Goal: Information Seeking & Learning: Learn about a topic

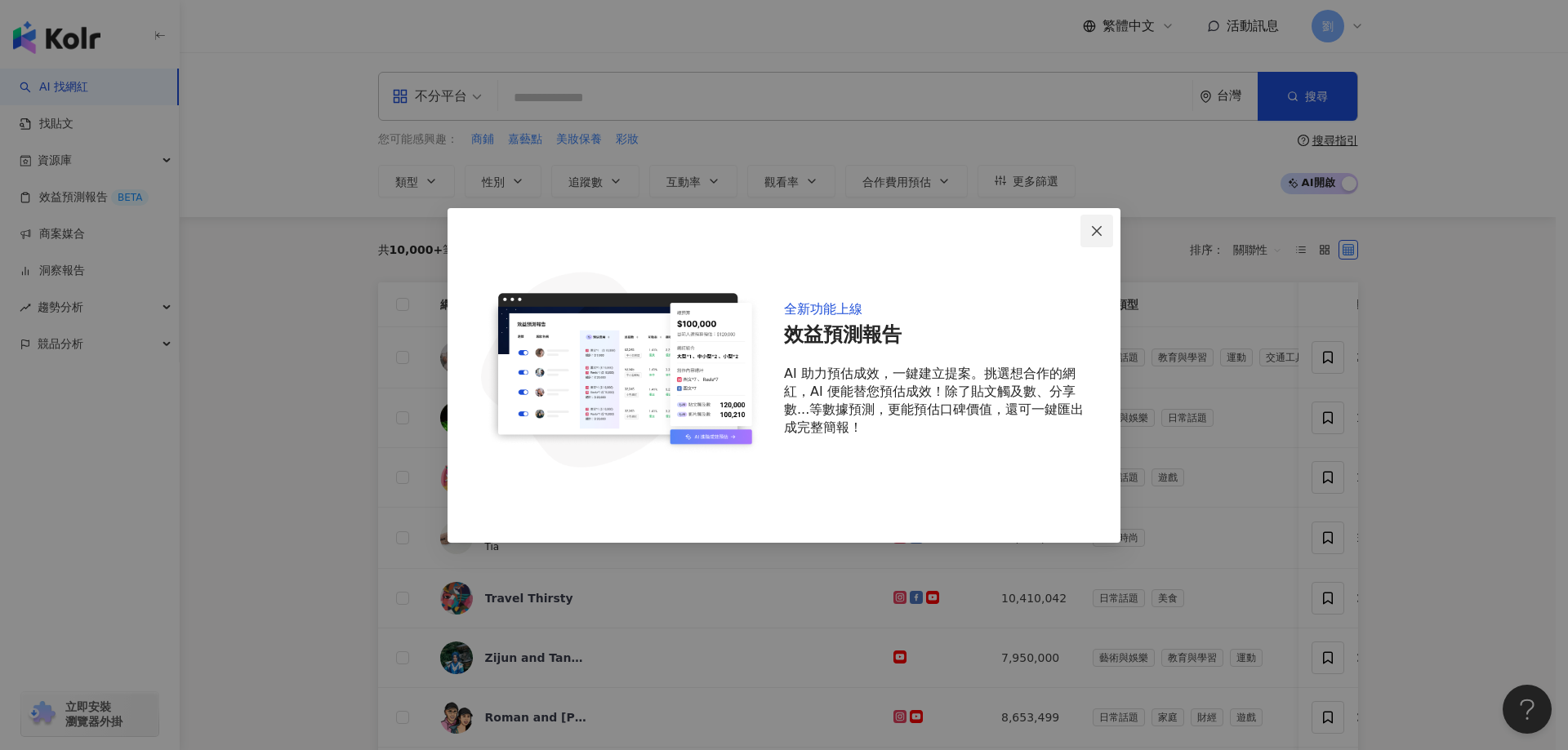
click at [1110, 222] on button "Close" at bounding box center [1096, 230] width 32 height 32
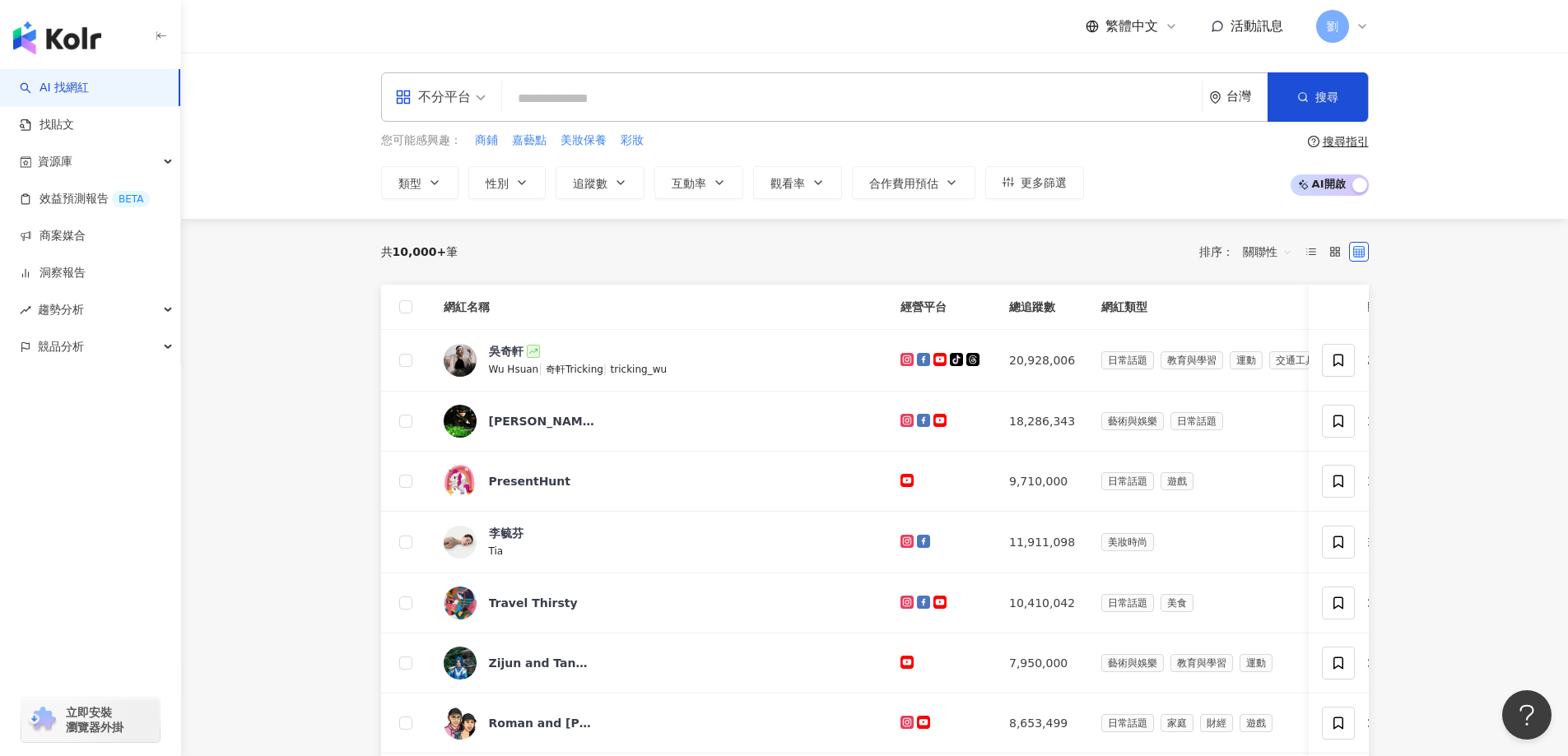
drag, startPoint x: 425, startPoint y: 83, endPoint x: 442, endPoint y: 108, distance: 30.2
click at [427, 83] on input "search" at bounding box center [440, 86] width 90 height 26
click at [458, 194] on div "Facebook" at bounding box center [445, 203] width 93 height 20
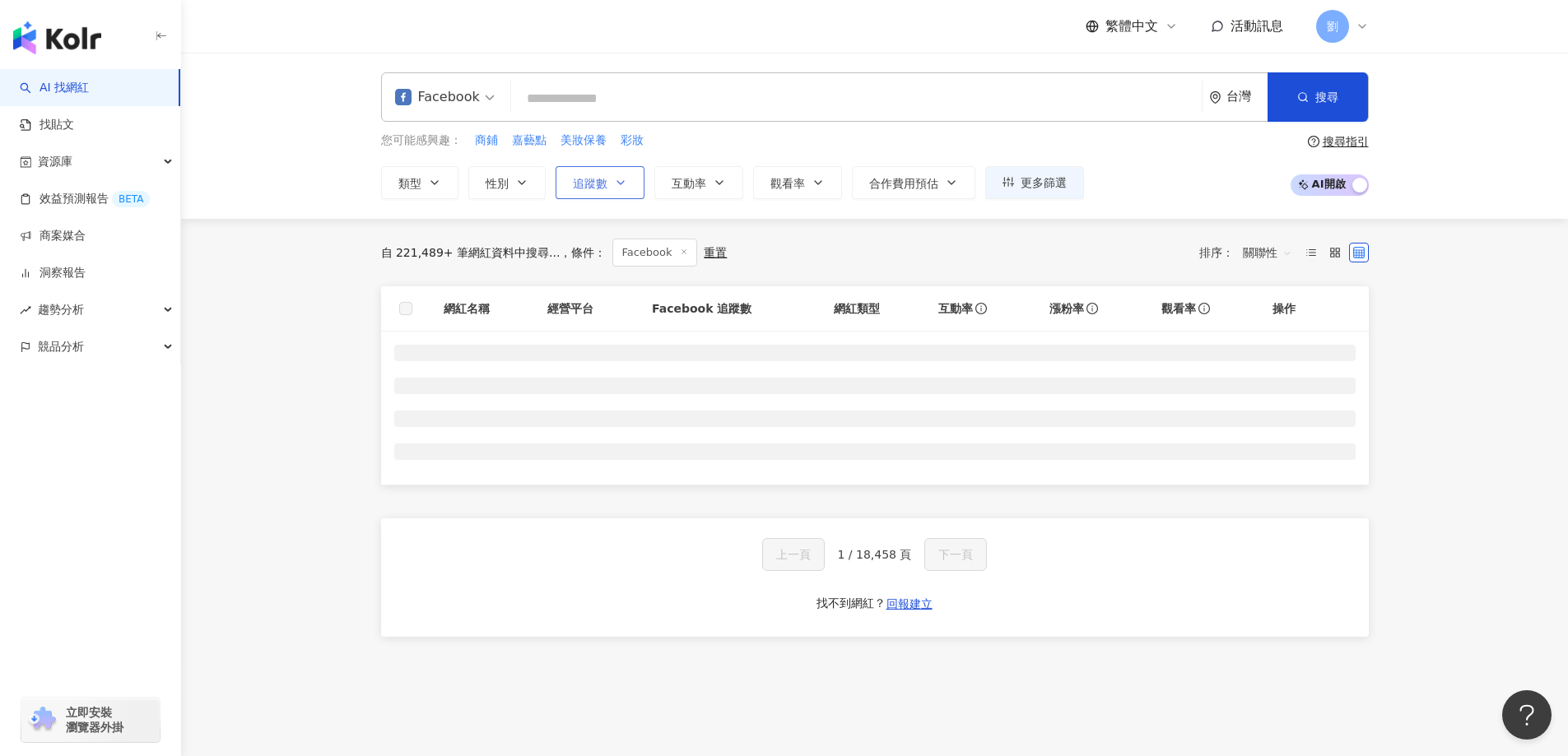
click at [625, 190] on button "追蹤數" at bounding box center [600, 182] width 89 height 32
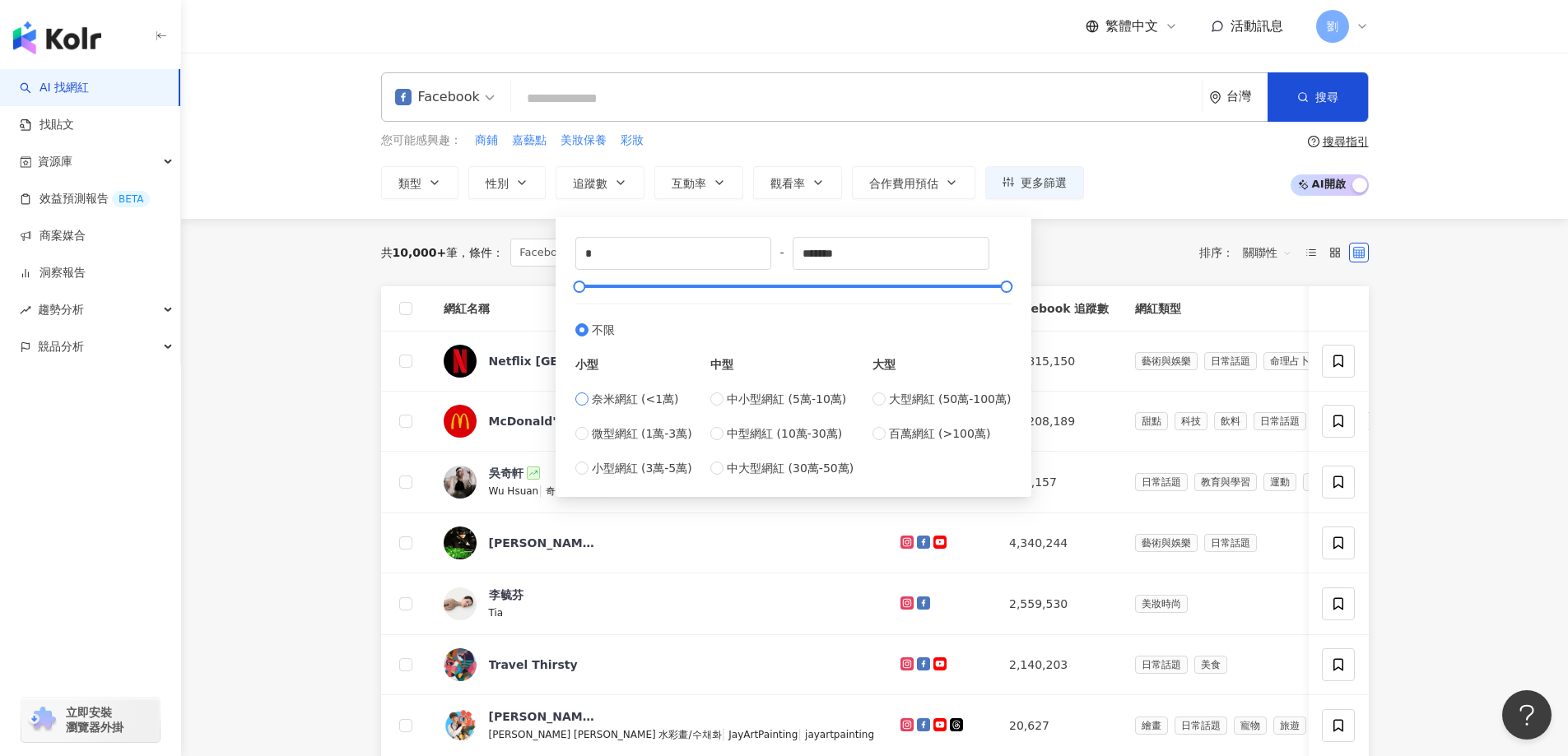
click at [616, 396] on span "奈米網紅 (<1萬)" at bounding box center [635, 399] width 87 height 18
type input "****"
click at [617, 256] on input "*" at bounding box center [674, 254] width 195 height 32
type input "****"
drag, startPoint x: 874, startPoint y: 247, endPoint x: 772, endPoint y: 256, distance: 102.4
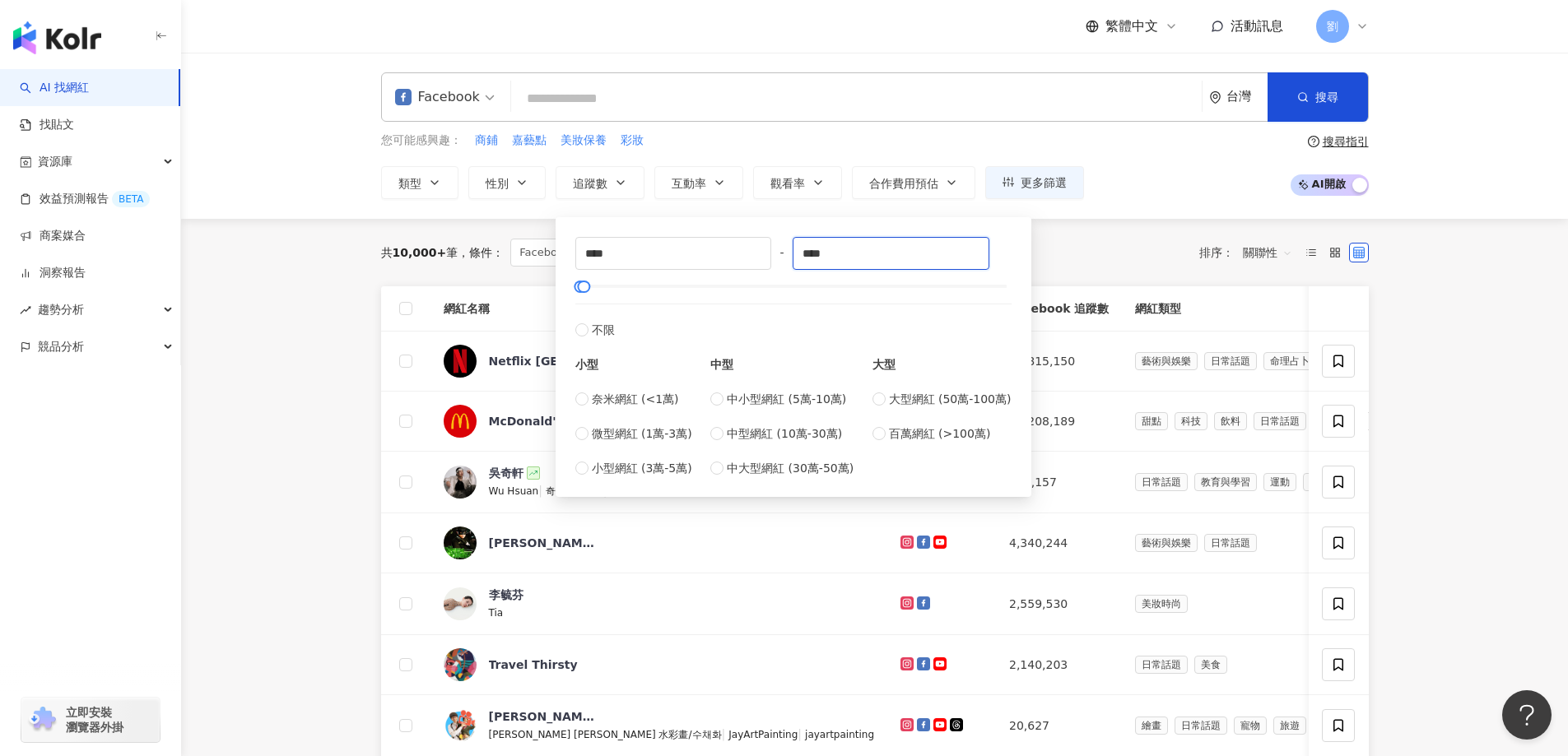
click at [772, 256] on div "**** - **** 不限 小型 奈米網紅 (<1萬) 微型網紅 (1萬-3萬) 小型網紅 (3萬-5萬) 中型 中小型網紅 (5萬-10萬) 中型網紅 (…" at bounding box center [793, 357] width 437 height 241
type input "*****"
click at [1316, 112] on button "搜尋" at bounding box center [1318, 97] width 100 height 49
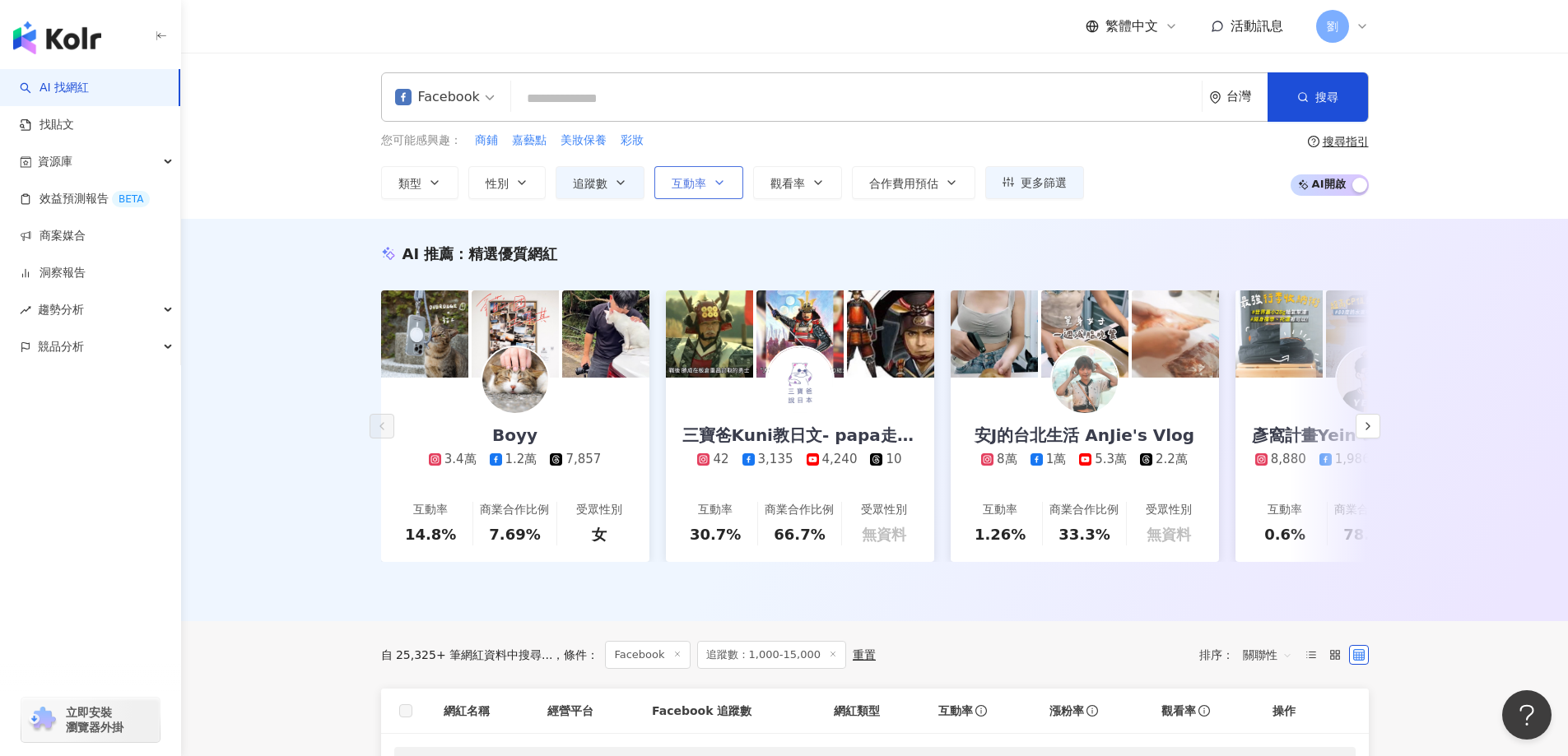
click at [703, 186] on span "互動率" at bounding box center [689, 183] width 34 height 13
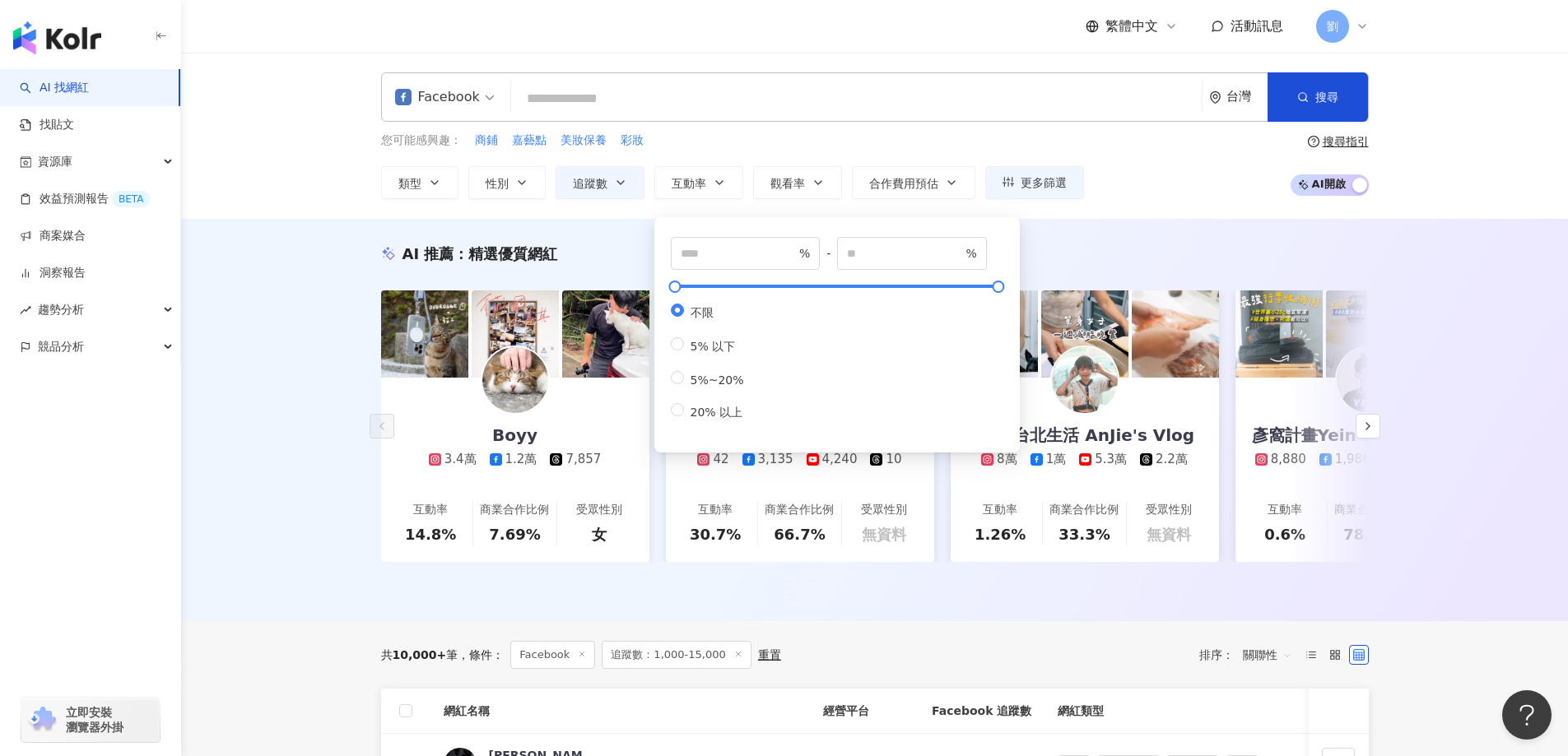
click at [930, 112] on input "search" at bounding box center [856, 99] width 677 height 32
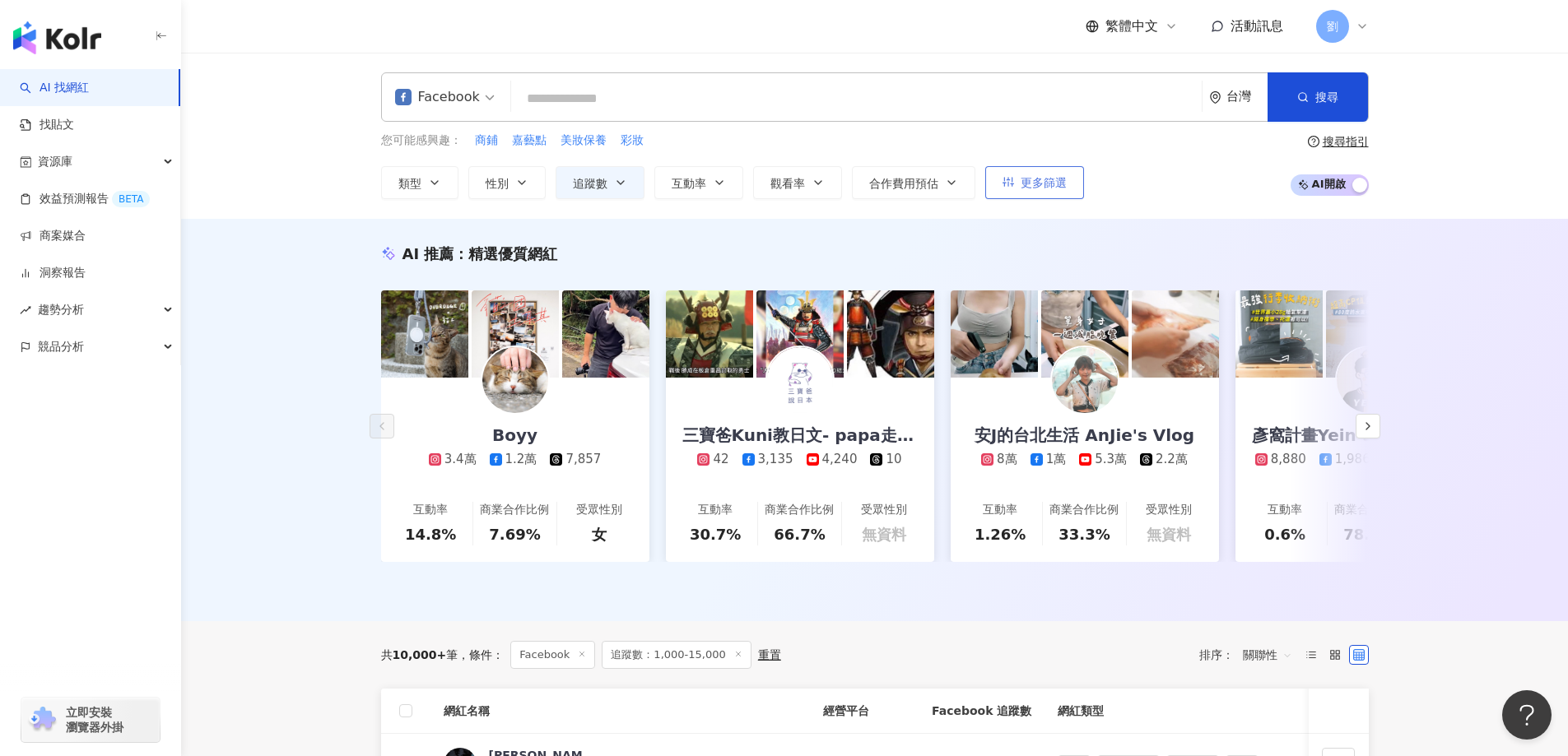
click at [1049, 178] on span "更多篩選" at bounding box center [1044, 183] width 46 height 13
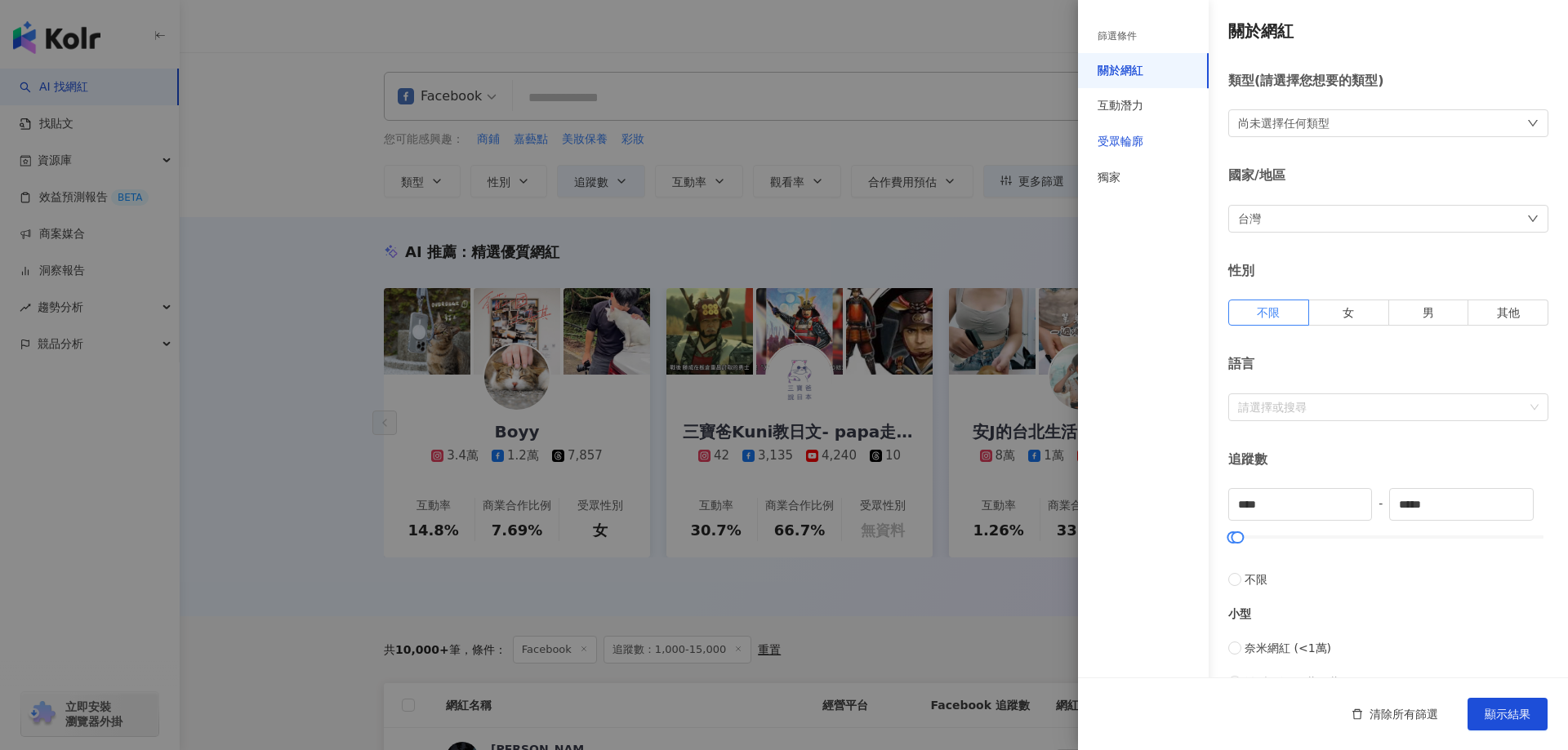
click at [1143, 141] on div "受眾輪廓" at bounding box center [1120, 142] width 45 height 17
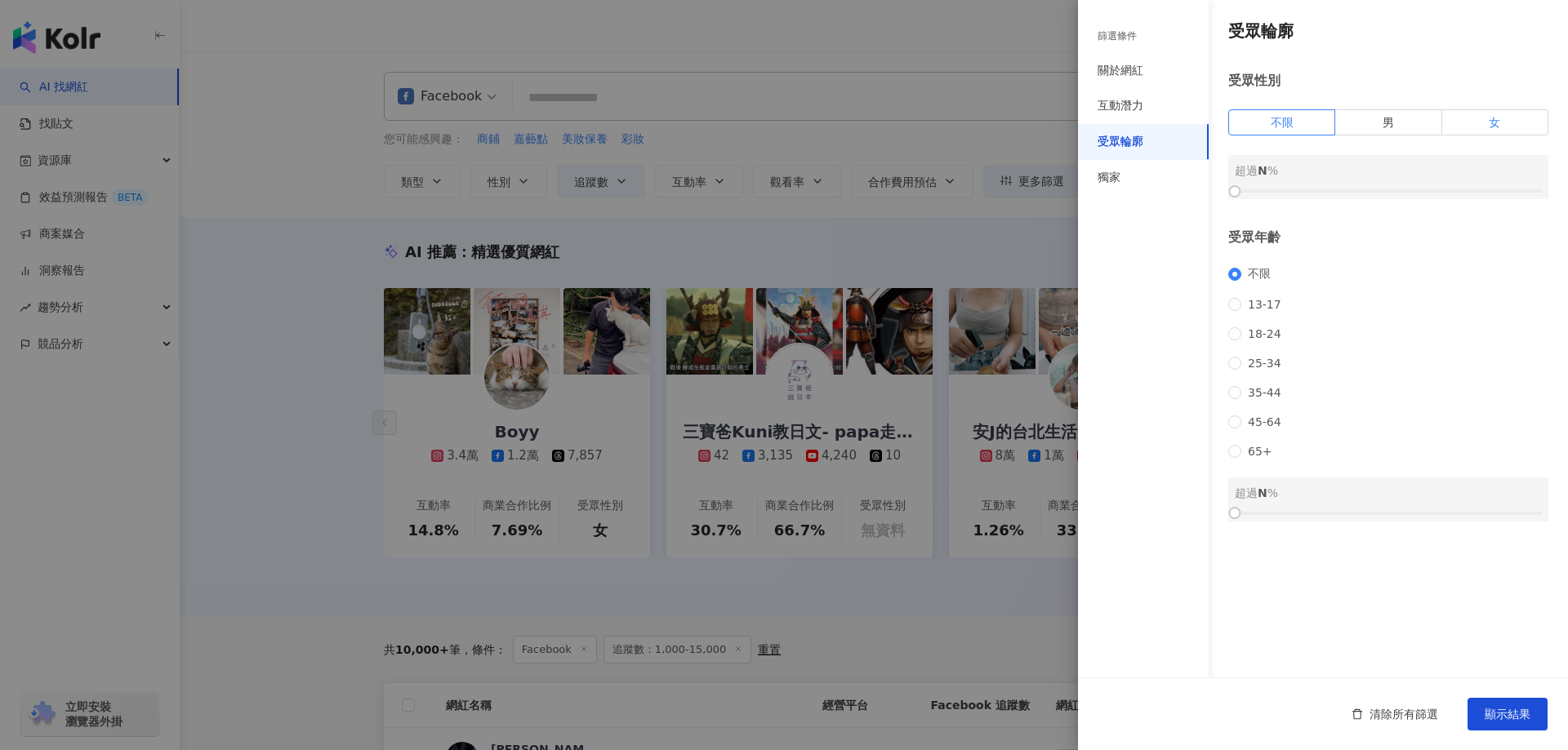
click at [1517, 131] on label "女" at bounding box center [1496, 123] width 106 height 26
drag, startPoint x: 1239, startPoint y: 190, endPoint x: 1407, endPoint y: 191, distance: 168.0
click at [1407, 191] on div at bounding box center [1403, 192] width 9 height 9
click at [1255, 341] on span "18-24" at bounding box center [1264, 334] width 46 height 13
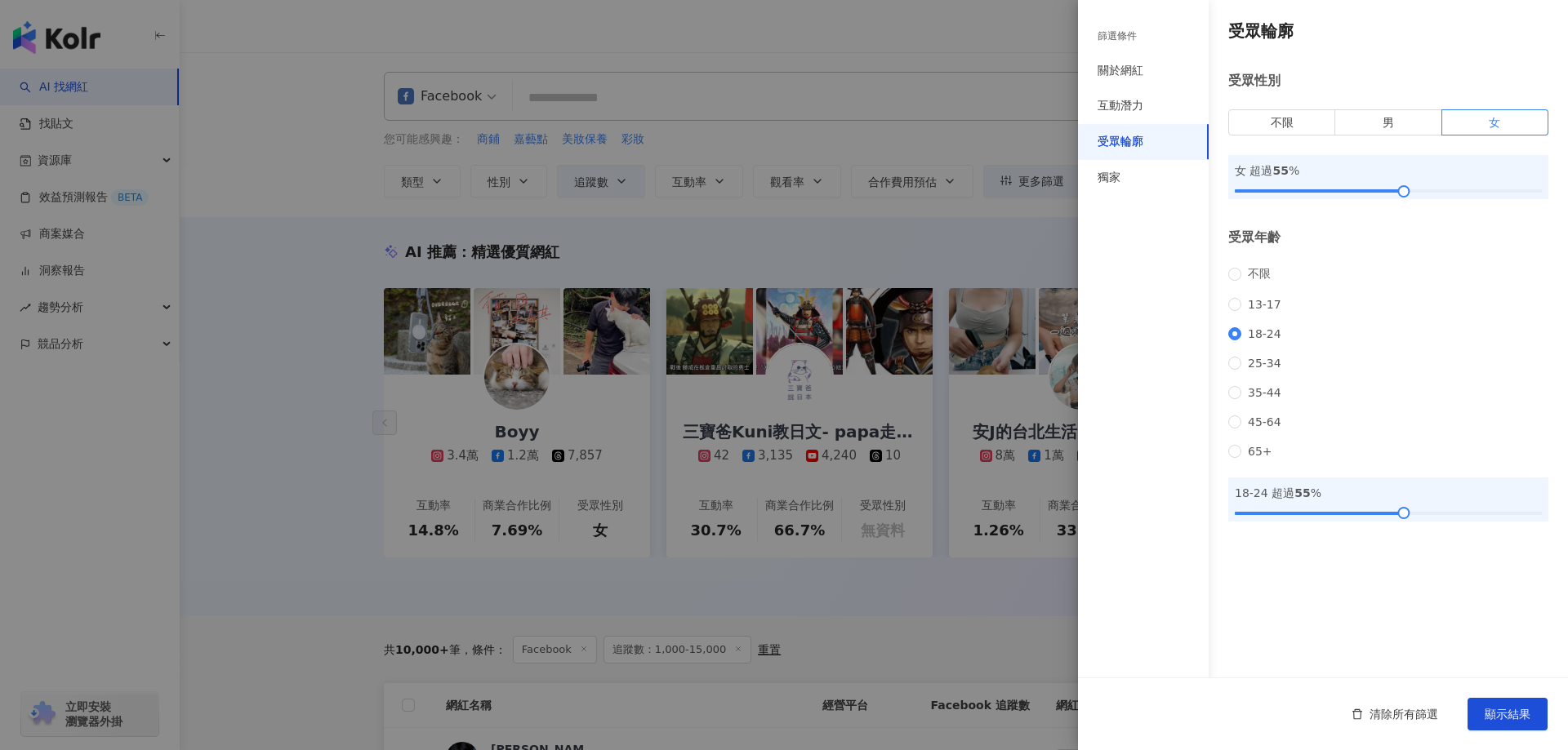
drag, startPoint x: 1252, startPoint y: 532, endPoint x: 1403, endPoint y: 526, distance: 151.1
click at [1403, 522] on div "18-24 超過 55 %" at bounding box center [1388, 499] width 320 height 44
click at [1514, 707] on span "顯示結果" at bounding box center [1508, 713] width 45 height 13
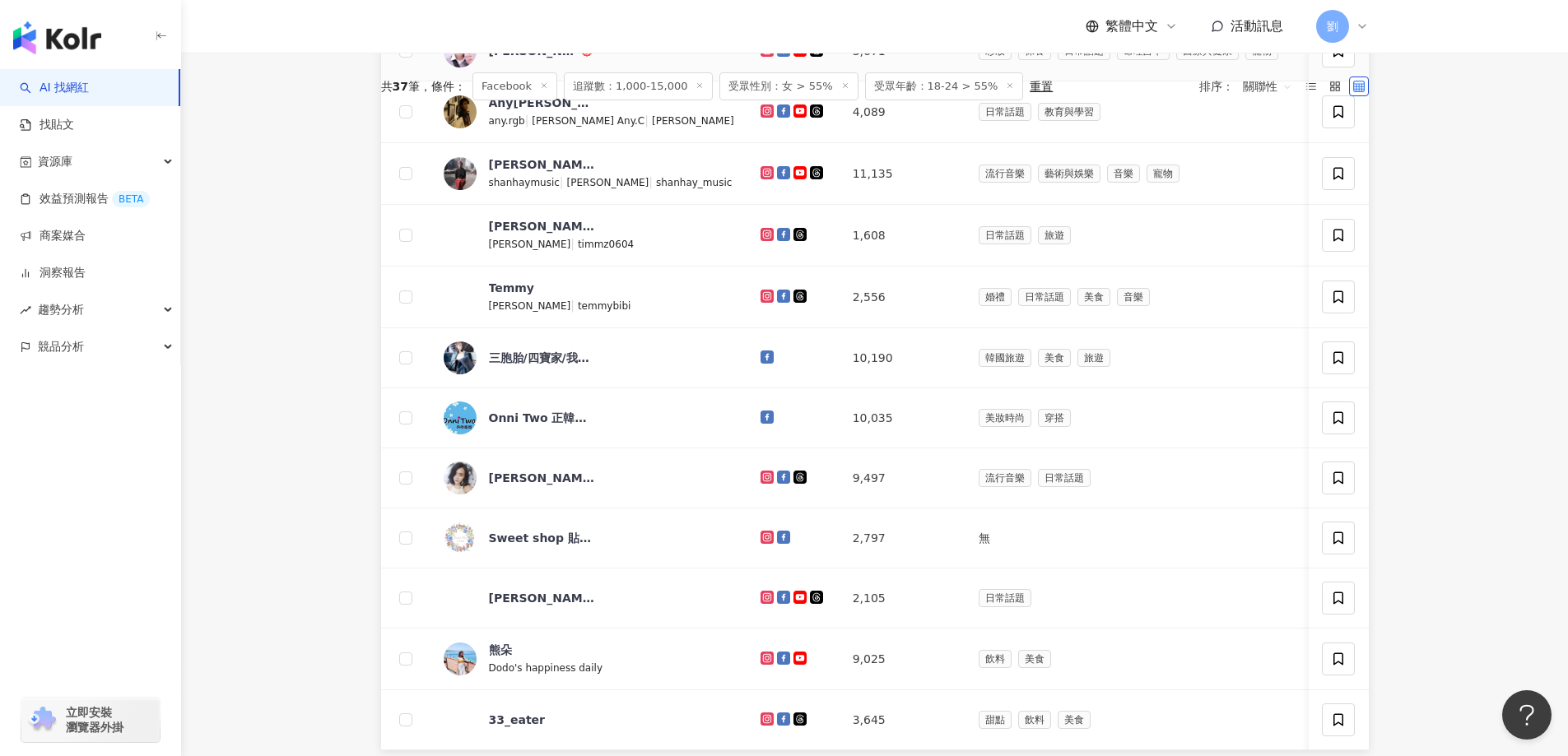
scroll to position [329, 0]
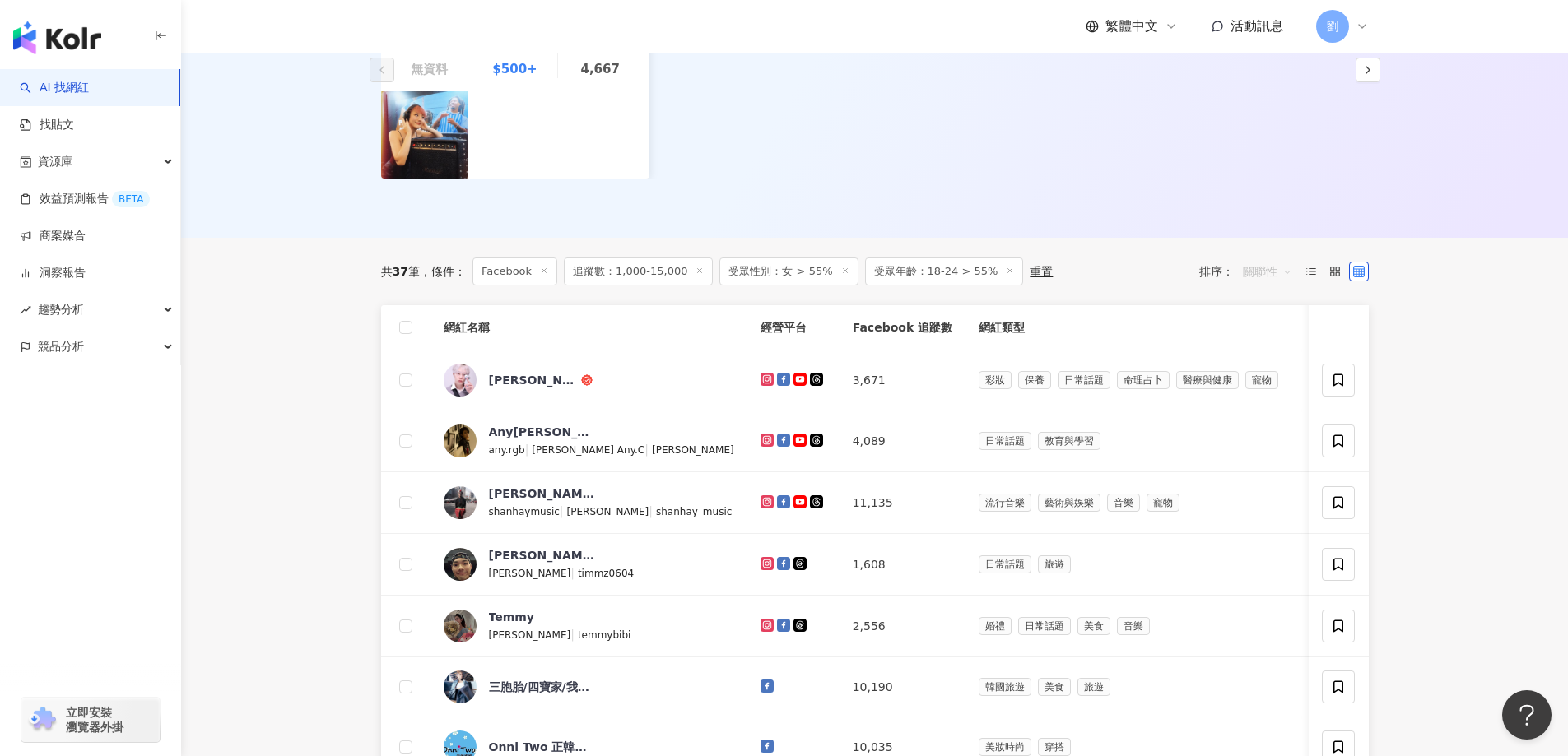
click at [1279, 273] on span "關聯性" at bounding box center [1268, 271] width 49 height 26
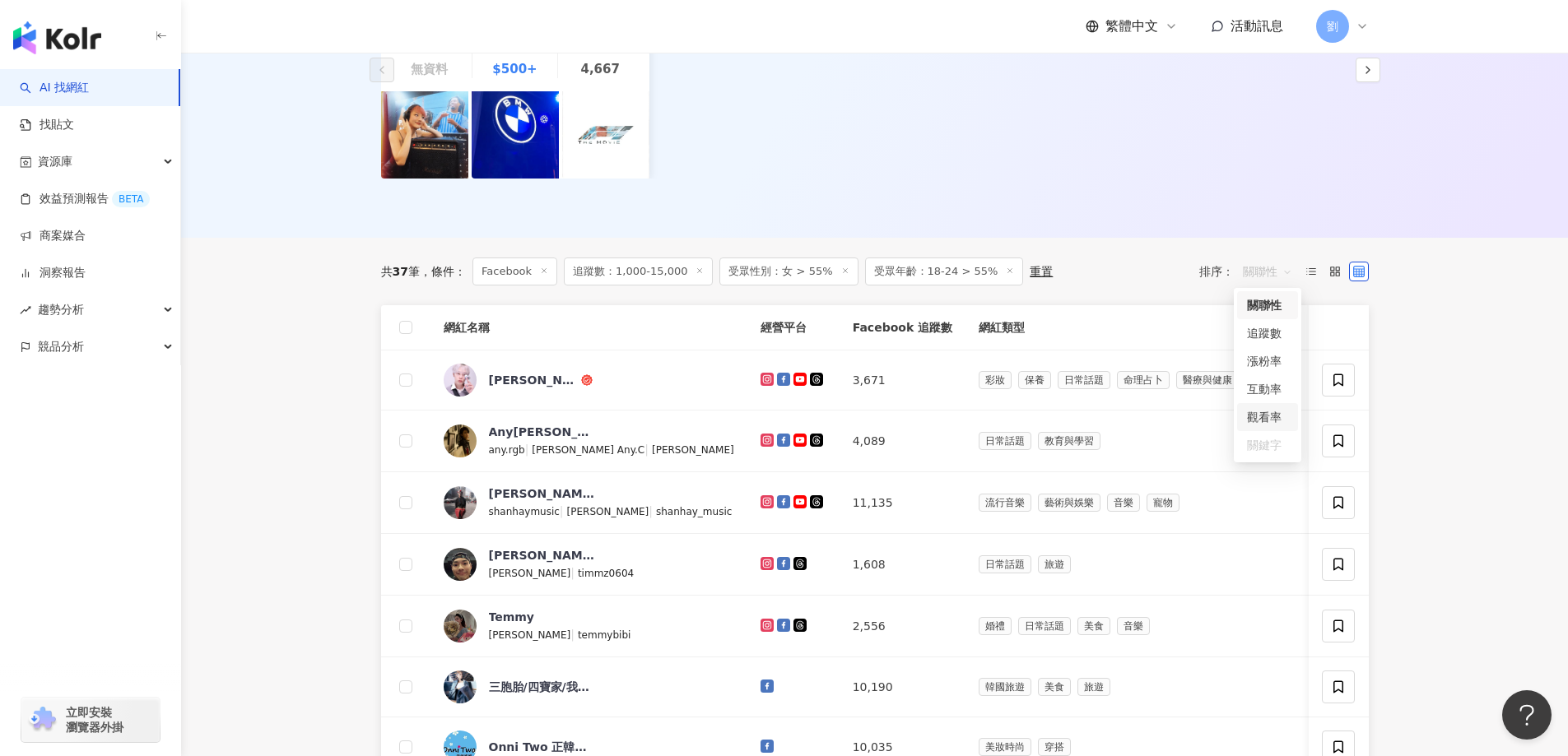
click at [1264, 414] on div "觀看率" at bounding box center [1268, 417] width 41 height 18
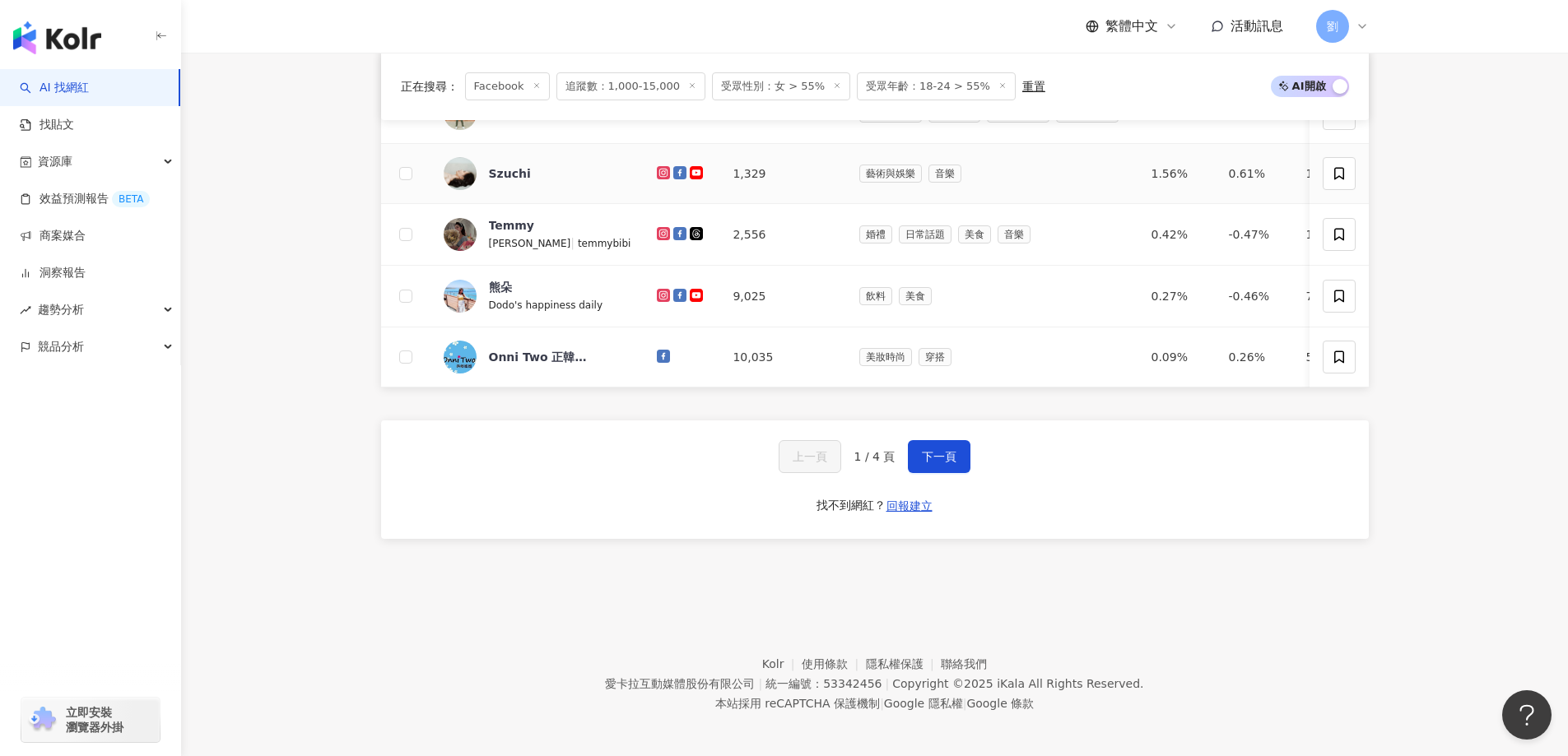
scroll to position [1039, 0]
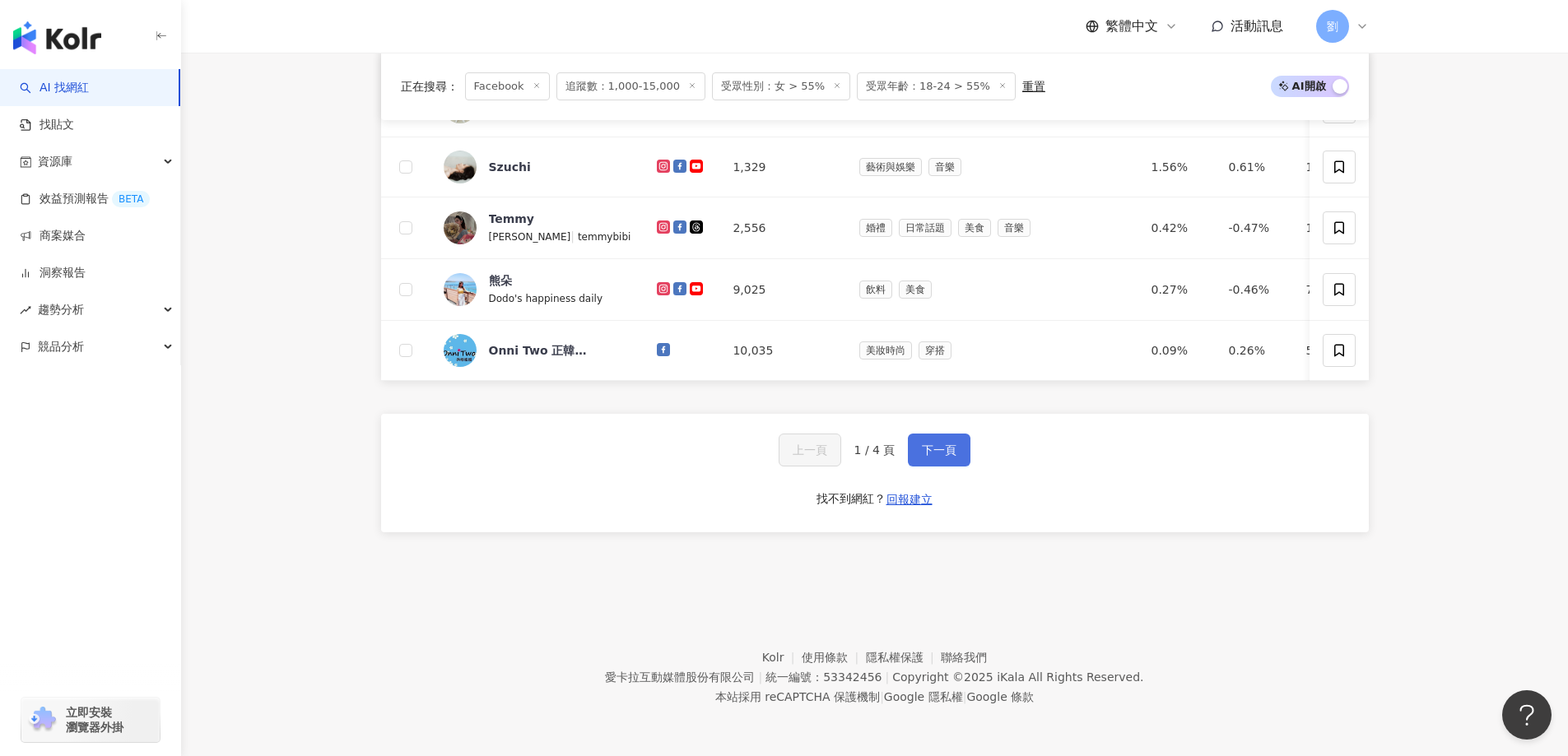
click at [935, 438] on button "下一頁" at bounding box center [939, 450] width 62 height 32
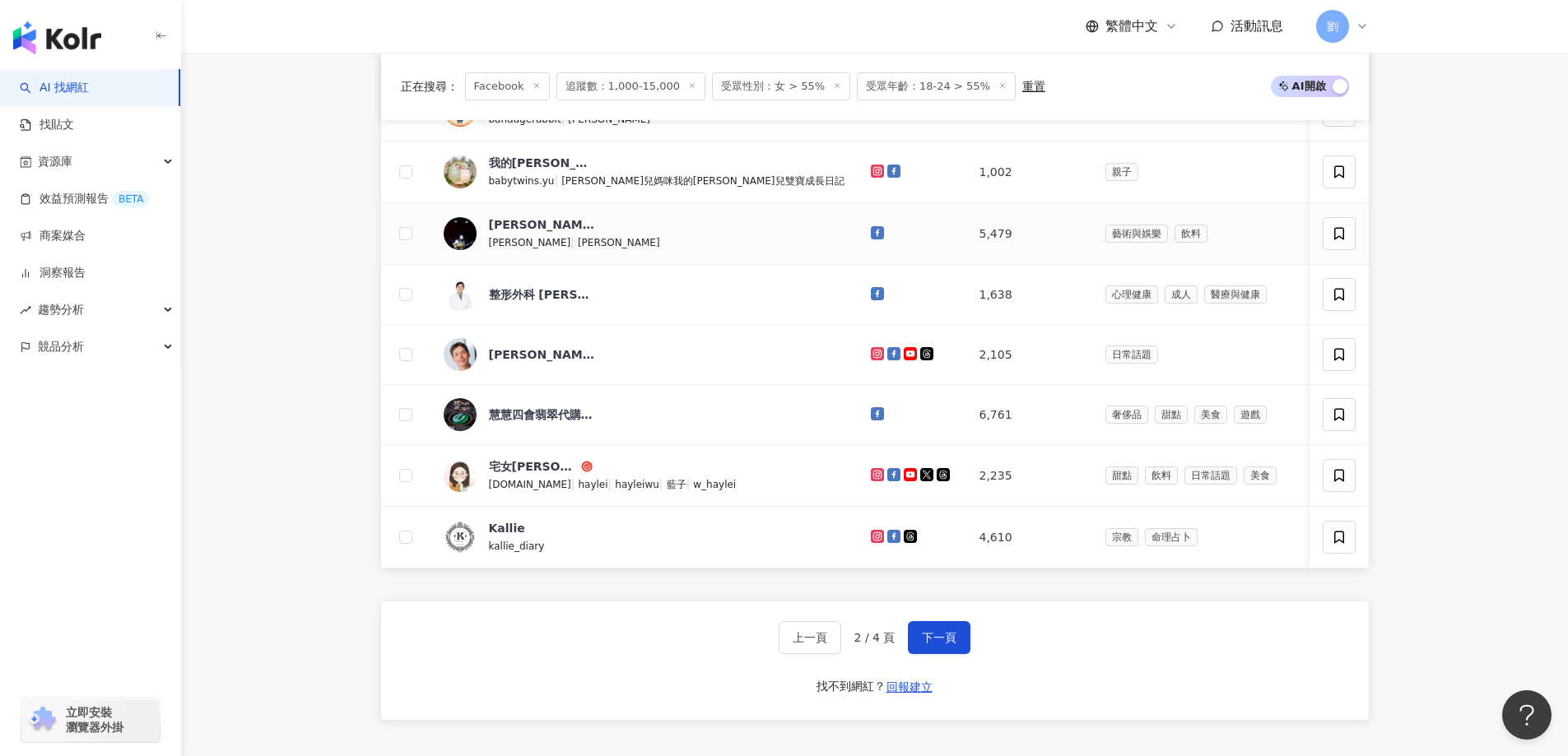
scroll to position [874, 0]
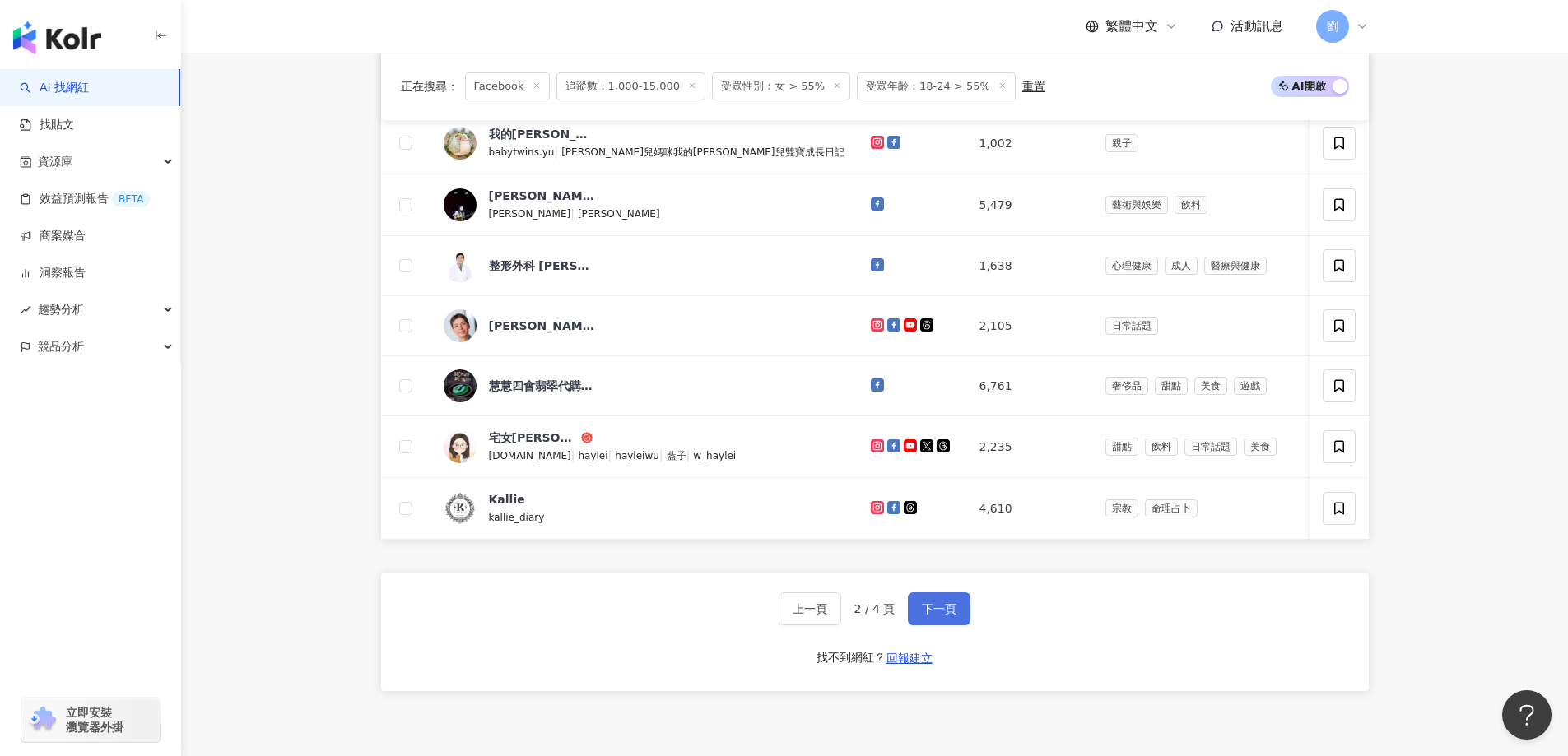
click at [931, 616] on span "下一頁" at bounding box center [939, 608] width 34 height 13
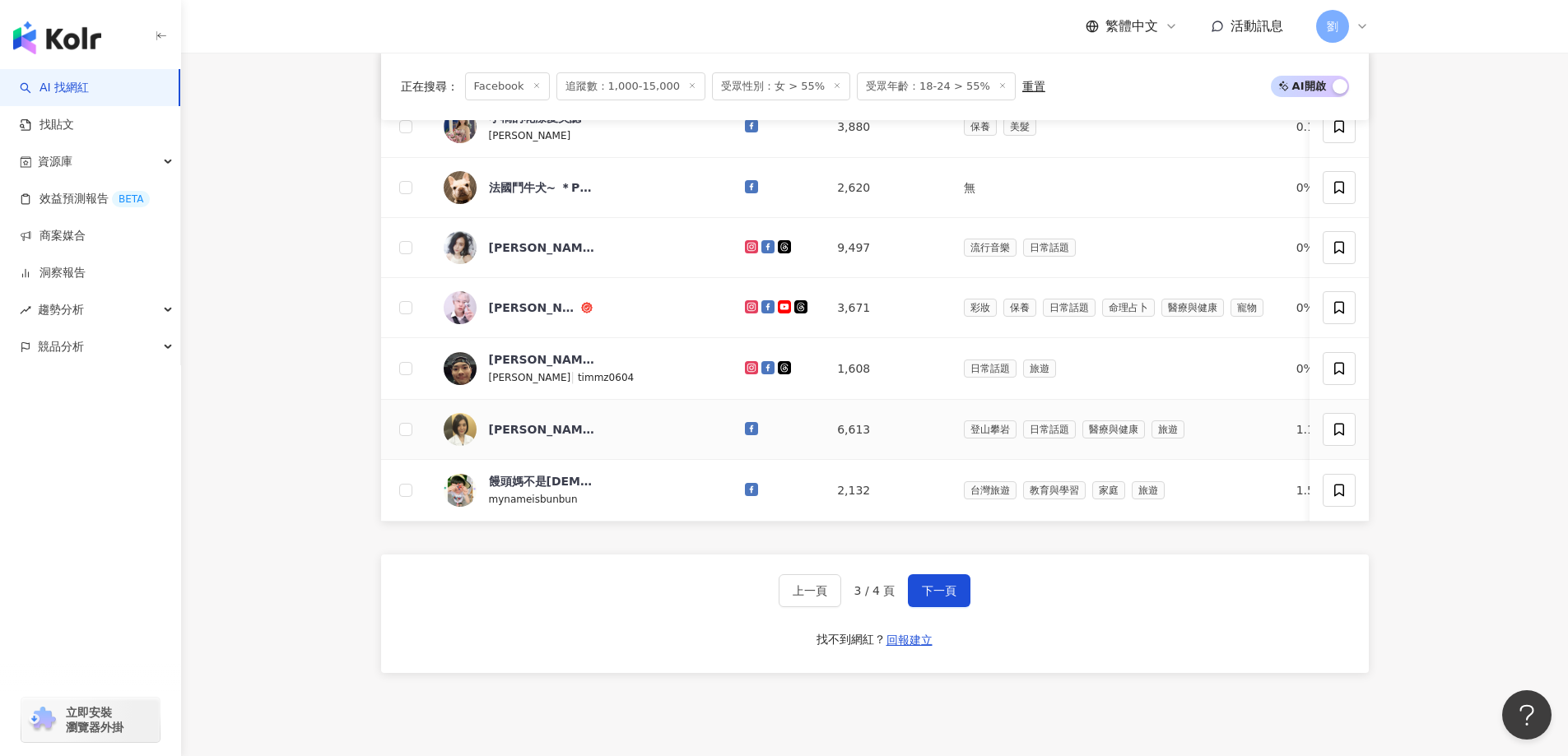
scroll to position [1039, 0]
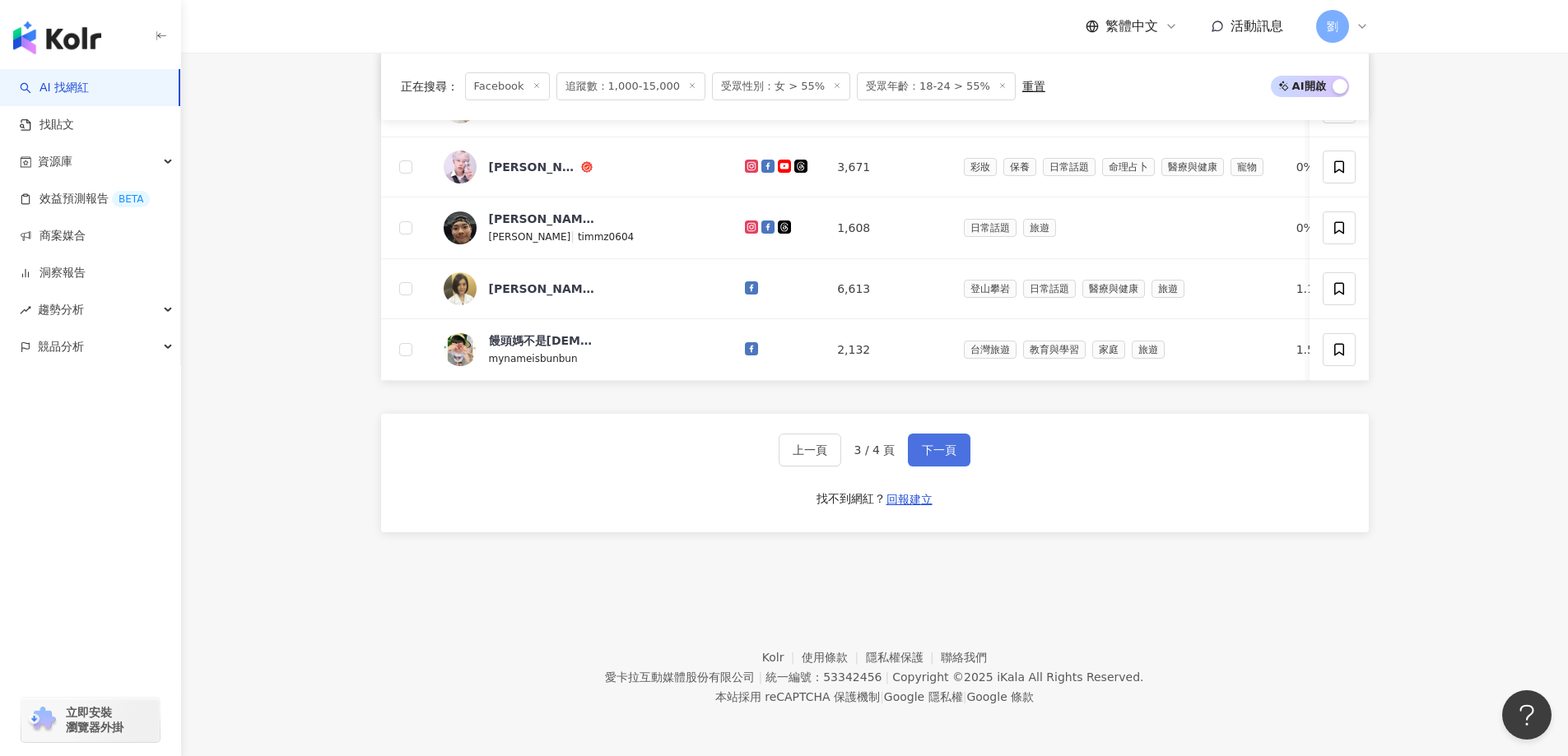
click at [935, 454] on span "下一頁" at bounding box center [939, 450] width 34 height 13
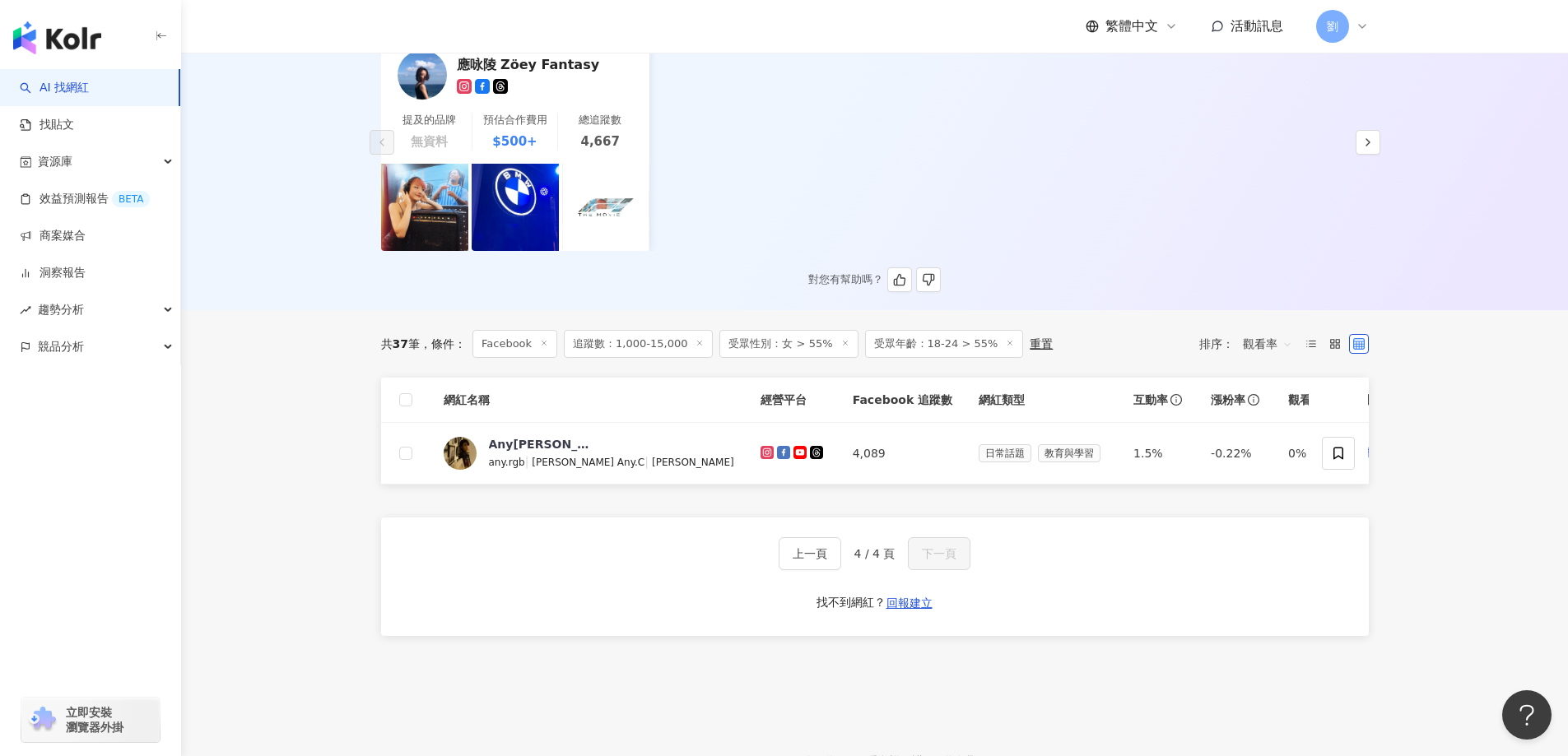
scroll to position [196, 0]
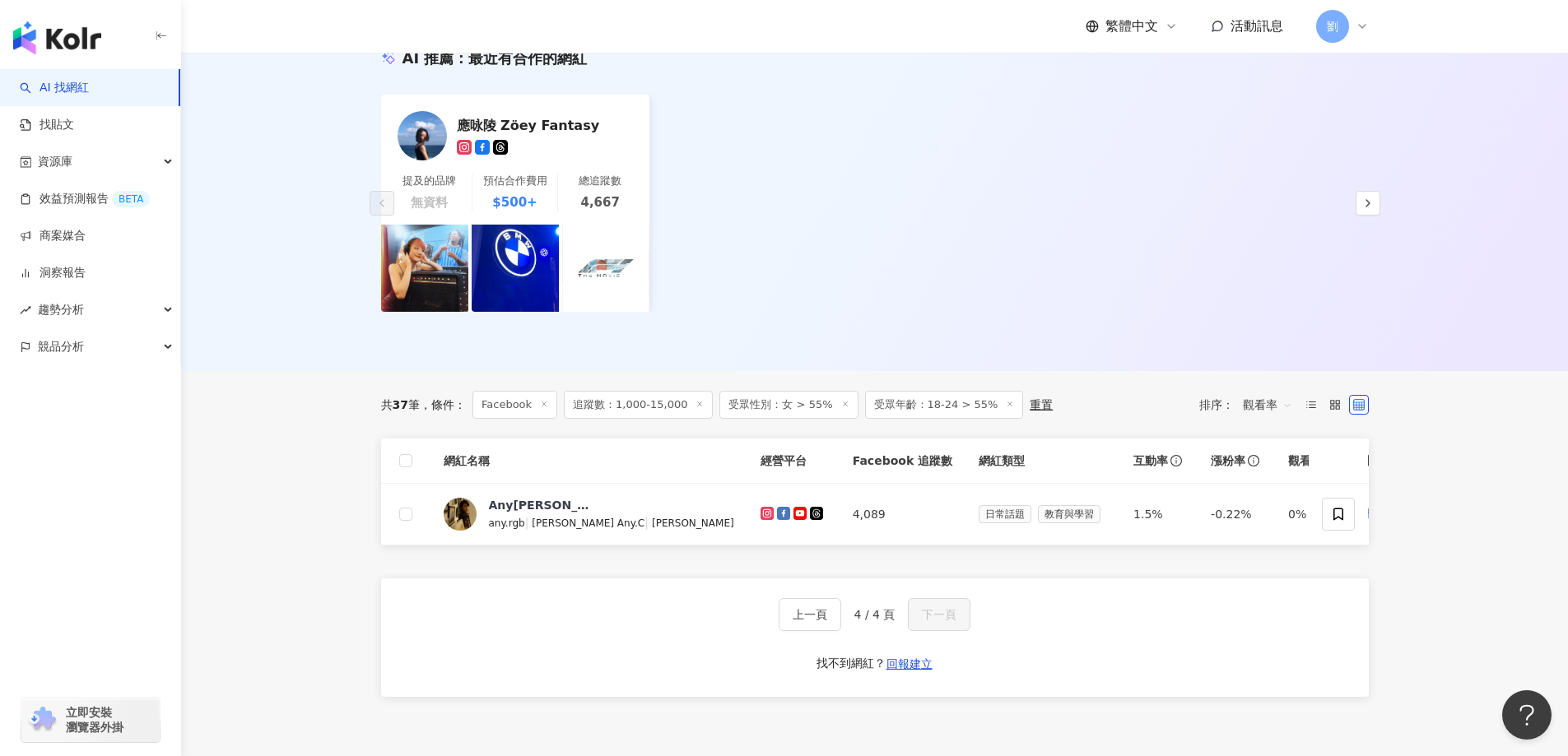
click at [1006, 400] on icon at bounding box center [1009, 403] width 8 height 8
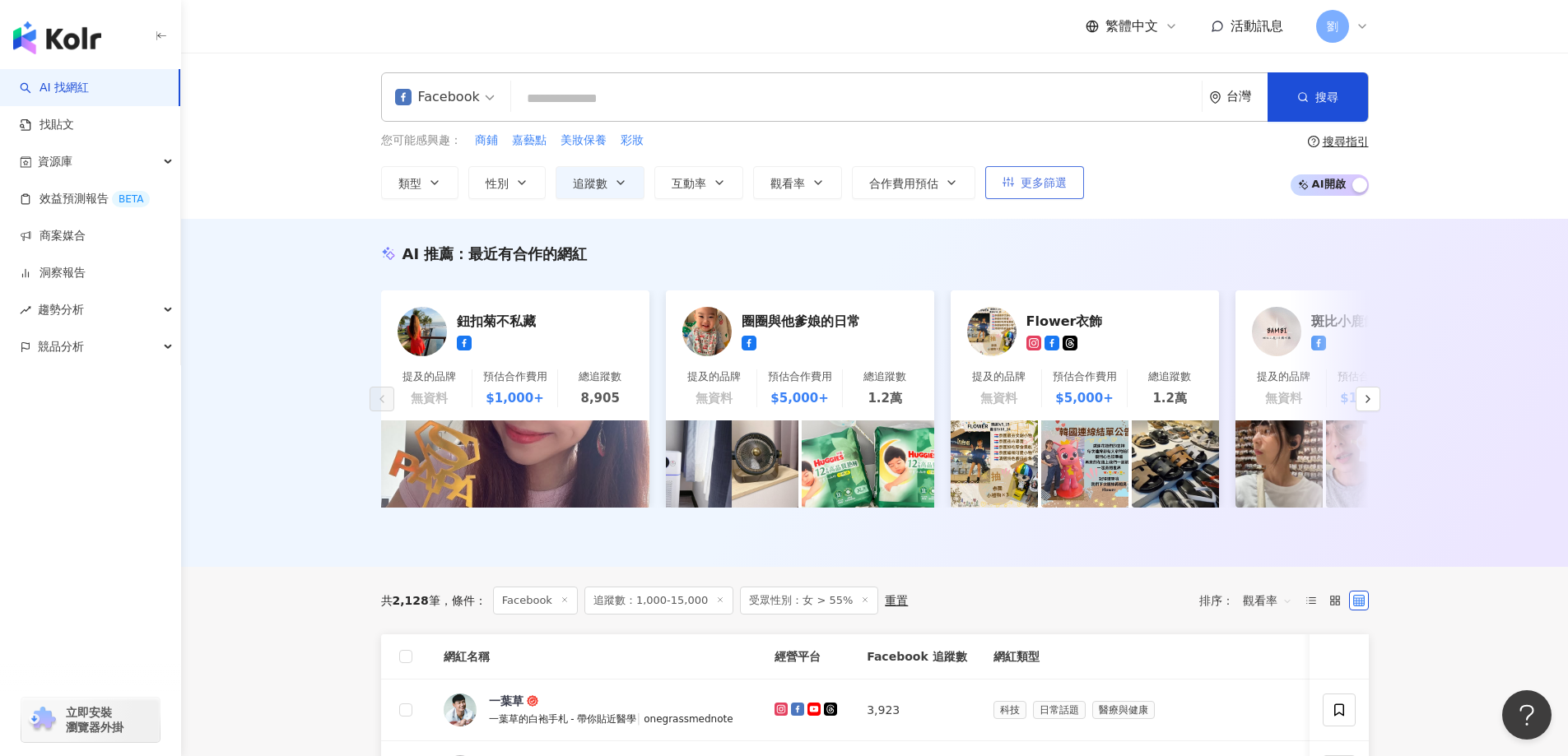
click at [1015, 192] on button "更多篩選" at bounding box center [1035, 182] width 98 height 32
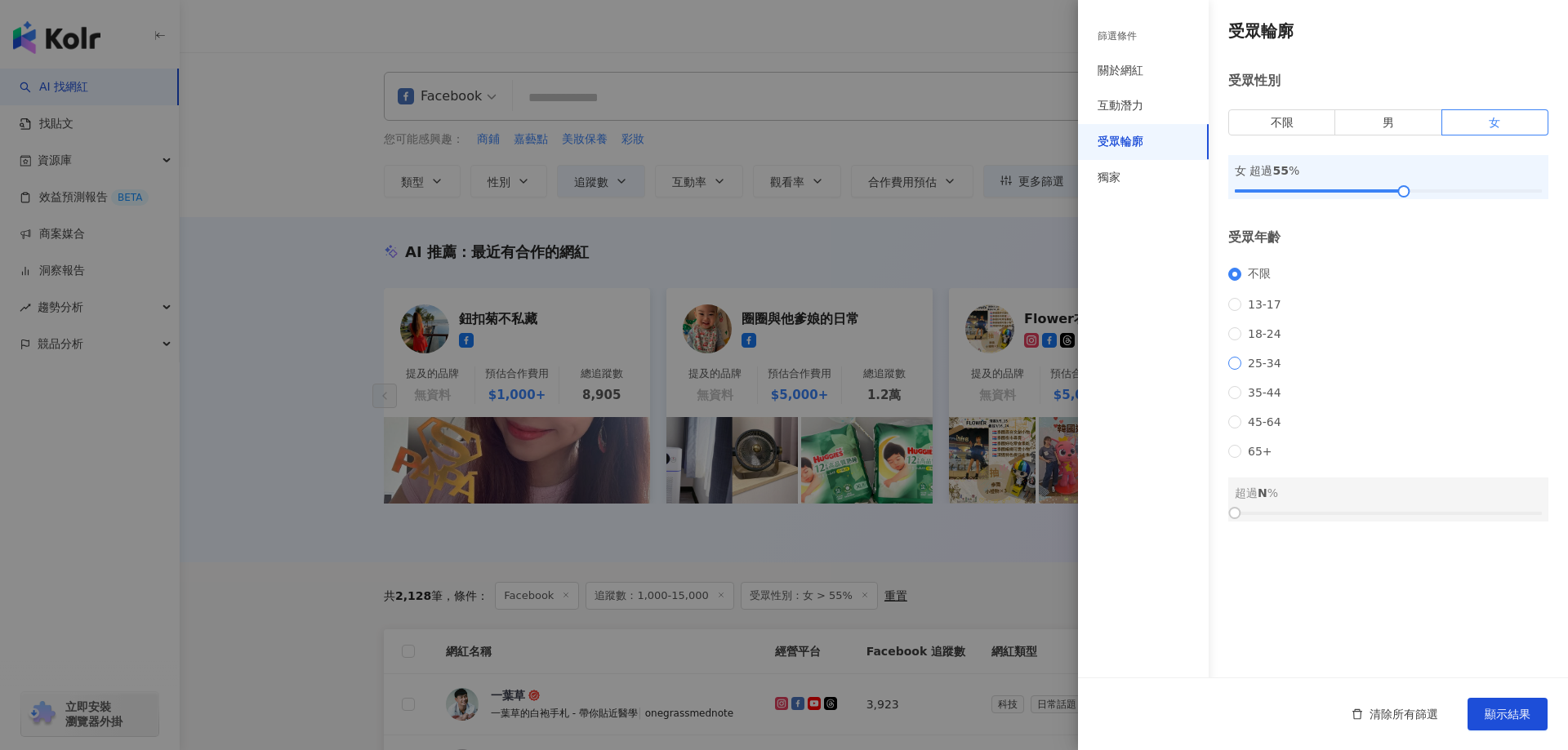
click at [1263, 370] on span "25-34" at bounding box center [1264, 363] width 46 height 13
drag, startPoint x: 1244, startPoint y: 526, endPoint x: 1442, endPoint y: 529, distance: 198.0
click at [1442, 522] on div "25-34 超過 0 %" at bounding box center [1388, 499] width 320 height 44
click at [1247, 522] on div "25-34 超過 0 %" at bounding box center [1388, 499] width 320 height 44
drag, startPoint x: 1234, startPoint y: 535, endPoint x: 1403, endPoint y: 533, distance: 169.0
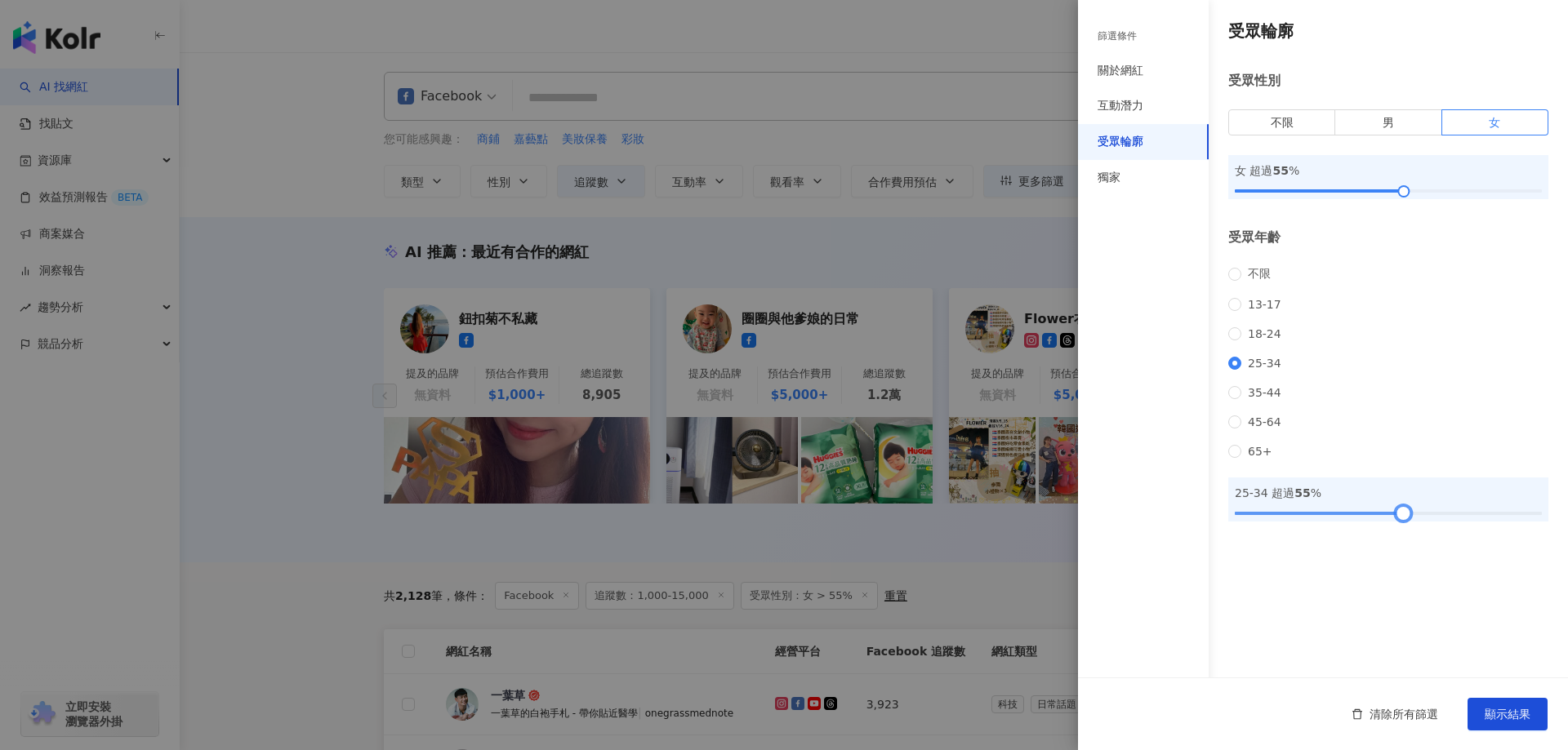
click at [1403, 517] on div at bounding box center [1403, 513] width 9 height 9
click at [1504, 709] on span "顯示結果" at bounding box center [1508, 713] width 45 height 13
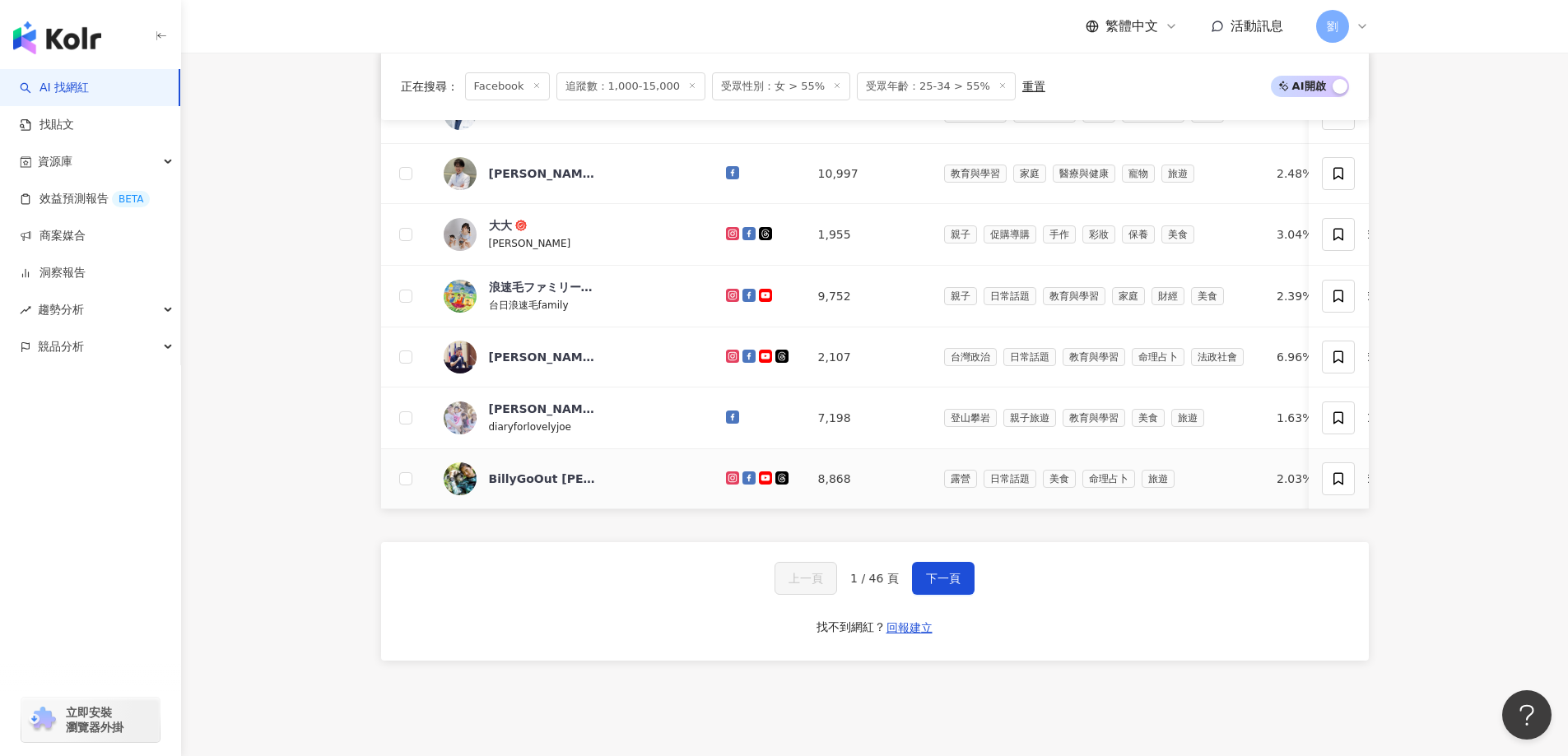
scroll to position [1055, 0]
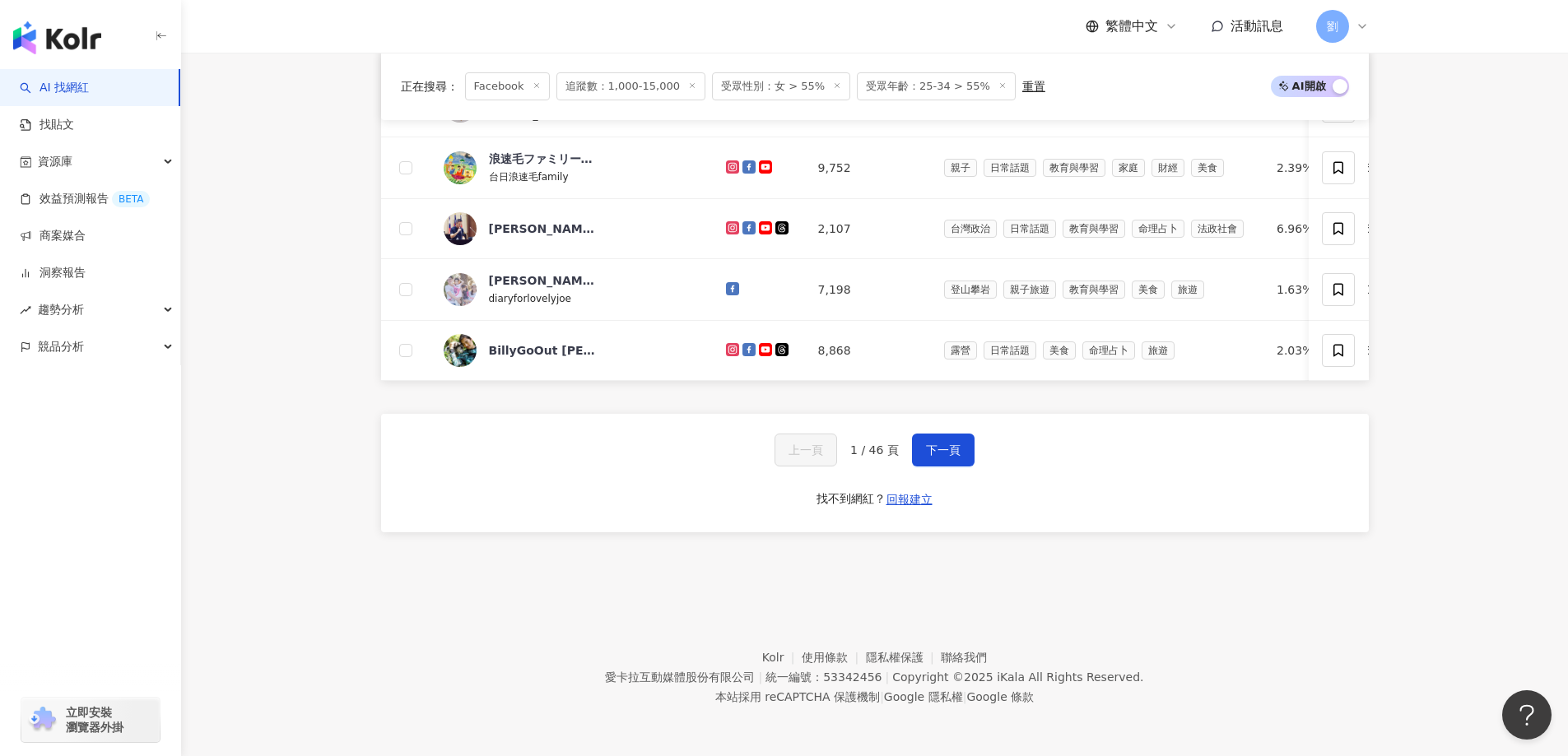
click at [959, 432] on div "上一頁 1 / 46 頁 下一頁 找不到網紅？ 回報建立" at bounding box center [875, 472] width 988 height 119
click at [941, 465] on button "下一頁" at bounding box center [943, 450] width 62 height 32
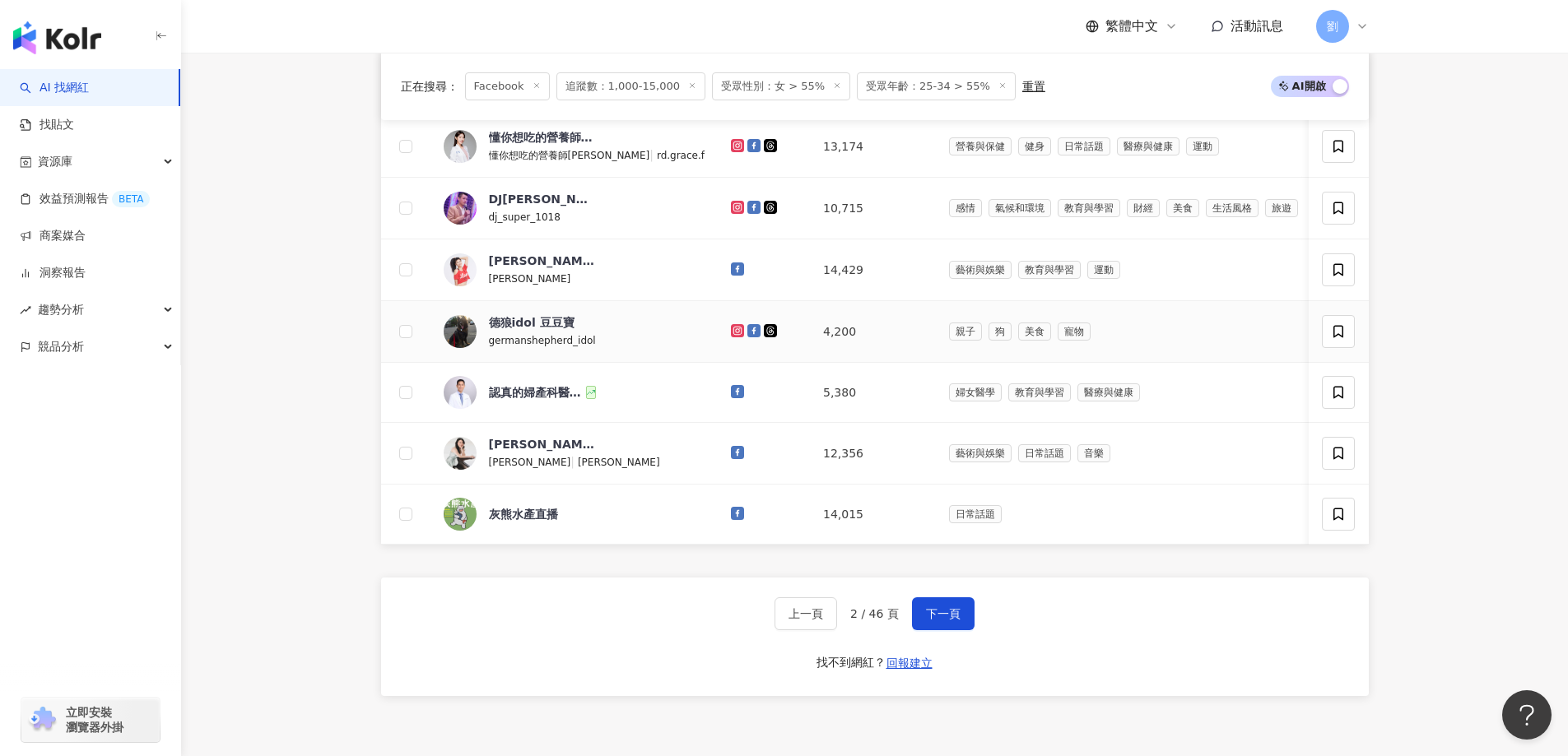
scroll to position [891, 0]
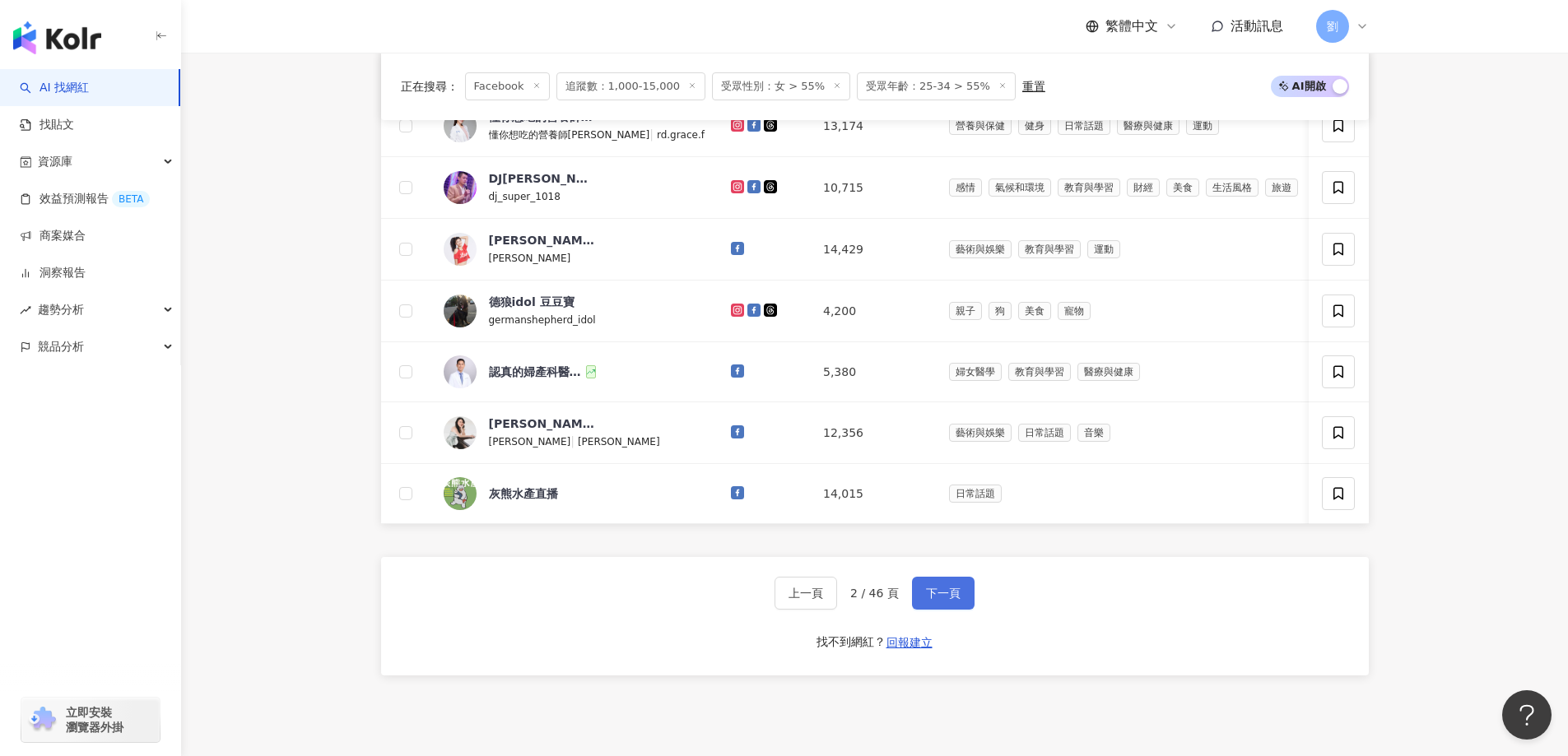
click at [926, 600] on span "下一頁" at bounding box center [943, 593] width 34 height 13
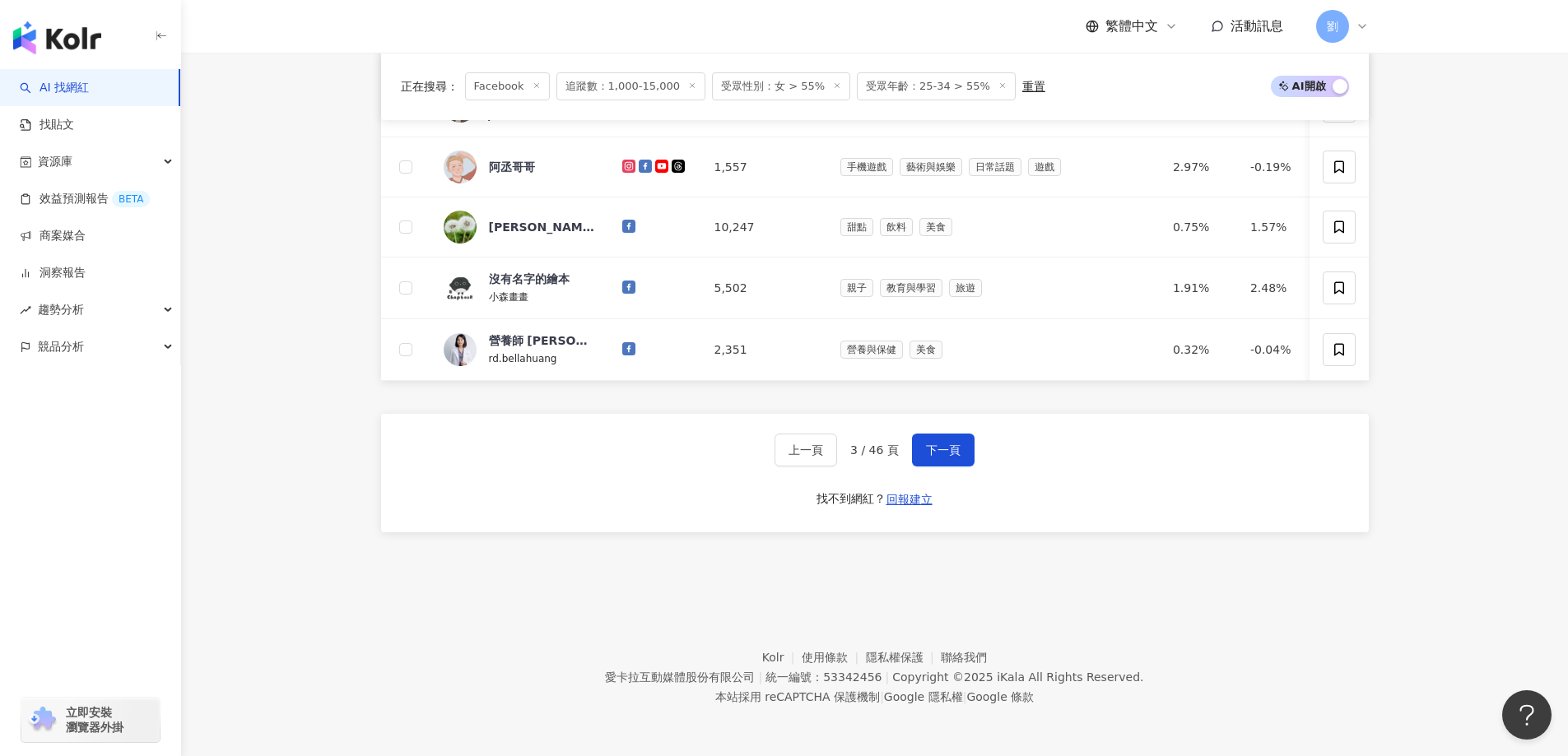
scroll to position [1053, 0]
click at [951, 443] on span "下一頁" at bounding box center [943, 450] width 34 height 13
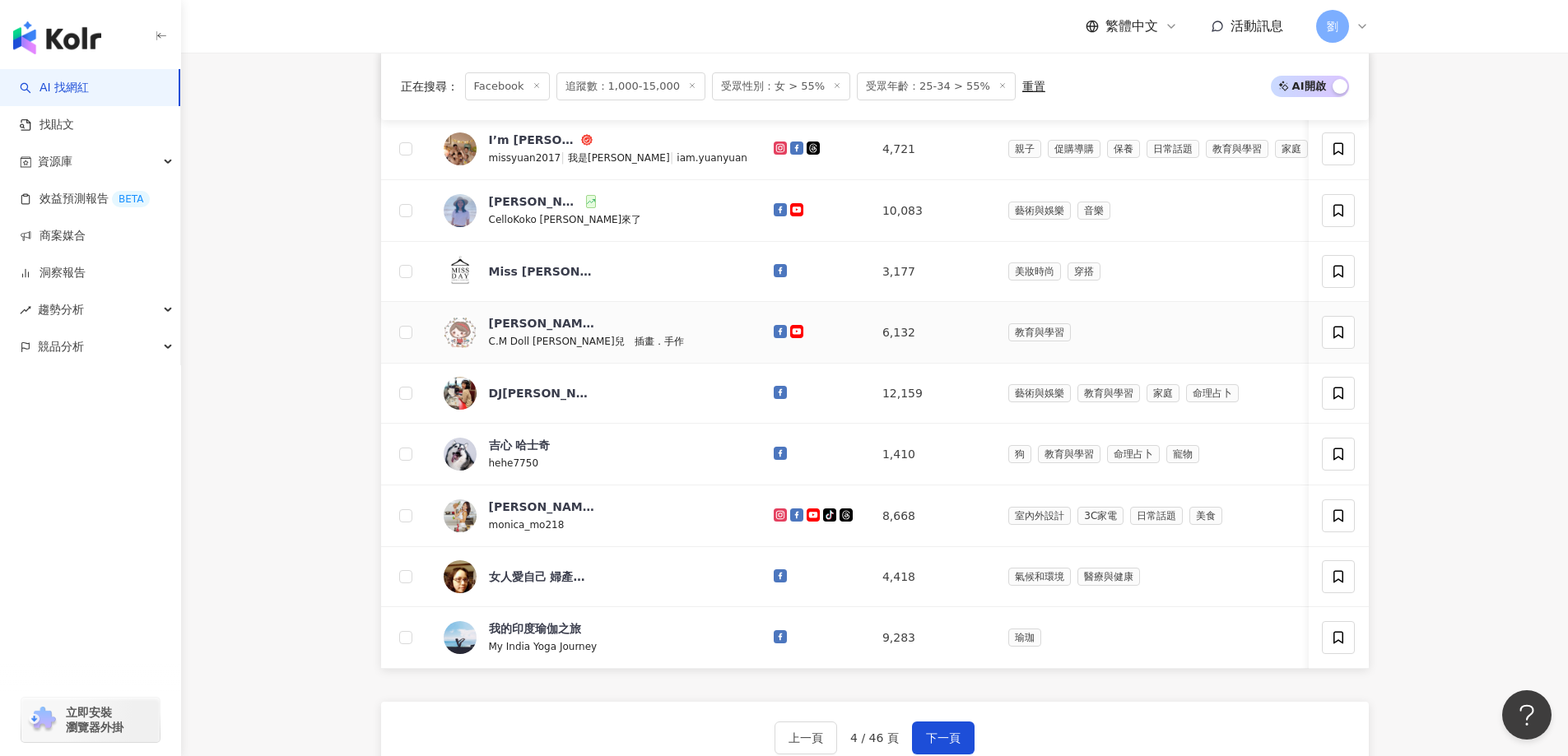
scroll to position [888, 0]
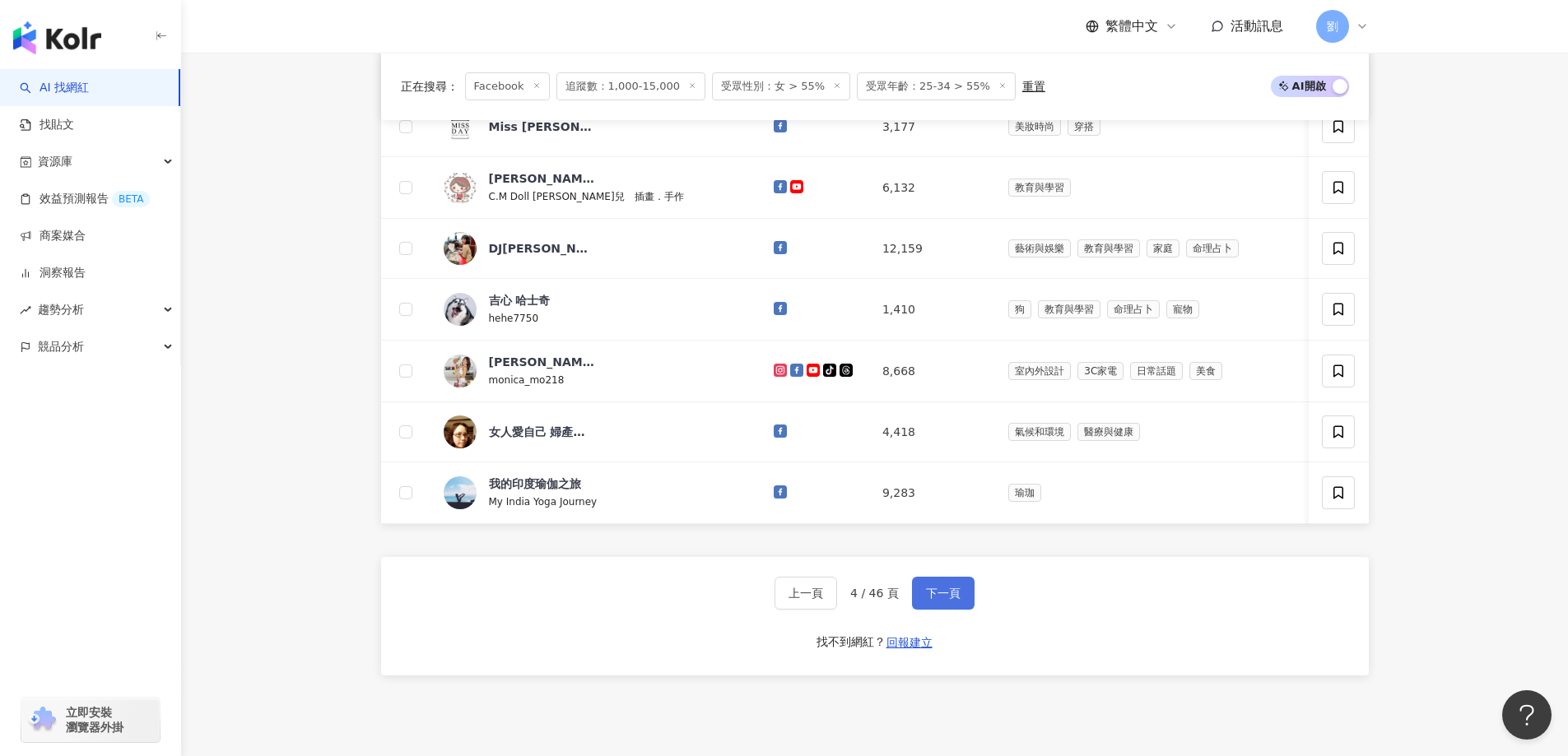
click at [943, 600] on span "下一頁" at bounding box center [943, 593] width 34 height 13
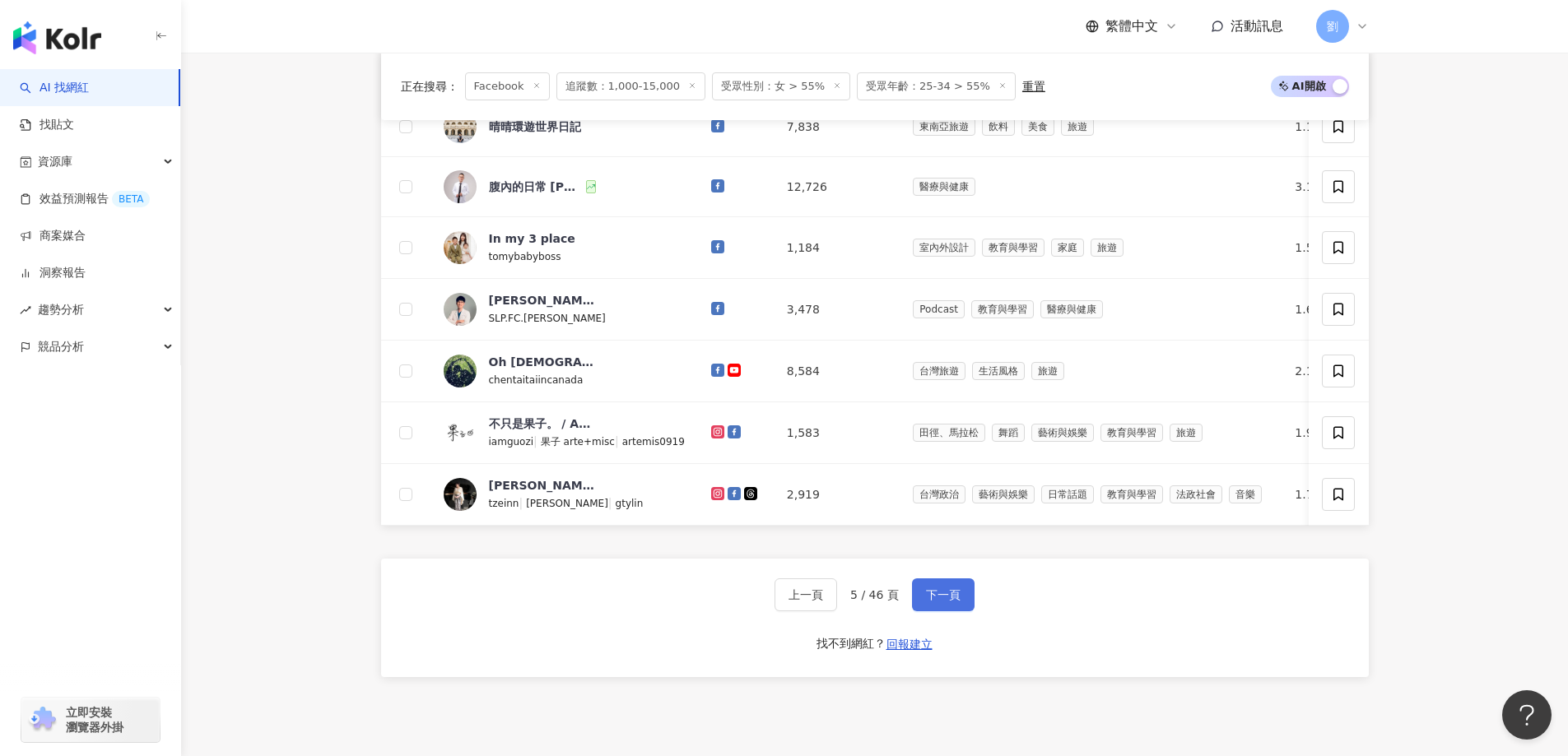
click at [921, 611] on button "下一頁" at bounding box center [943, 594] width 62 height 32
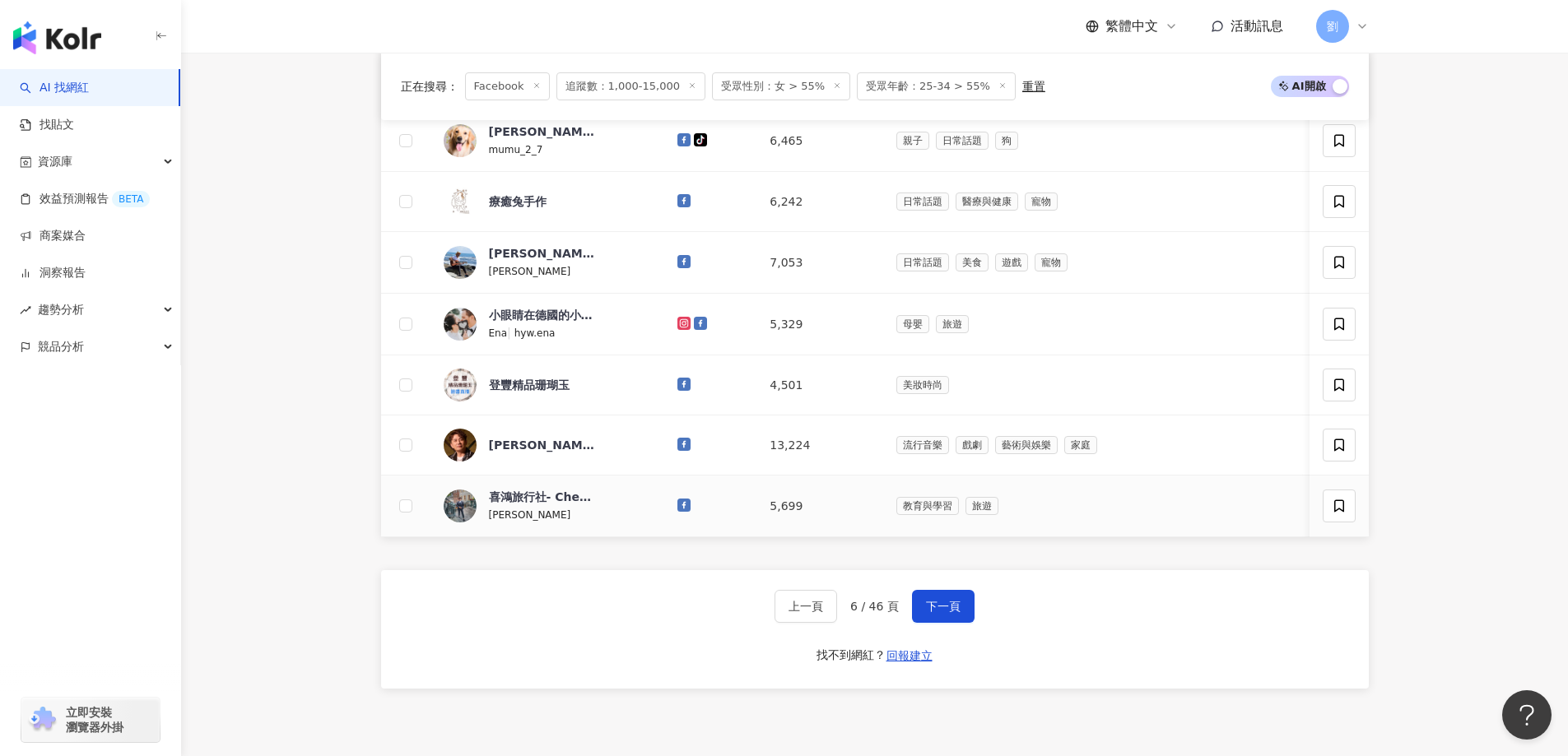
scroll to position [1053, 0]
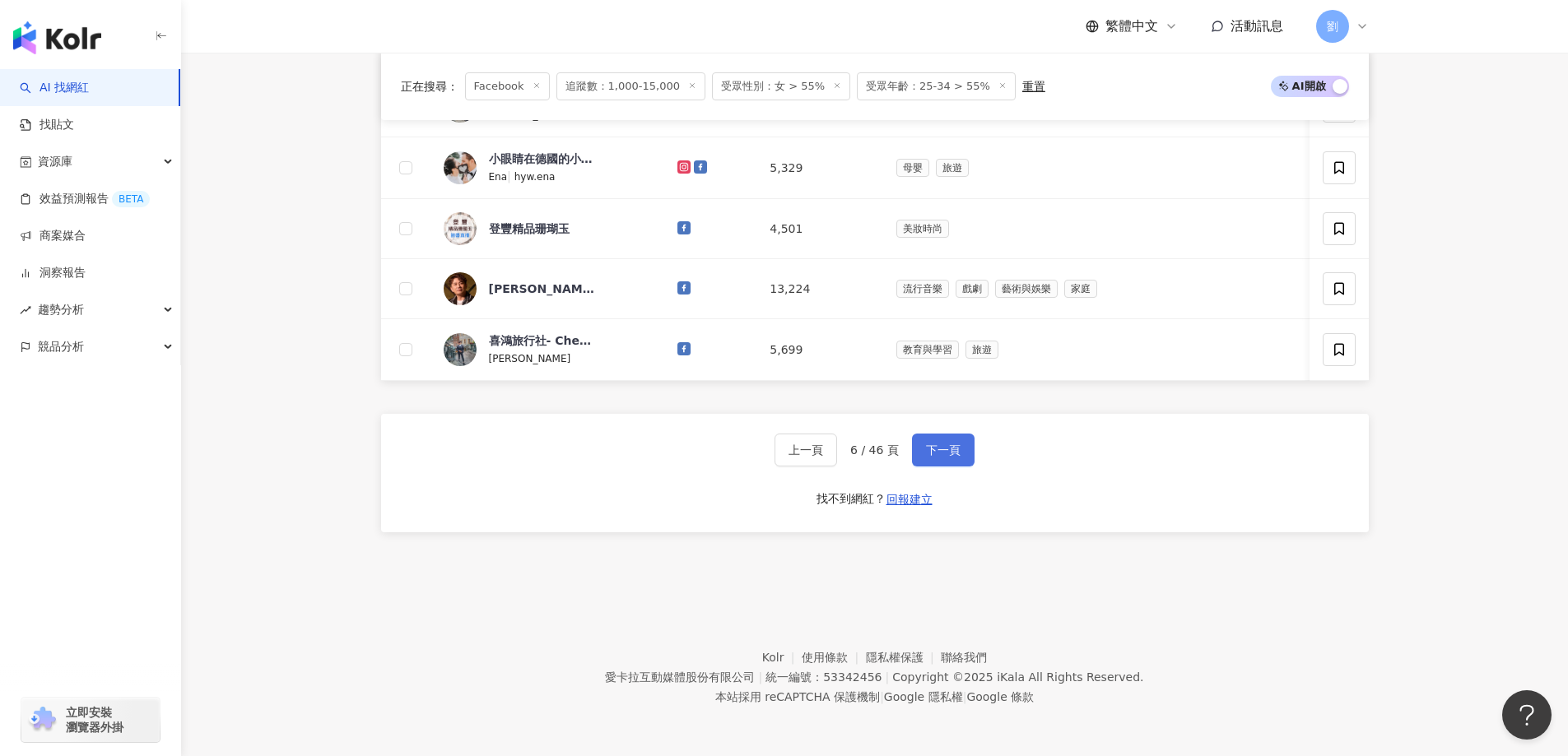
click at [943, 448] on span "下一頁" at bounding box center [943, 450] width 34 height 13
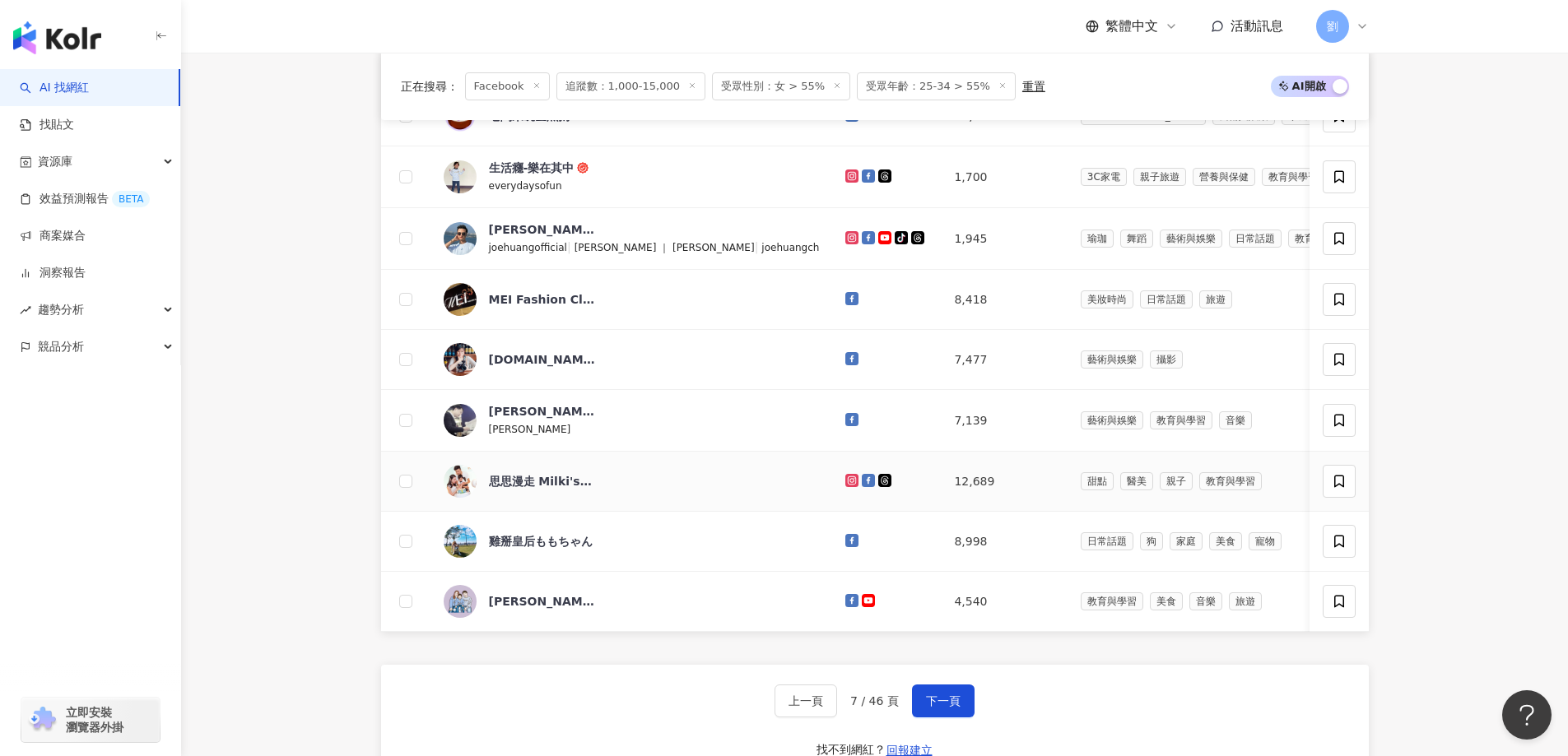
scroll to position [888, 0]
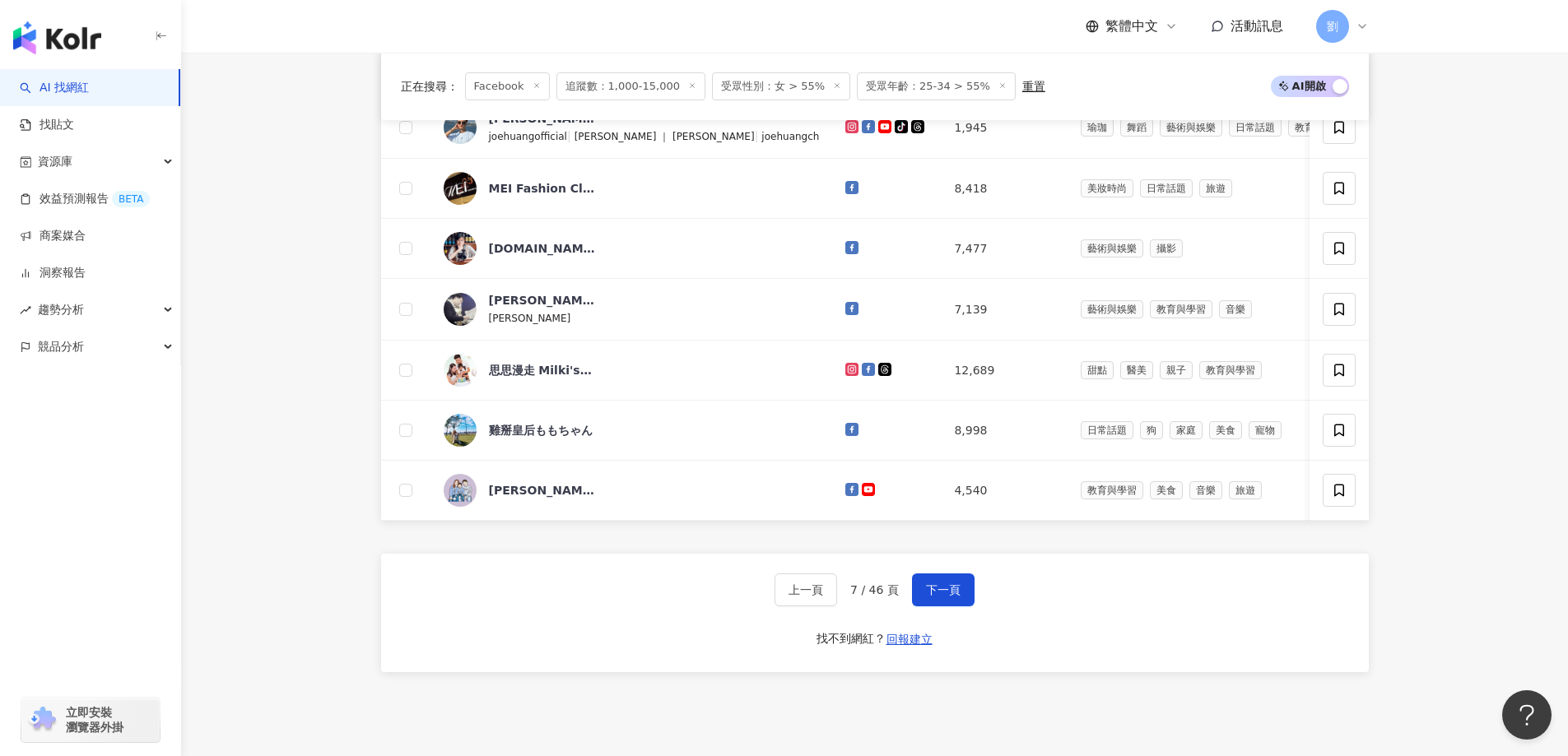
click at [933, 634] on div "上一頁 7 / 46 頁 下一頁 找不到網紅？ 回報建立" at bounding box center [875, 613] width 988 height 119
click at [930, 596] on span "下一頁" at bounding box center [943, 589] width 34 height 13
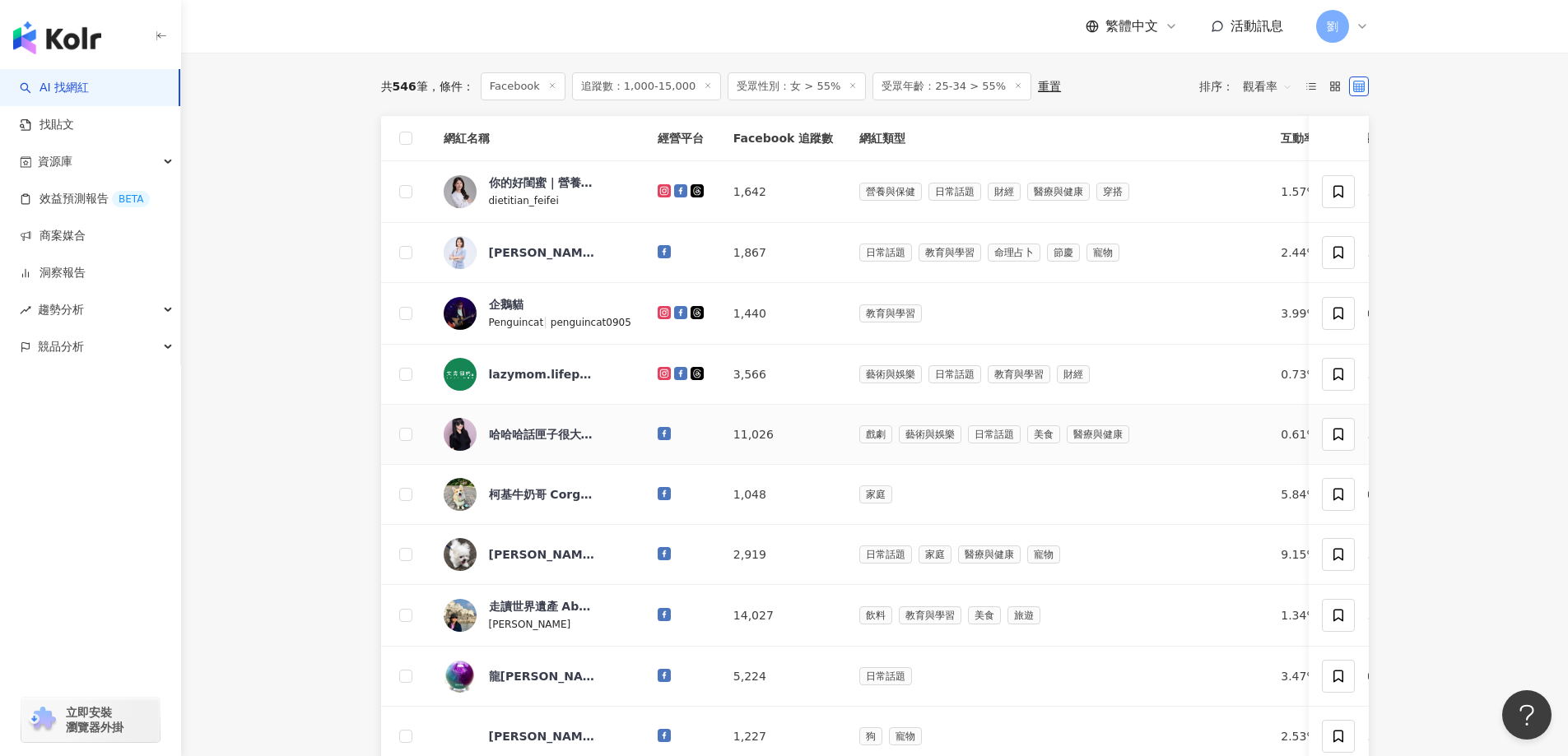
scroll to position [558, 0]
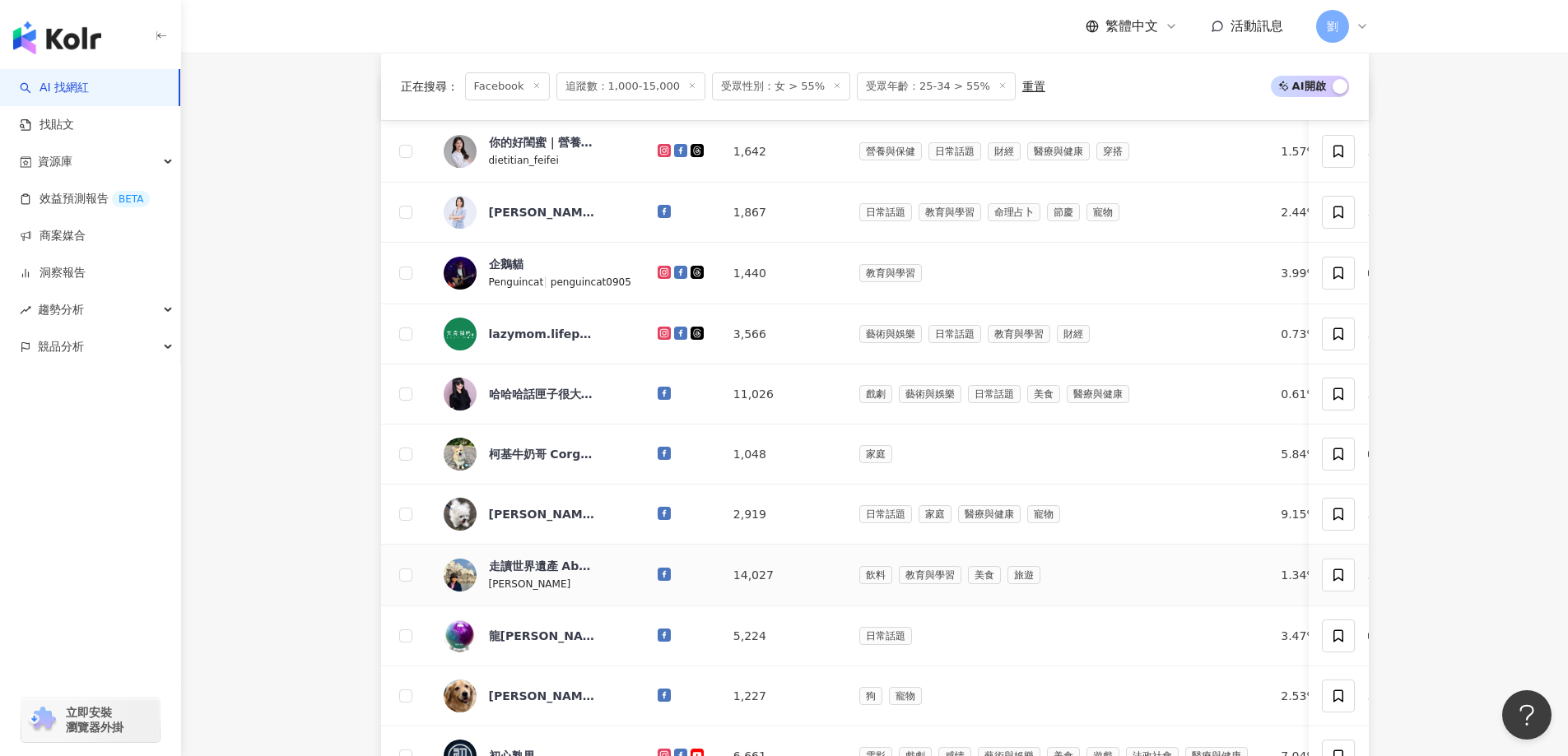
drag, startPoint x: 652, startPoint y: 592, endPoint x: 660, endPoint y: 587, distance: 9.4
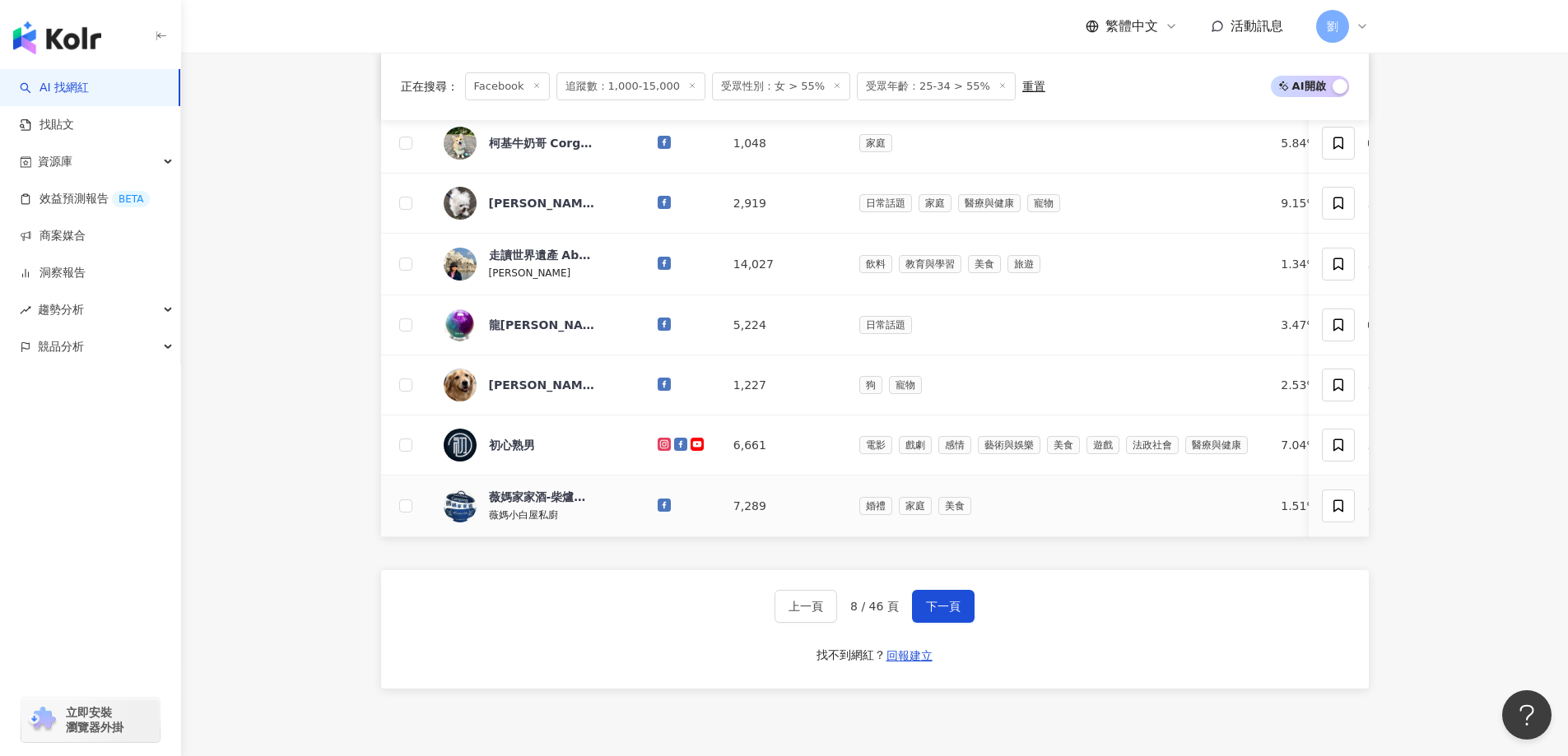
scroll to position [1051, 0]
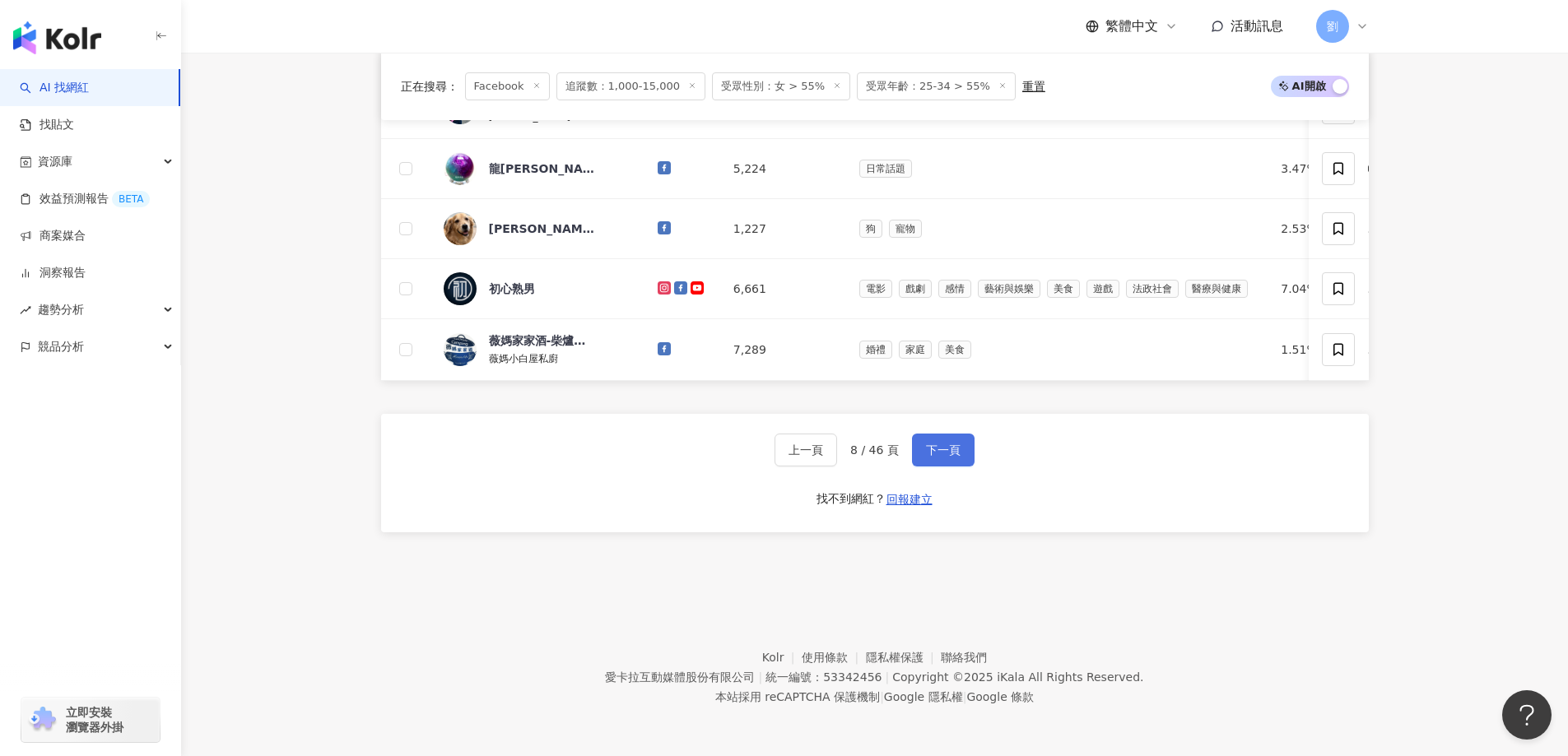
click at [941, 440] on button "下一頁" at bounding box center [943, 450] width 62 height 32
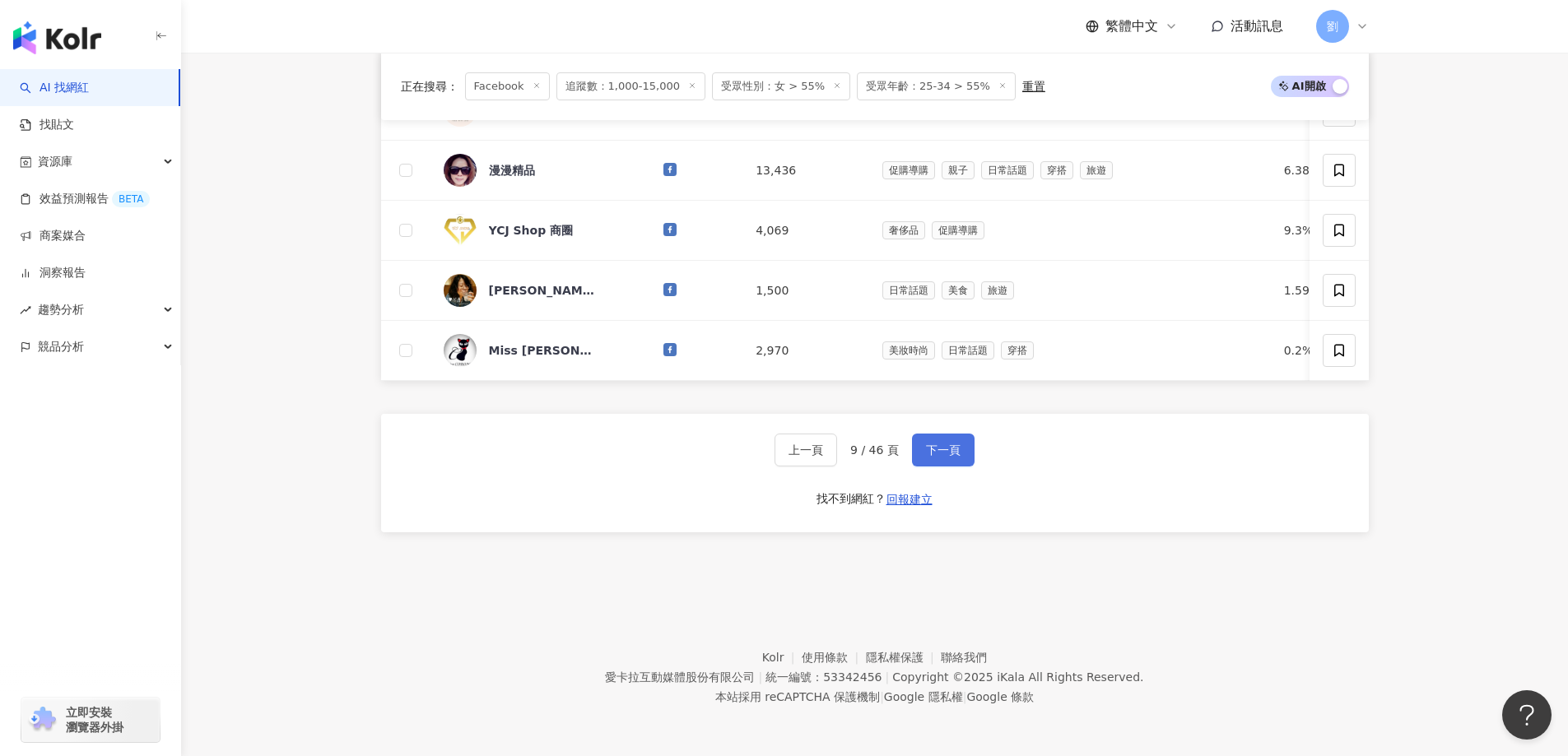
click at [944, 450] on span "下一頁" at bounding box center [943, 450] width 34 height 13
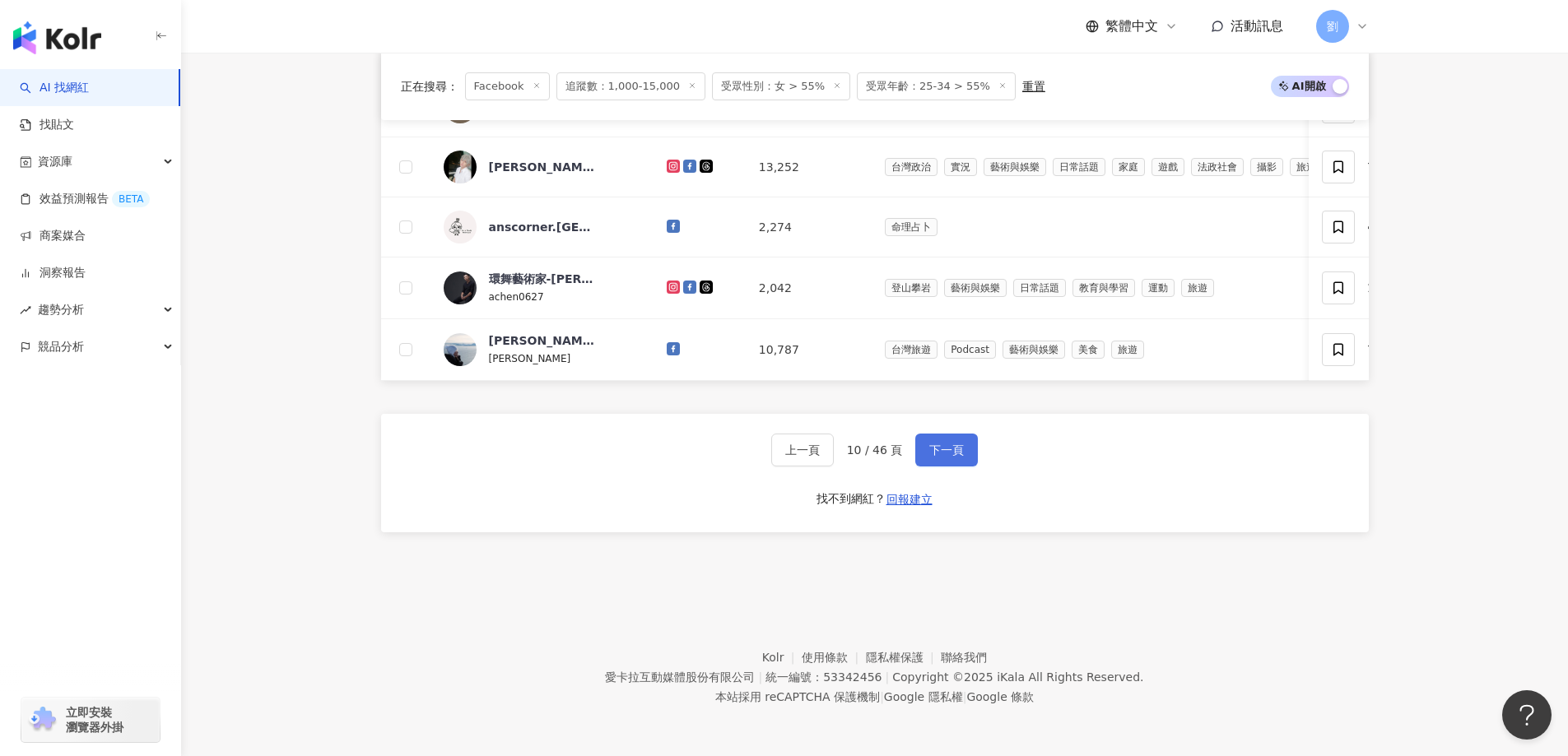
click at [920, 456] on button "下一頁" at bounding box center [946, 450] width 62 height 32
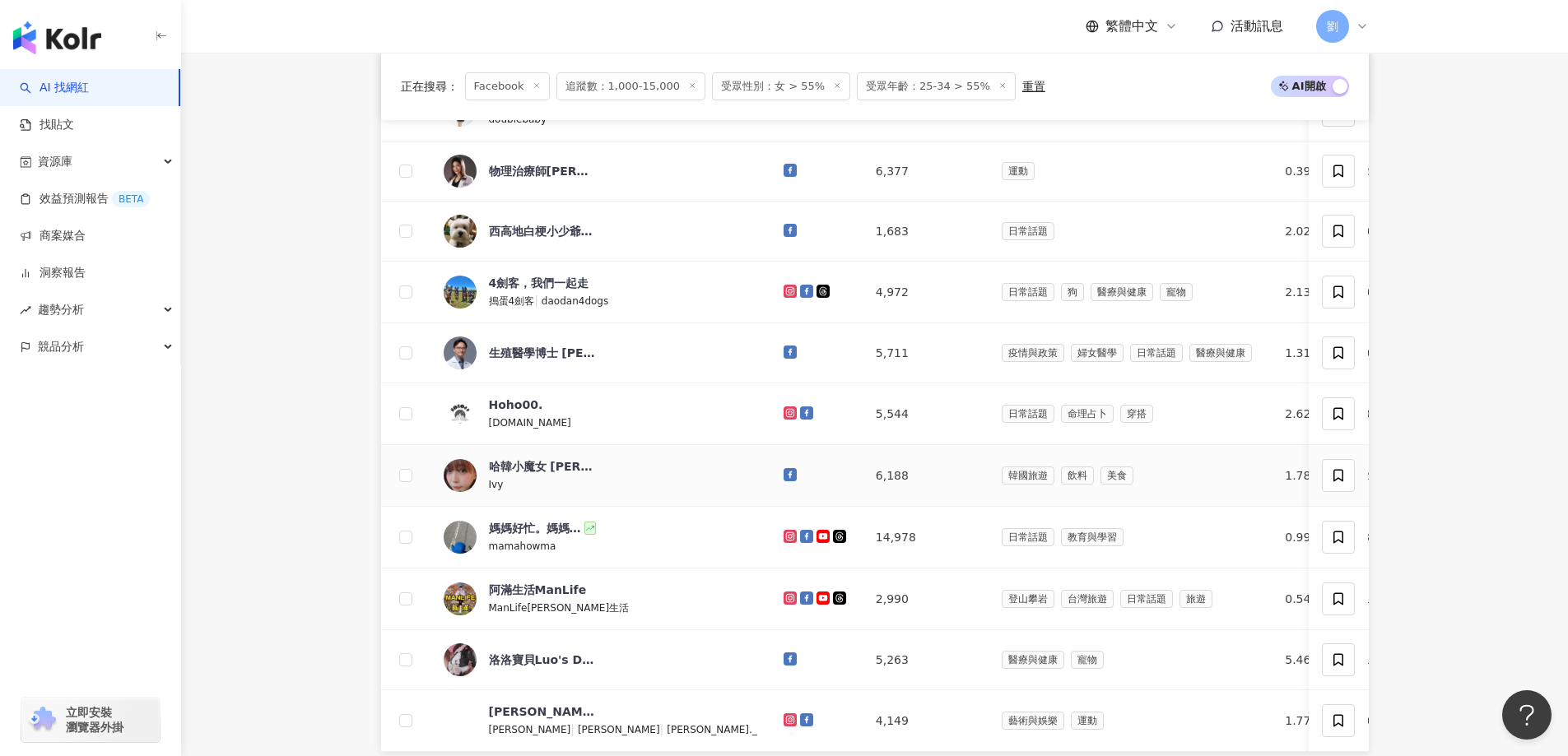
scroll to position [722, 0]
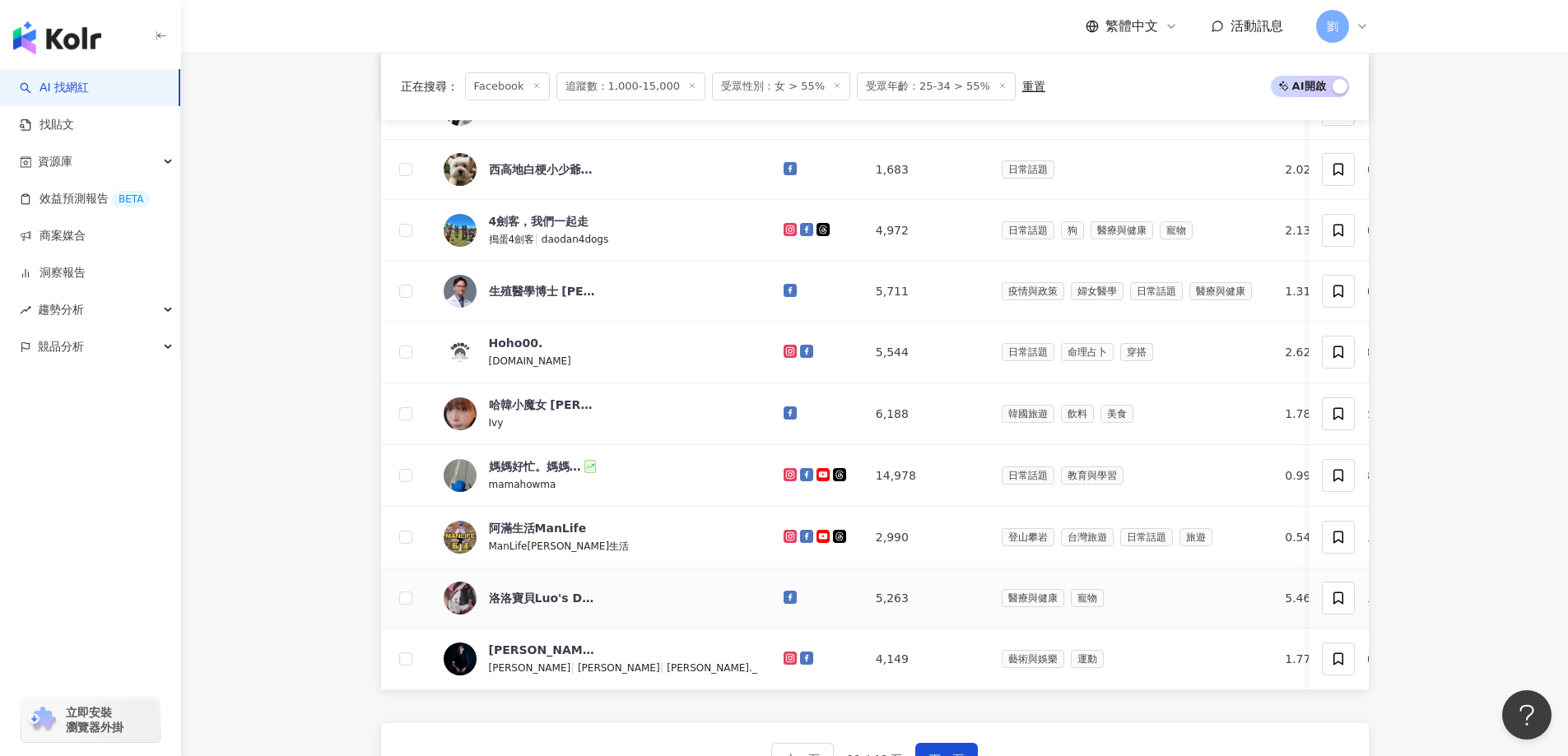
drag, startPoint x: 703, startPoint y: 611, endPoint x: 716, endPoint y: 656, distance: 46.8
drag, startPoint x: 715, startPoint y: 664, endPoint x: 725, endPoint y: 666, distance: 10.2
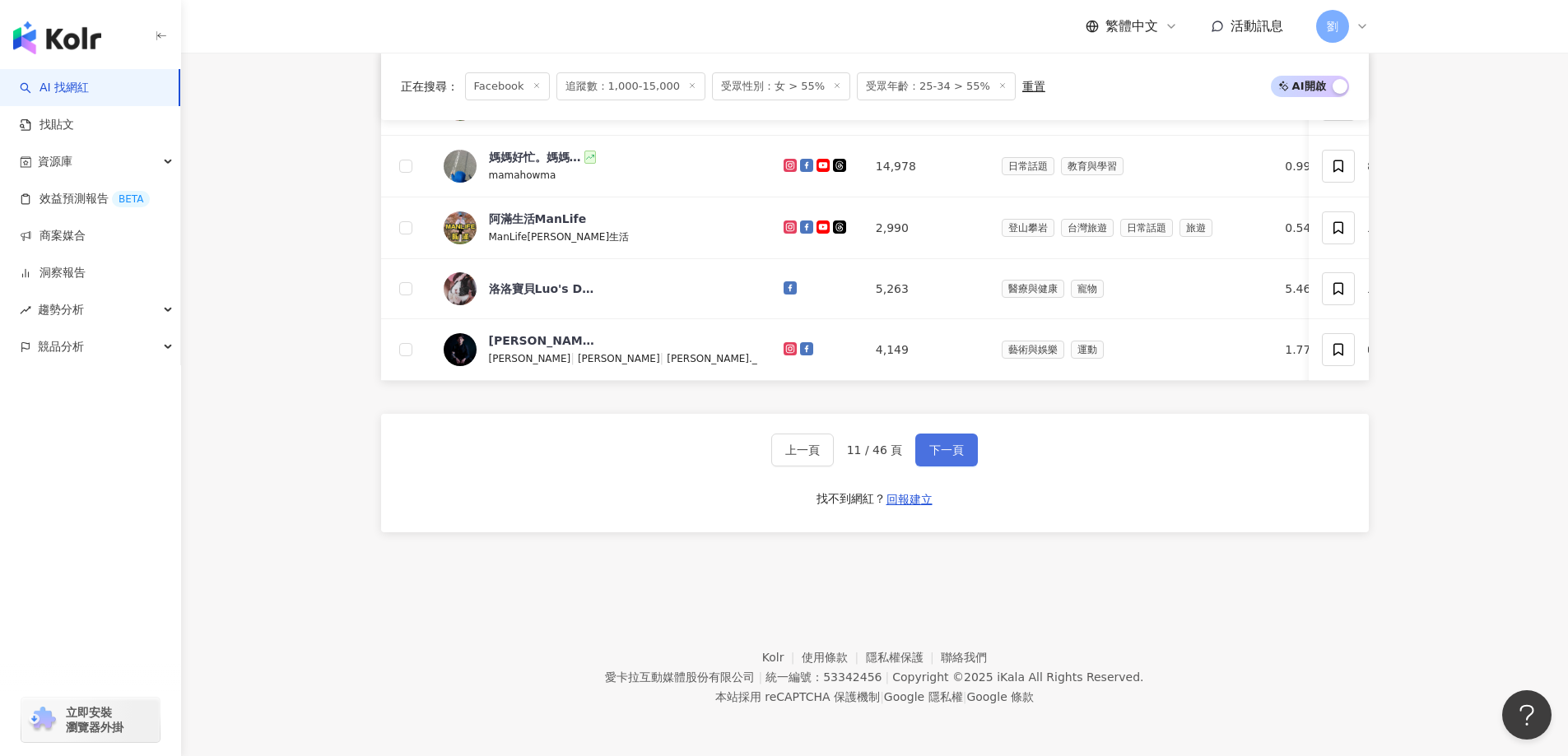
click at [959, 457] on span "下一頁" at bounding box center [946, 450] width 34 height 13
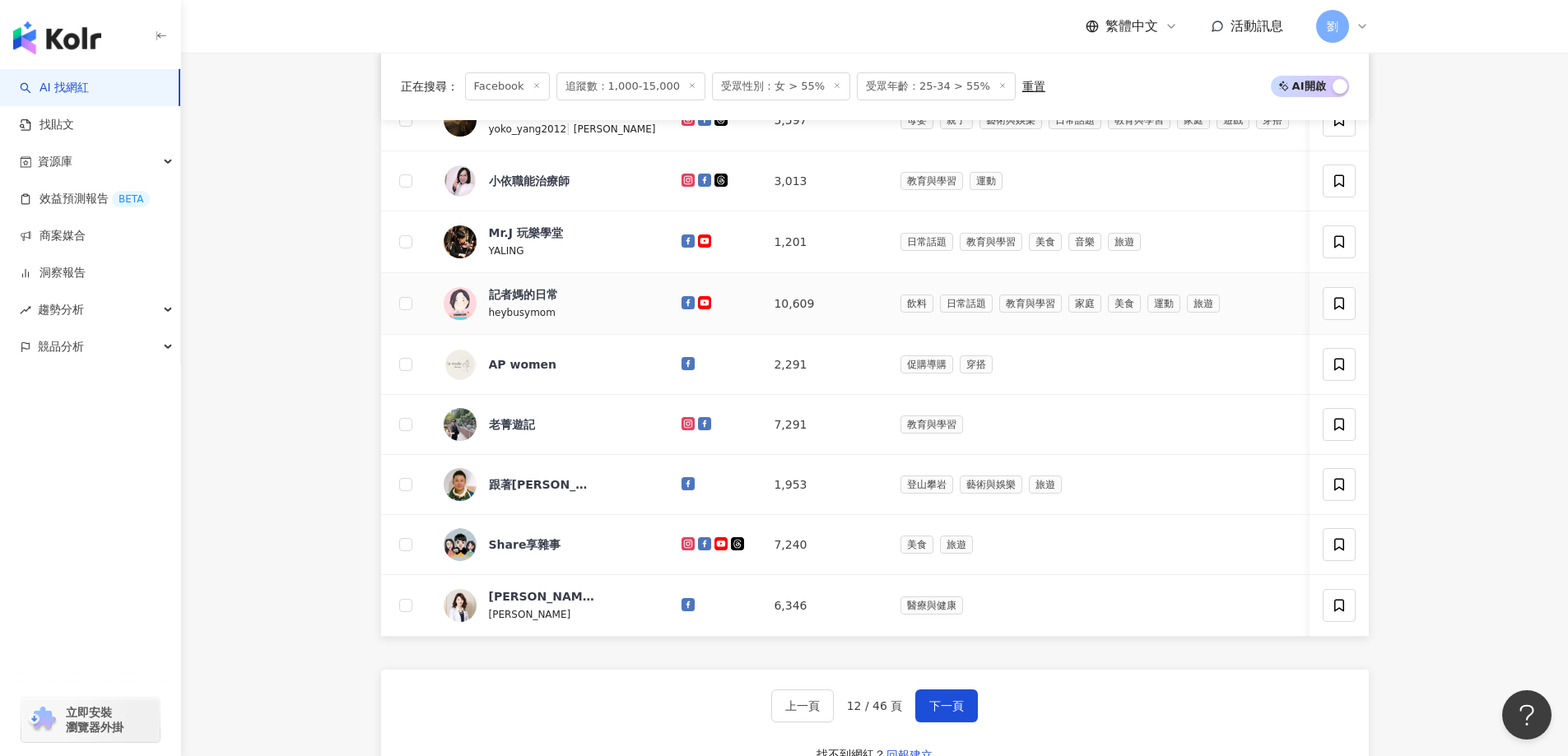
scroll to position [886, 0]
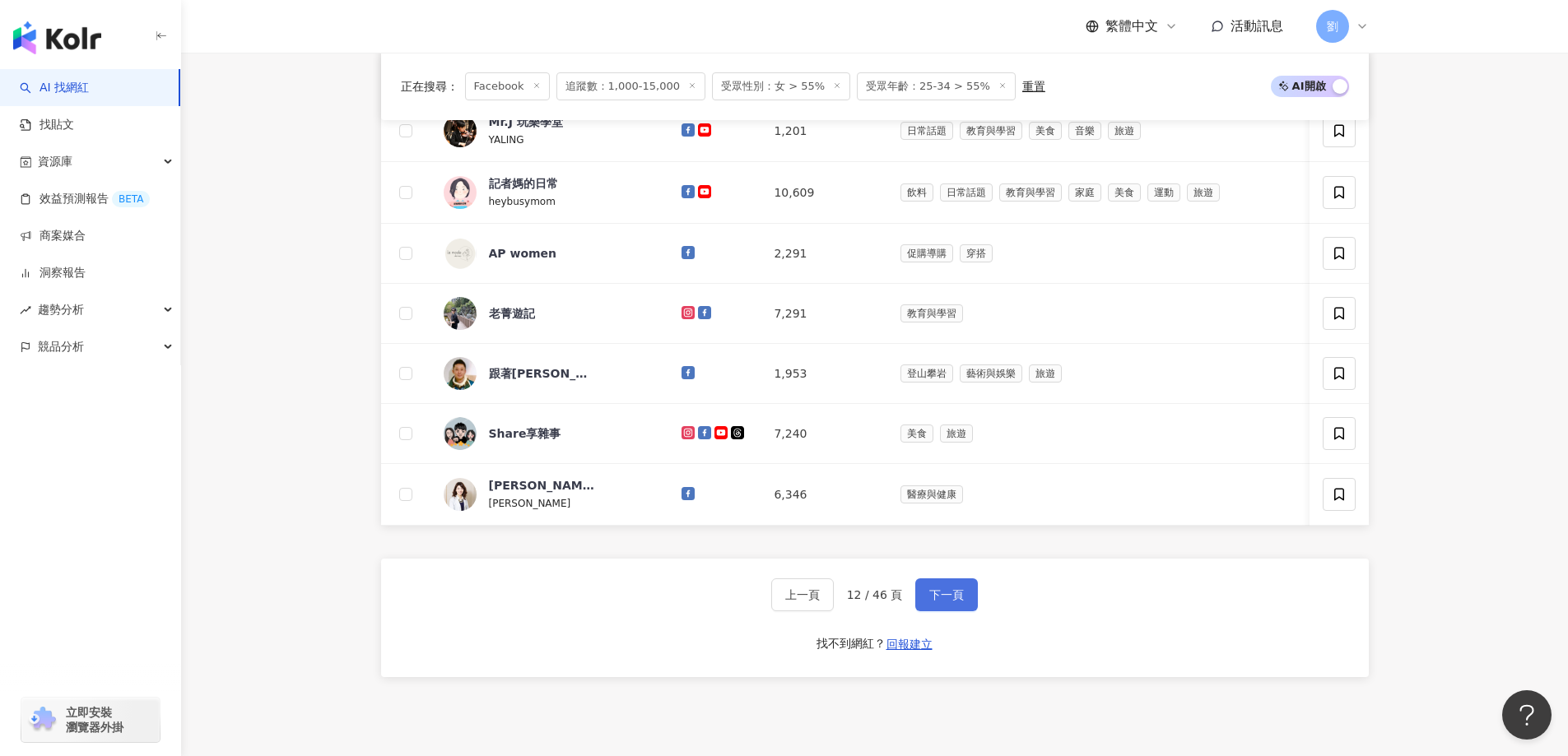
click at [959, 601] on span "下一頁" at bounding box center [946, 594] width 34 height 13
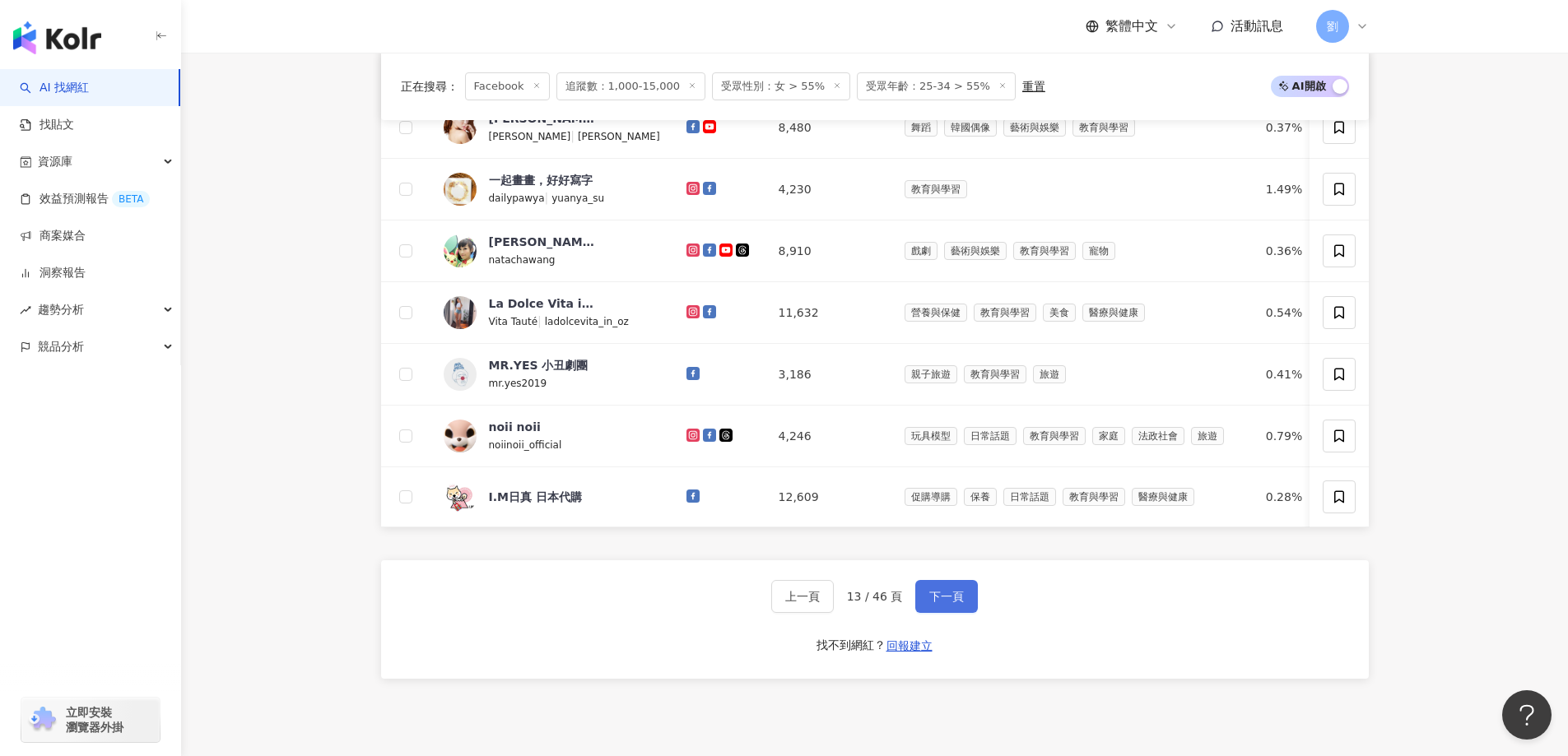
click at [925, 613] on button "下一頁" at bounding box center [946, 596] width 62 height 32
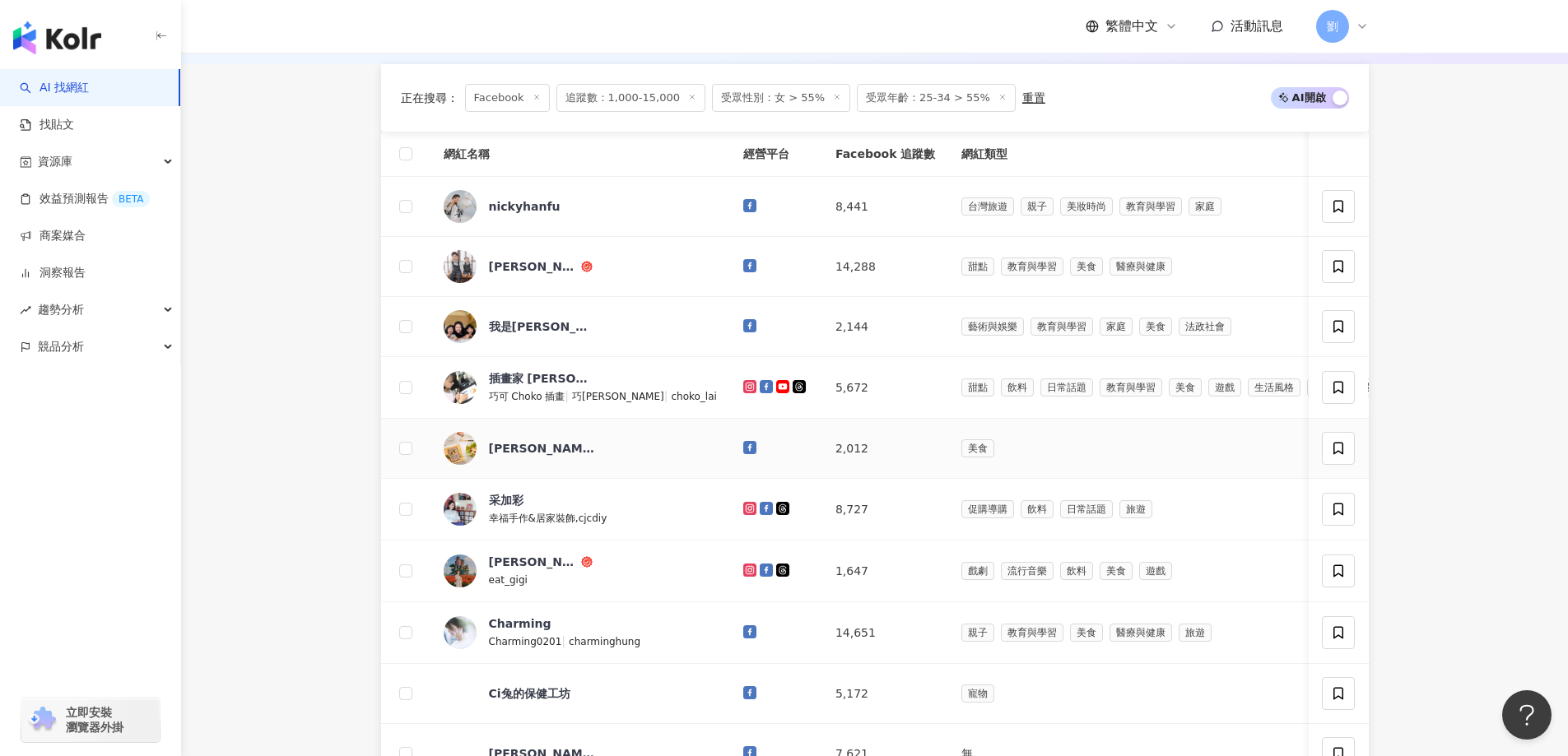
scroll to position [557, 0]
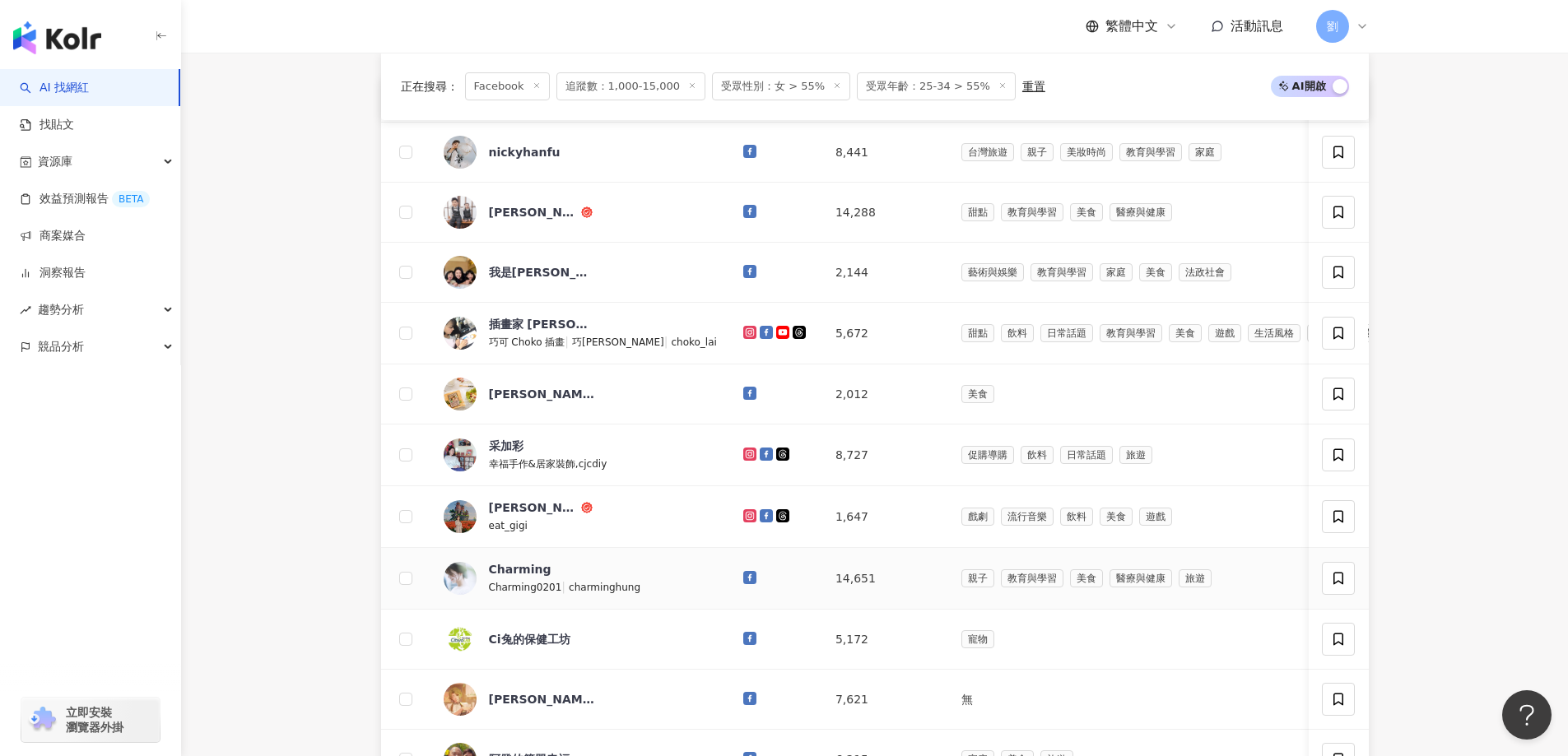
drag, startPoint x: 718, startPoint y: 589, endPoint x: 737, endPoint y: 593, distance: 19.4
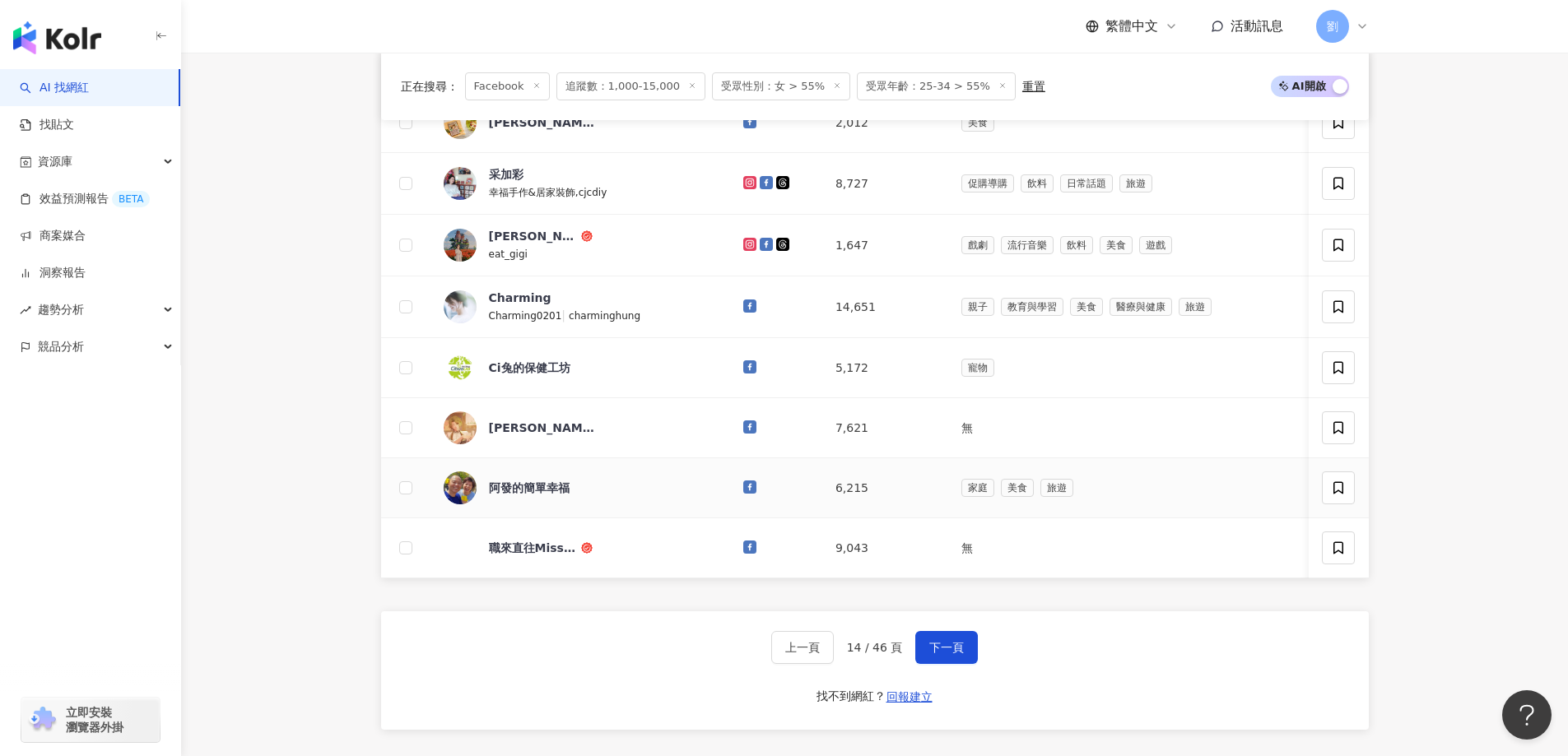
scroll to position [886, 0]
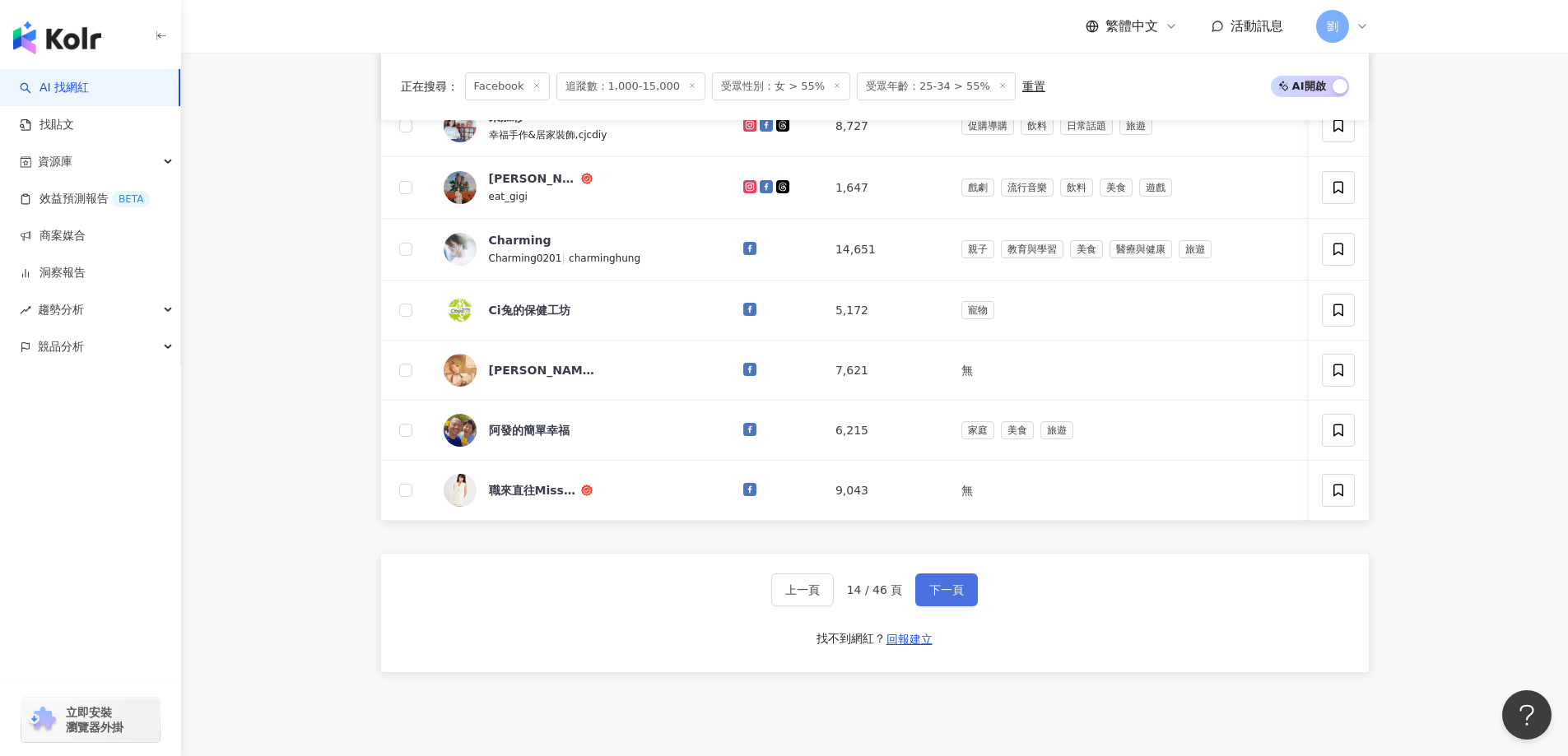
click at [929, 596] on span "下一頁" at bounding box center [946, 589] width 34 height 13
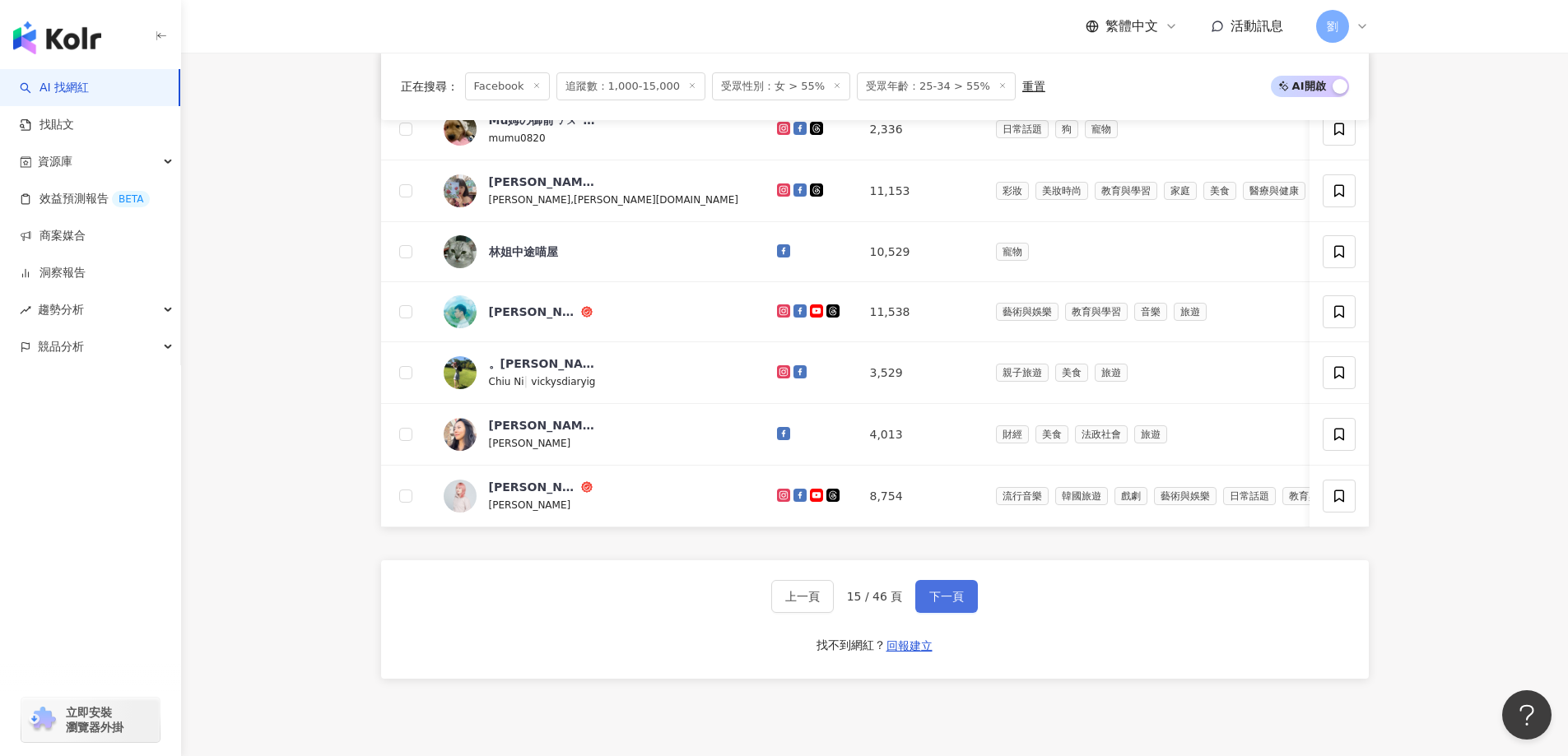
click at [947, 603] on span "下一頁" at bounding box center [946, 596] width 34 height 13
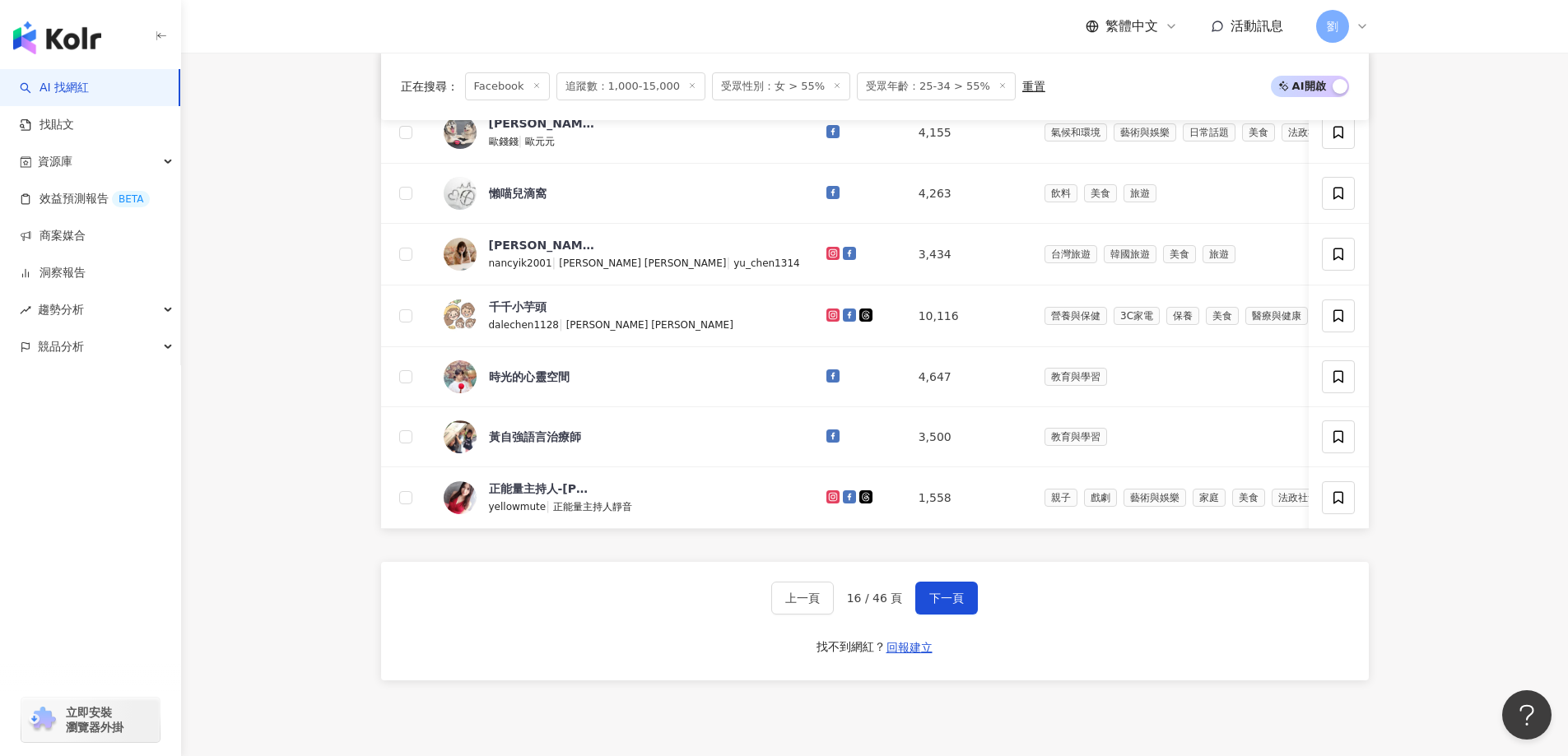
click at [939, 639] on div "上一頁 16 / 46 頁 下一頁 找不到網紅？ 回報建立" at bounding box center [875, 621] width 988 height 119
click at [943, 615] on button "下一頁" at bounding box center [946, 598] width 62 height 32
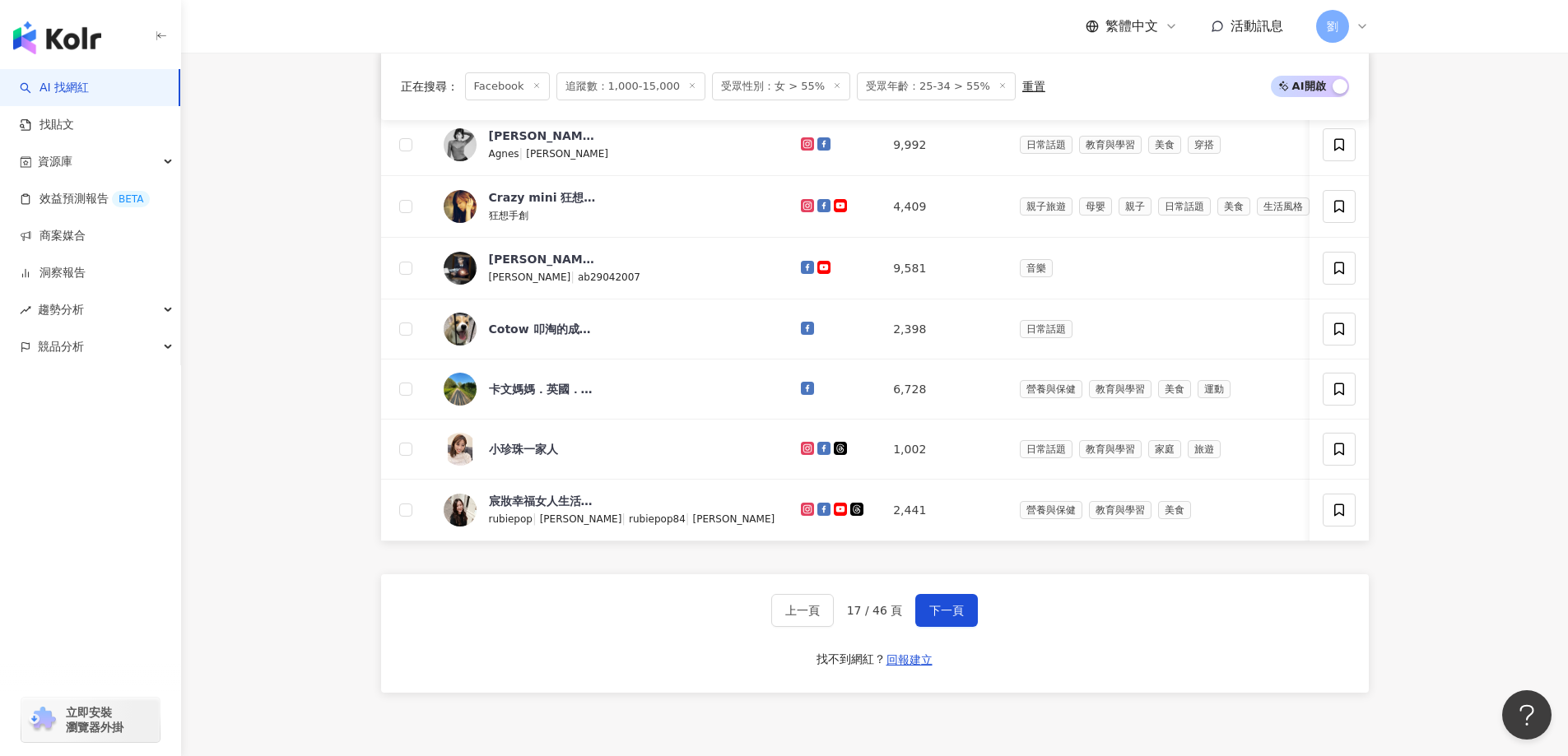
scroll to position [1051, 0]
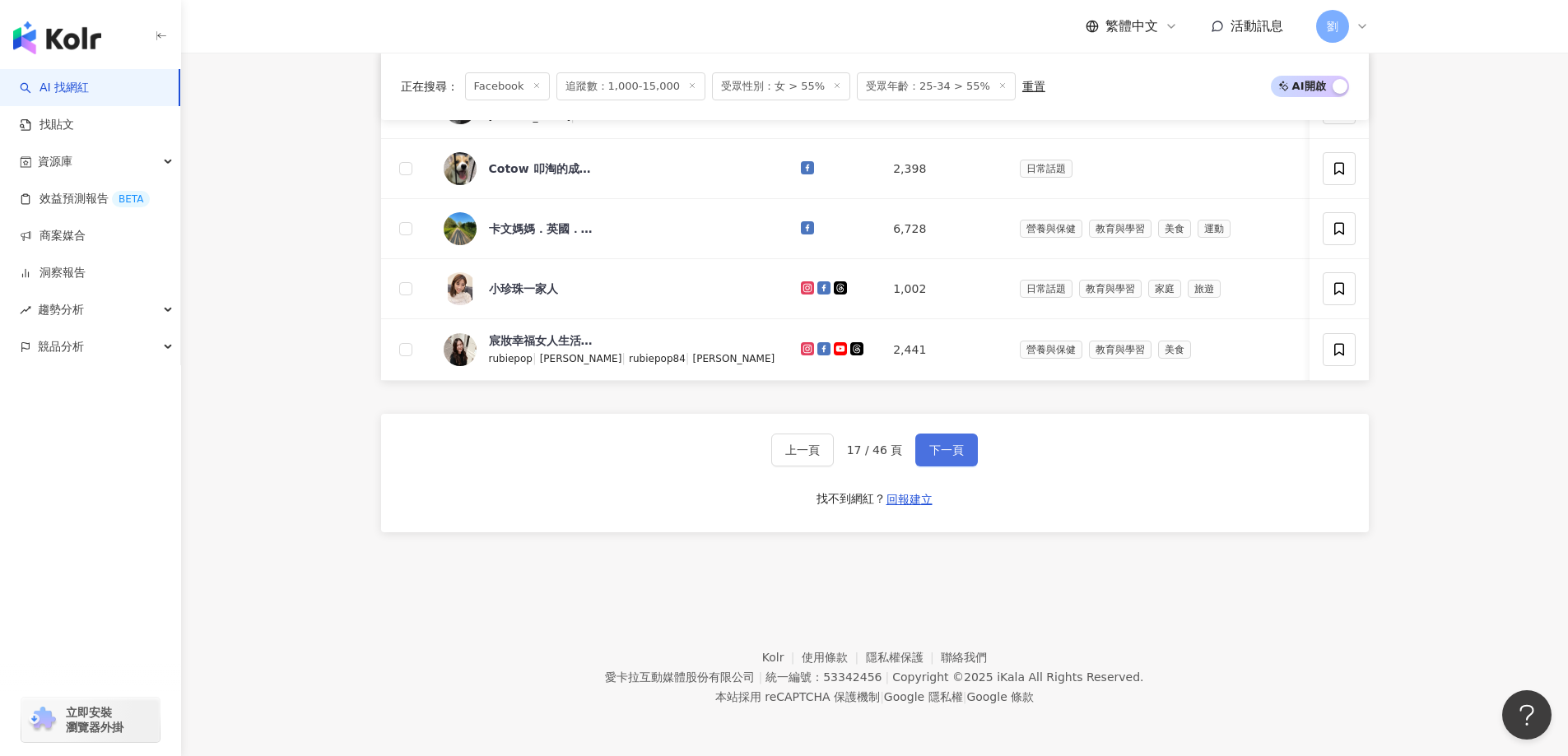
click at [943, 464] on button "下一頁" at bounding box center [946, 450] width 62 height 32
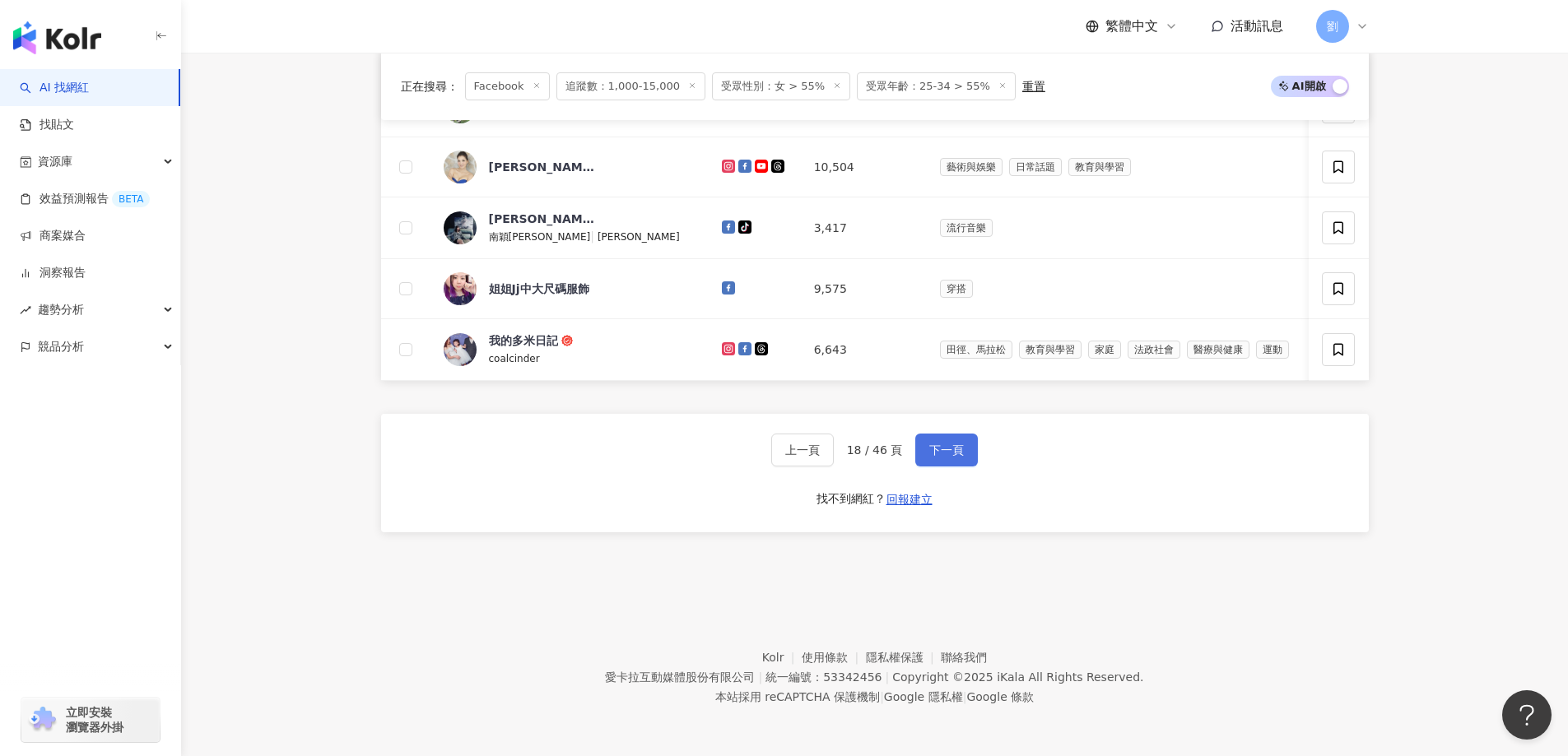
click at [930, 456] on span "下一頁" at bounding box center [946, 450] width 34 height 13
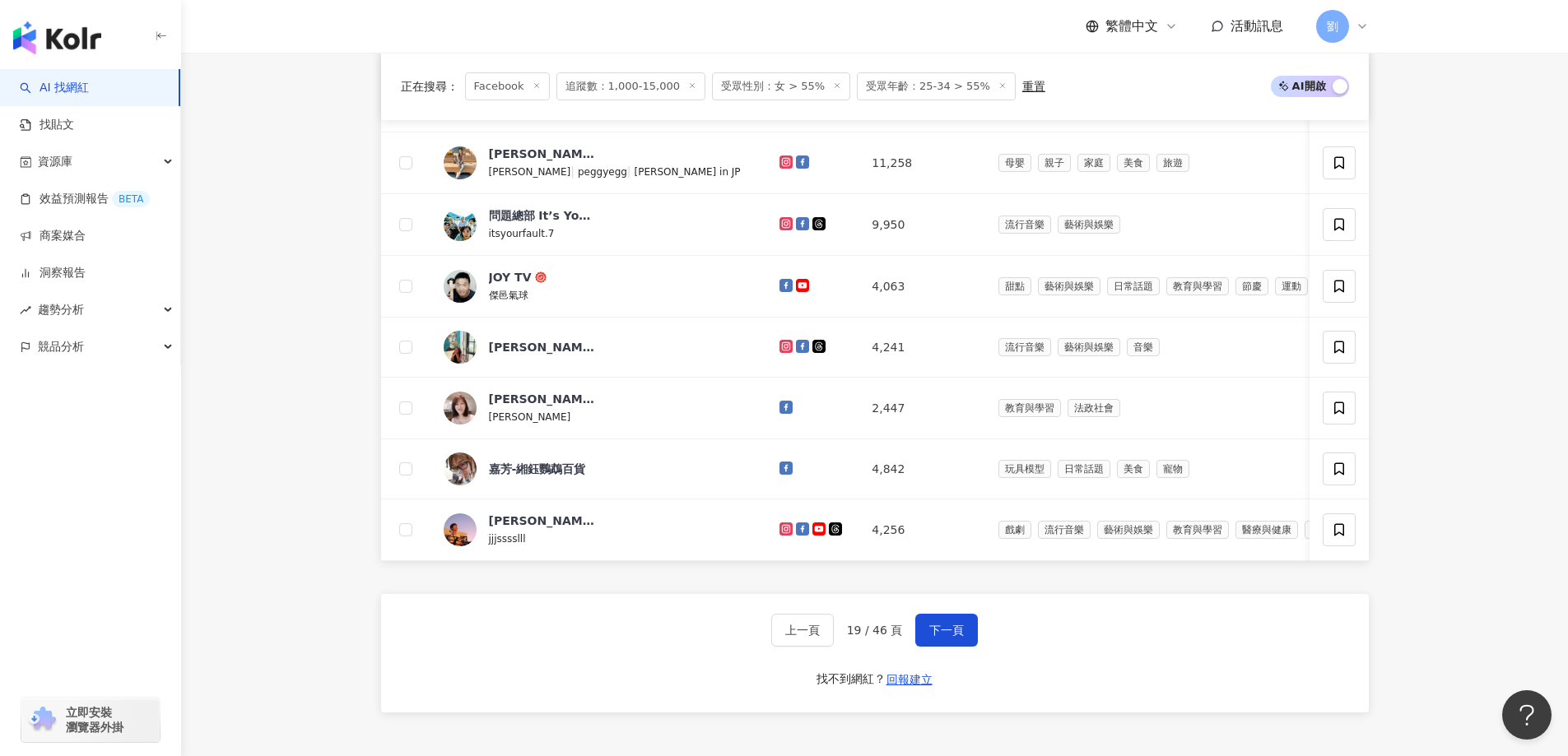
scroll to position [886, 0]
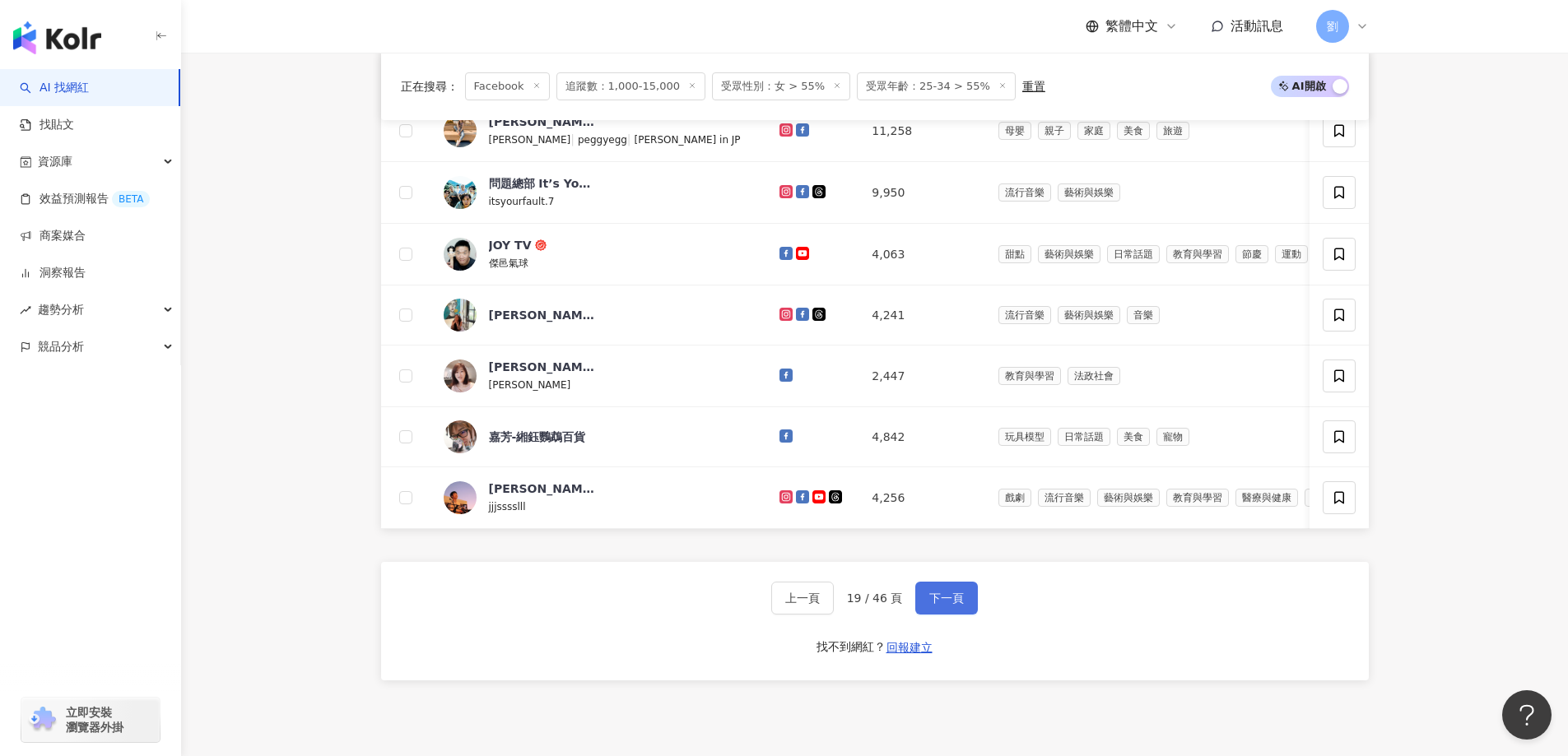
click at [938, 605] on span "下一頁" at bounding box center [946, 598] width 34 height 13
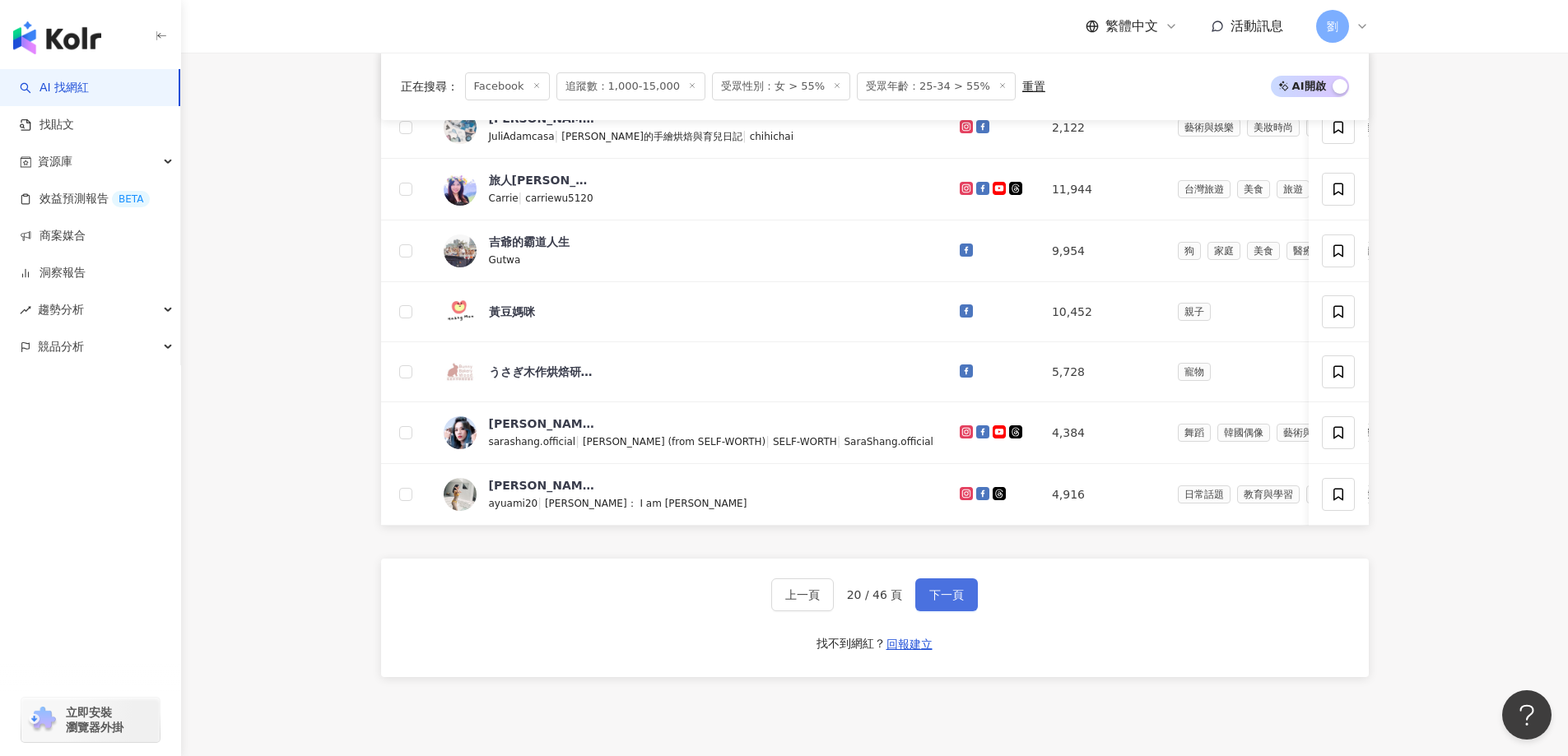
click at [926, 607] on button "下一頁" at bounding box center [946, 594] width 62 height 32
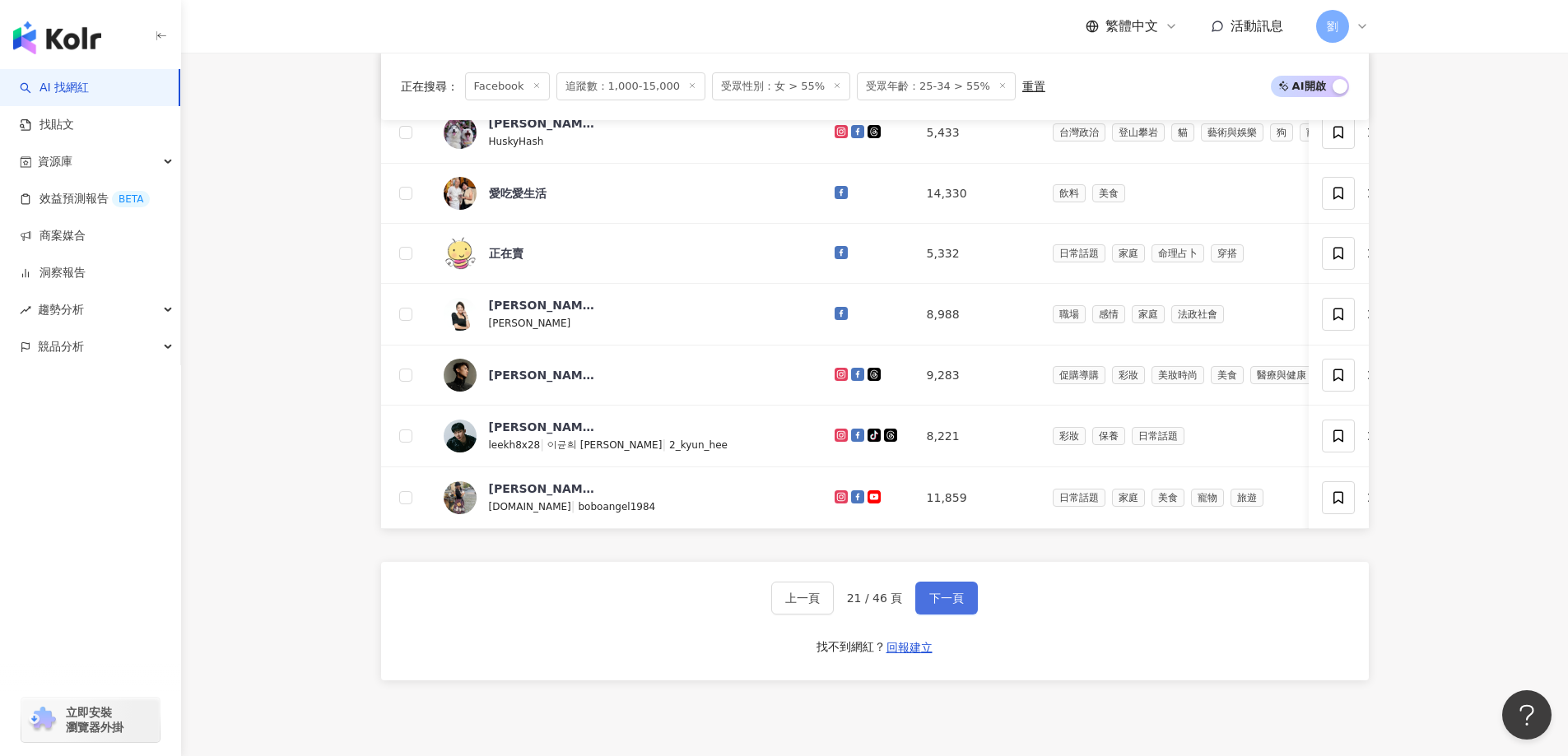
click at [972, 613] on button "下一頁" at bounding box center [946, 598] width 62 height 32
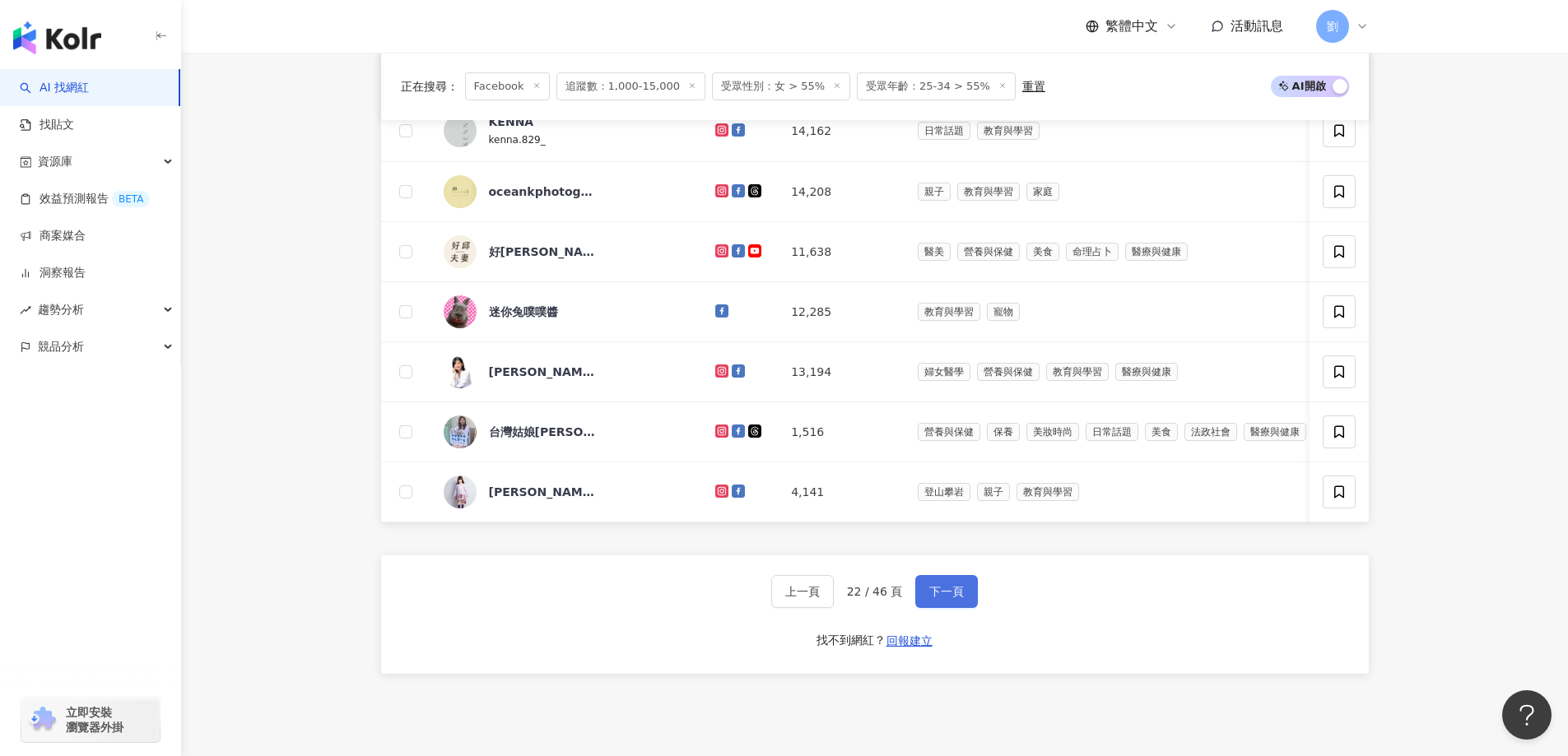
click at [915, 606] on button "下一頁" at bounding box center [946, 591] width 62 height 32
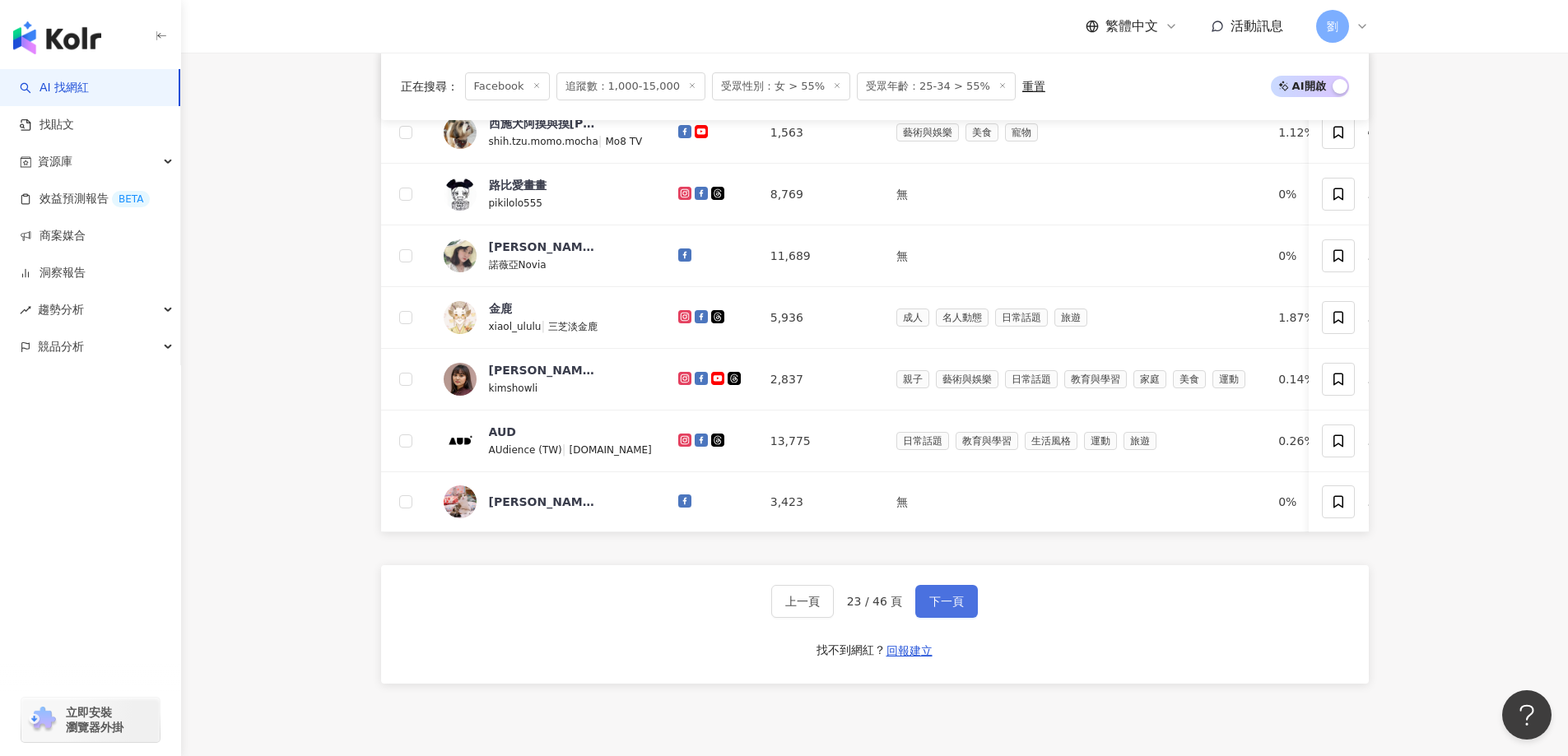
click at [943, 608] on span "下一頁" at bounding box center [946, 601] width 34 height 13
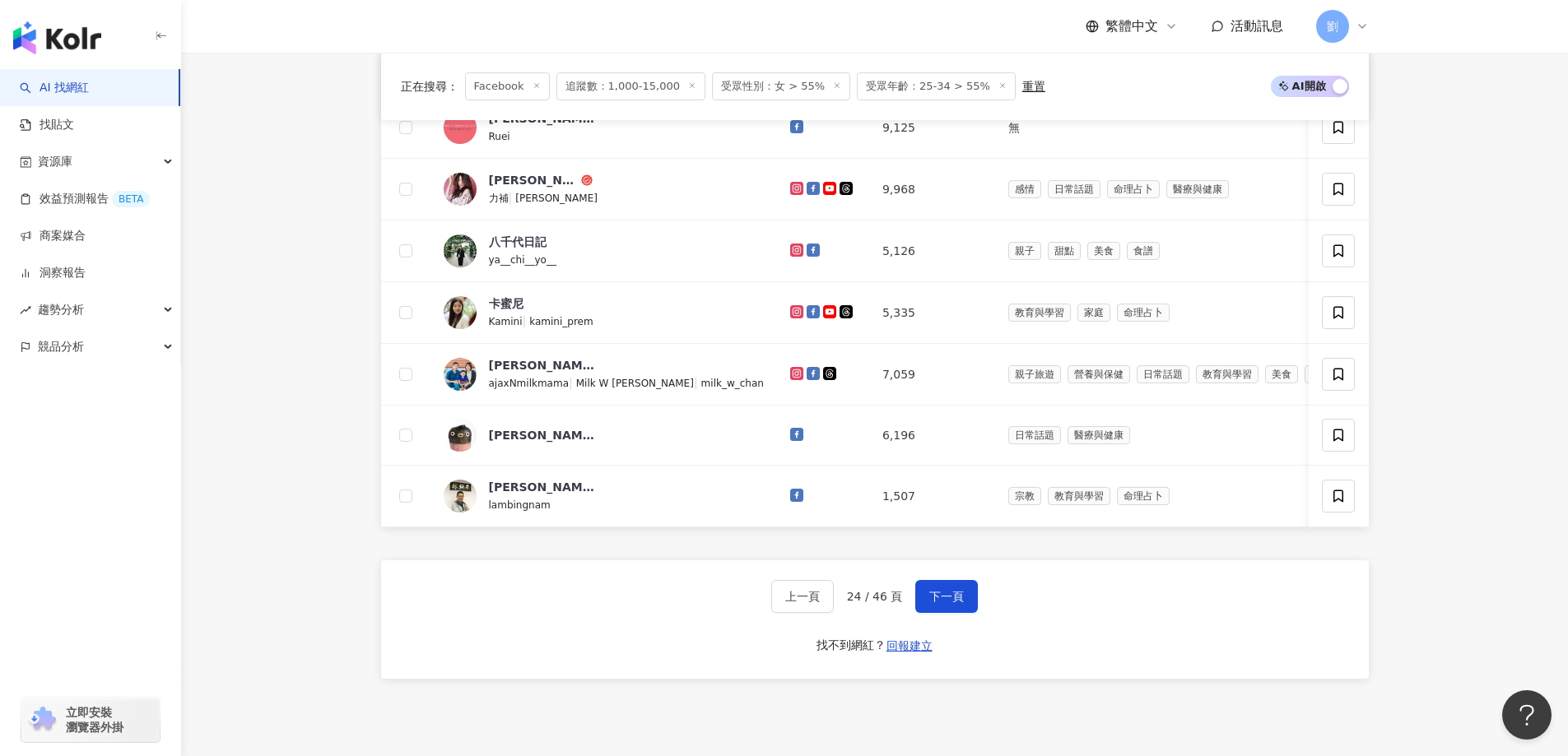
drag, startPoint x: 957, startPoint y: 620, endPoint x: 884, endPoint y: 428, distance: 205.4
click at [957, 603] on span "下一頁" at bounding box center [946, 596] width 34 height 13
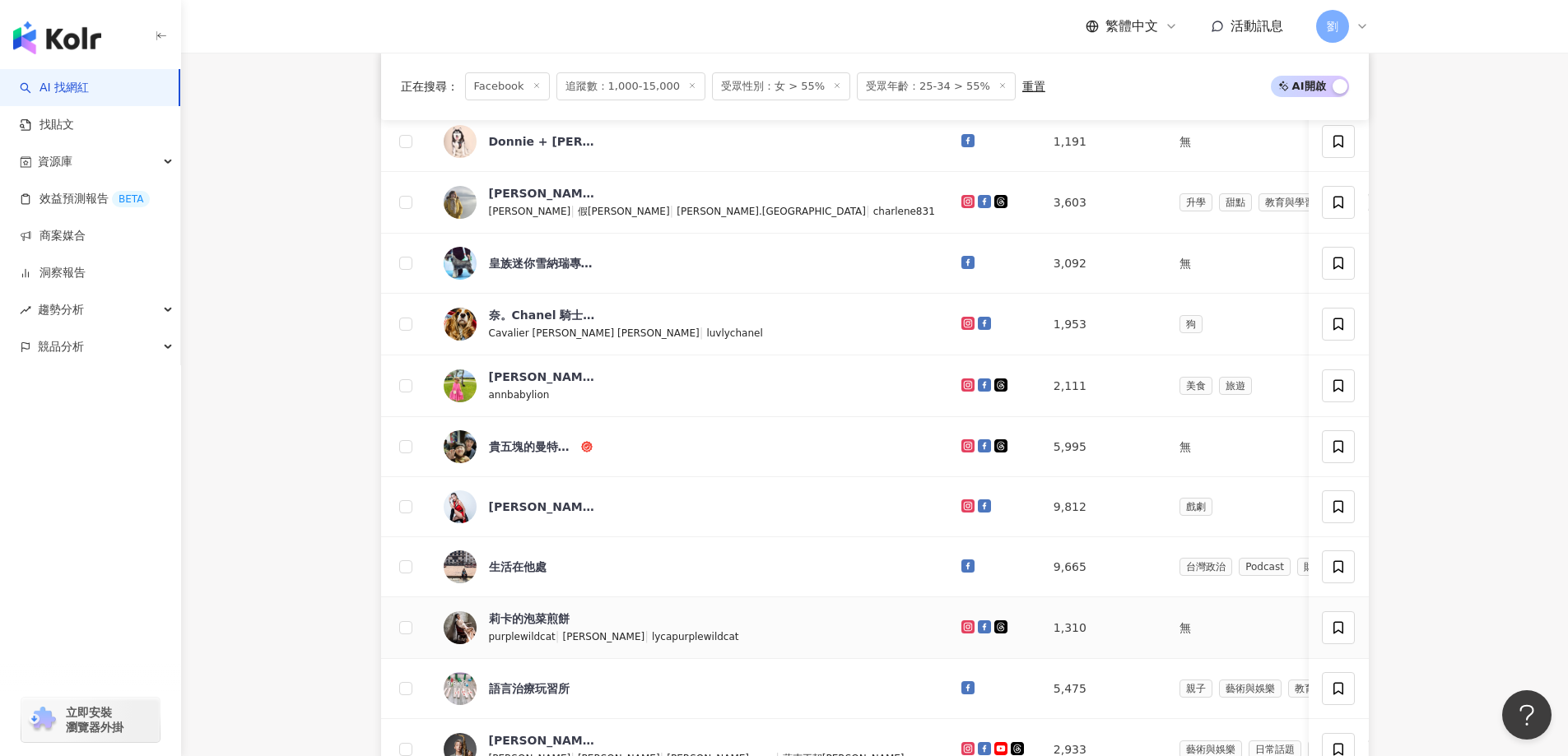
scroll to position [1054, 0]
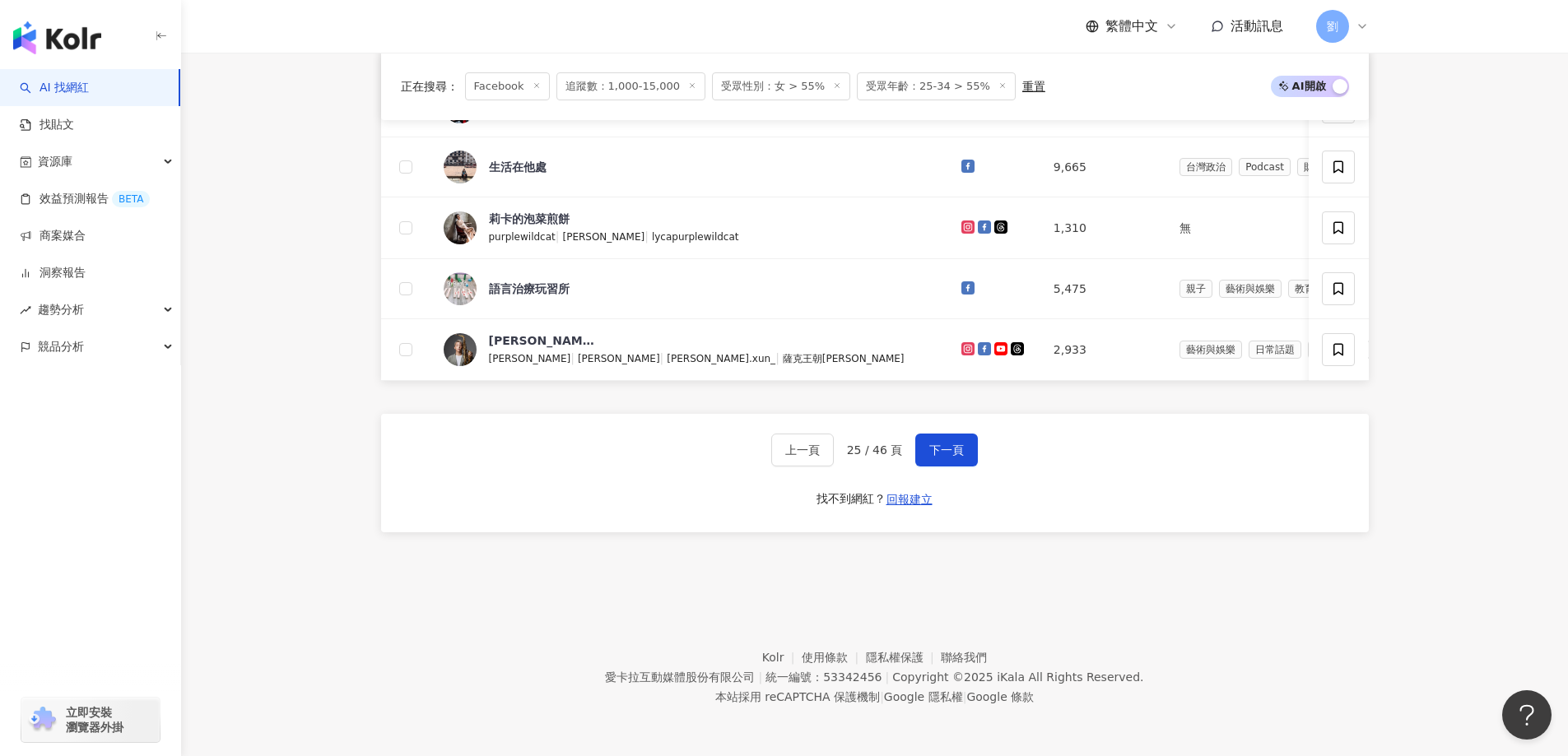
click at [950, 425] on div "上一頁 25 / 46 頁 下一頁 找不到網紅？ 回報建立" at bounding box center [875, 472] width 988 height 119
click at [954, 448] on span "下一頁" at bounding box center [946, 450] width 34 height 13
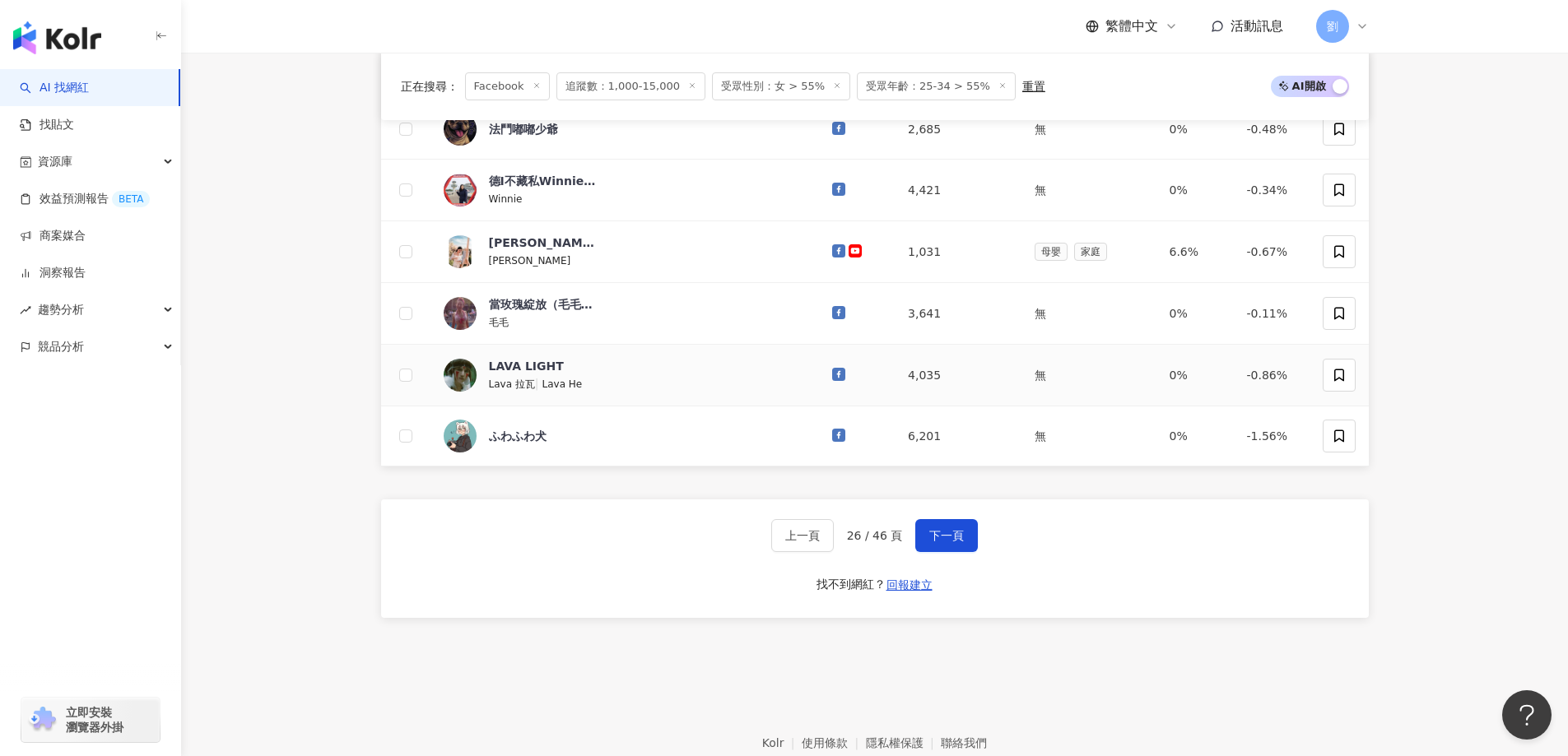
scroll to position [988, 0]
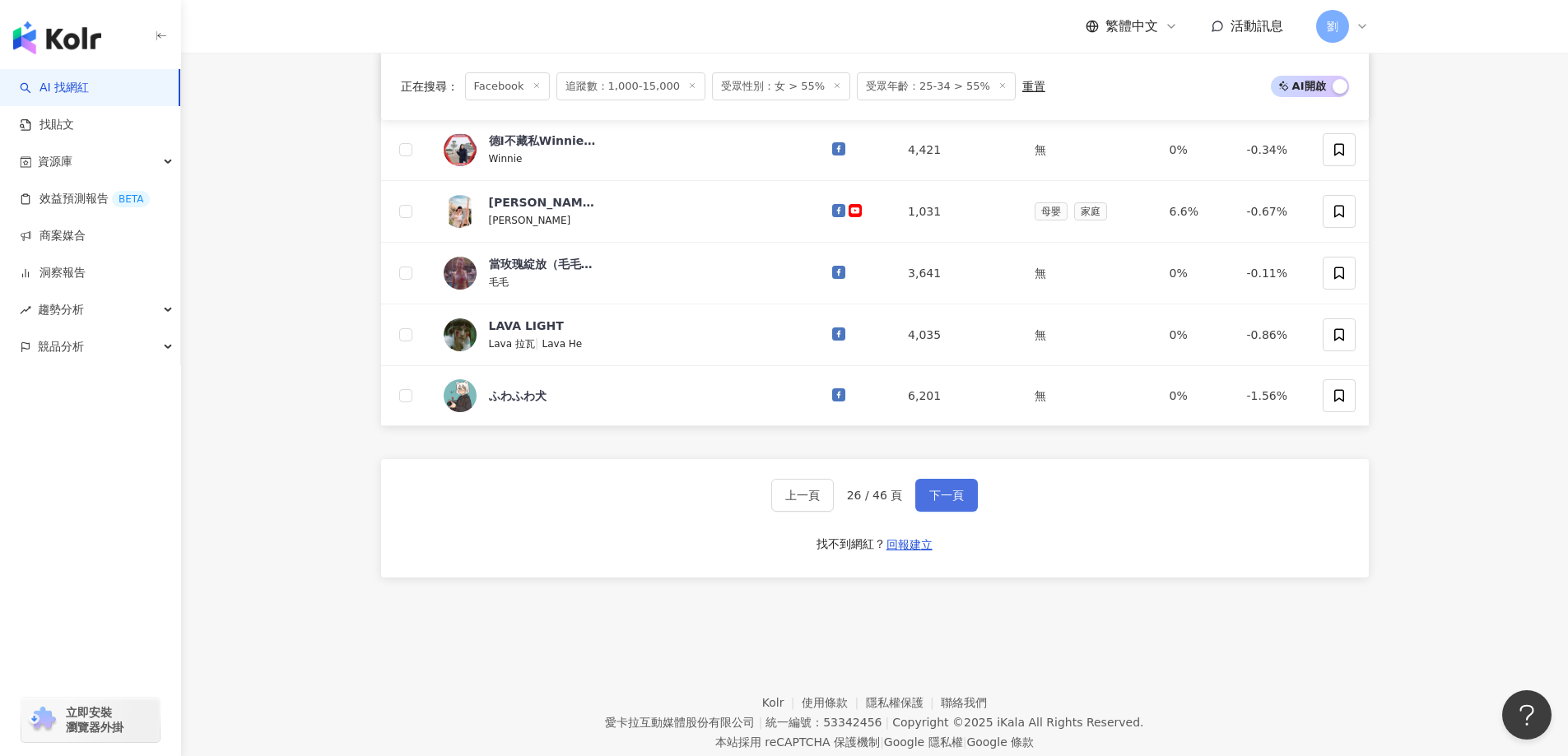
click at [973, 512] on button "下一頁" at bounding box center [946, 494] width 62 height 32
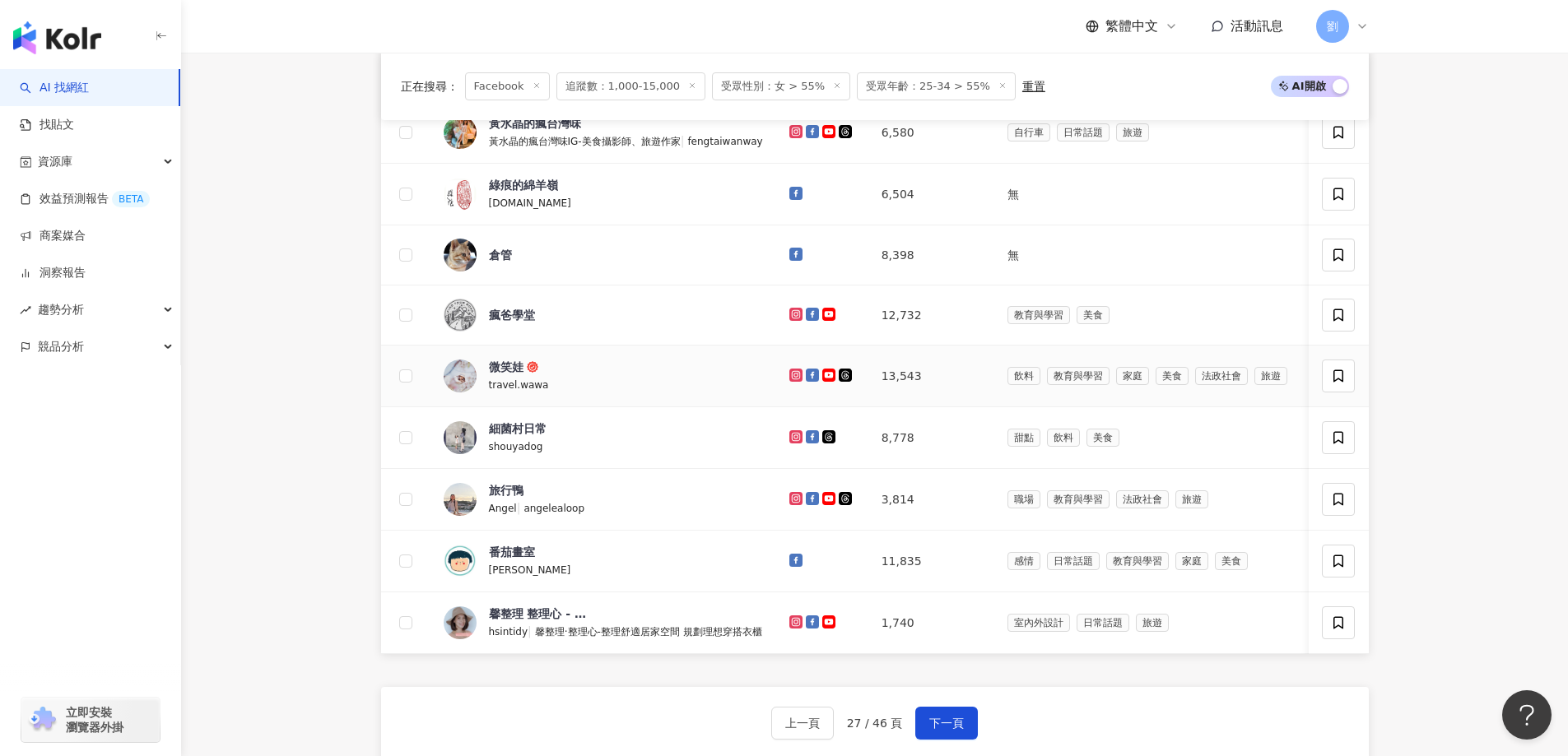
scroll to position [823, 0]
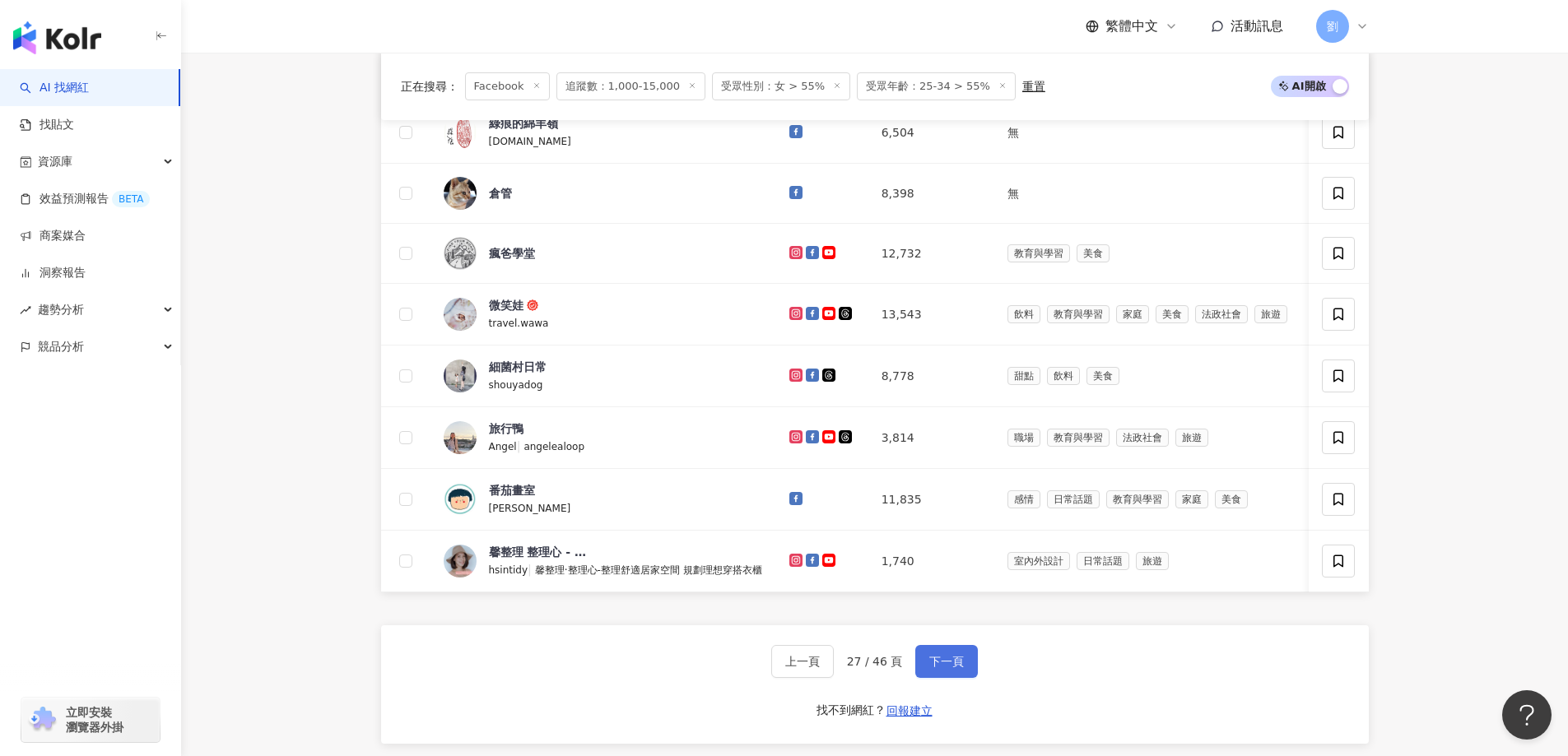
click at [926, 676] on button "下一頁" at bounding box center [946, 661] width 62 height 32
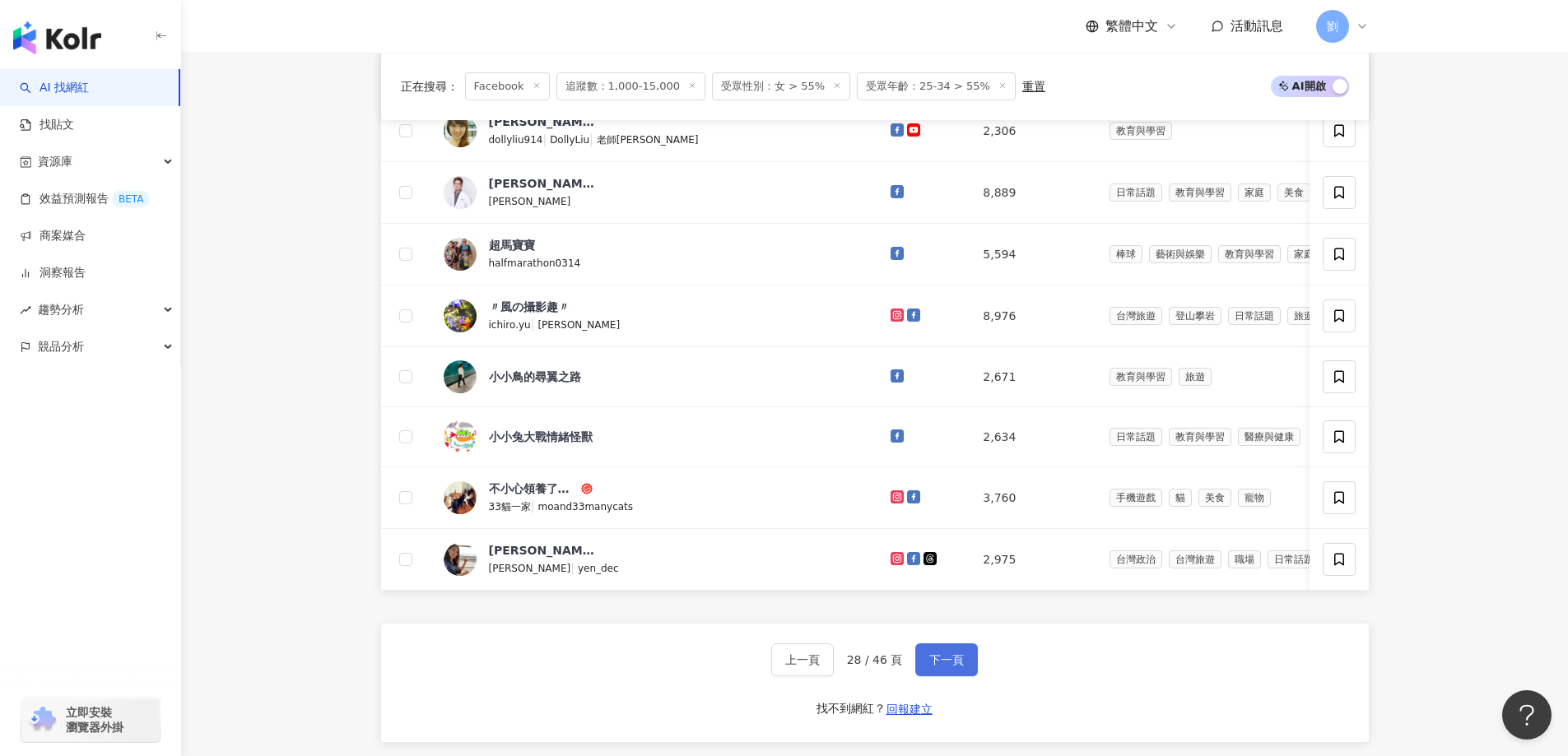
click at [958, 666] on span "下一頁" at bounding box center [946, 659] width 34 height 13
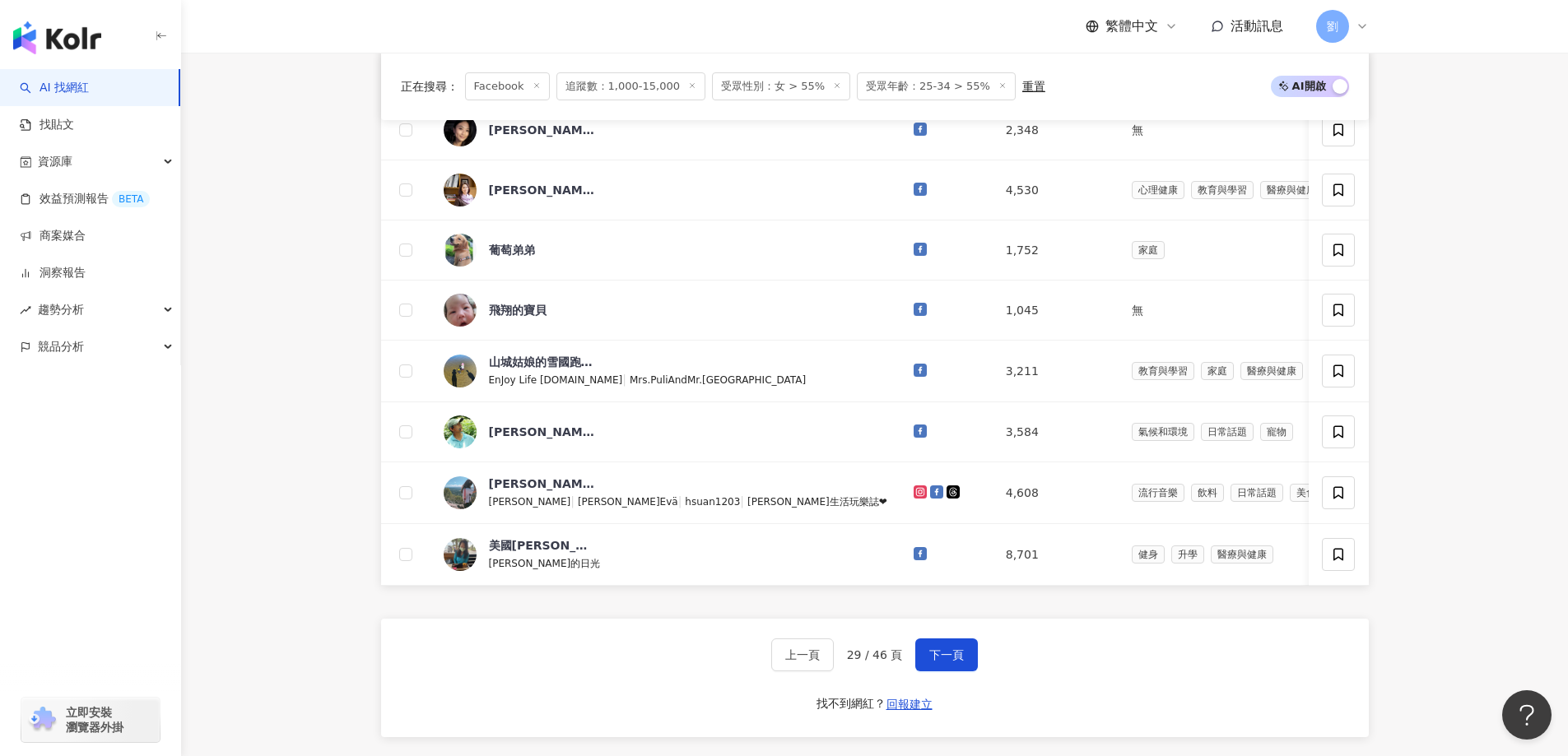
click at [934, 654] on div "上一頁 29 / 46 頁 下一頁 找不到網紅？ 回報建立" at bounding box center [875, 678] width 988 height 119
click at [941, 661] on span "下一頁" at bounding box center [946, 654] width 34 height 13
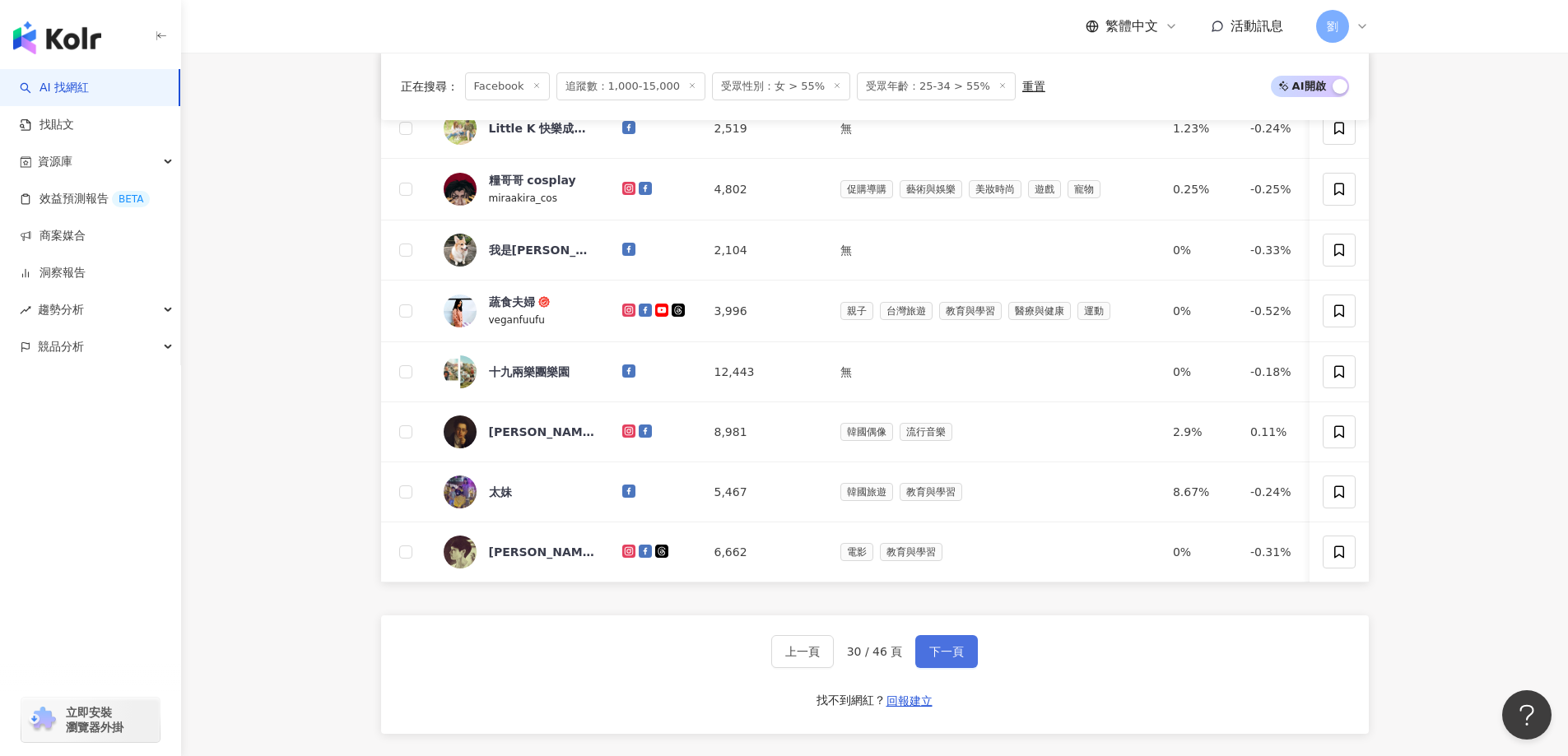
click at [949, 659] on span "下一頁" at bounding box center [946, 652] width 34 height 13
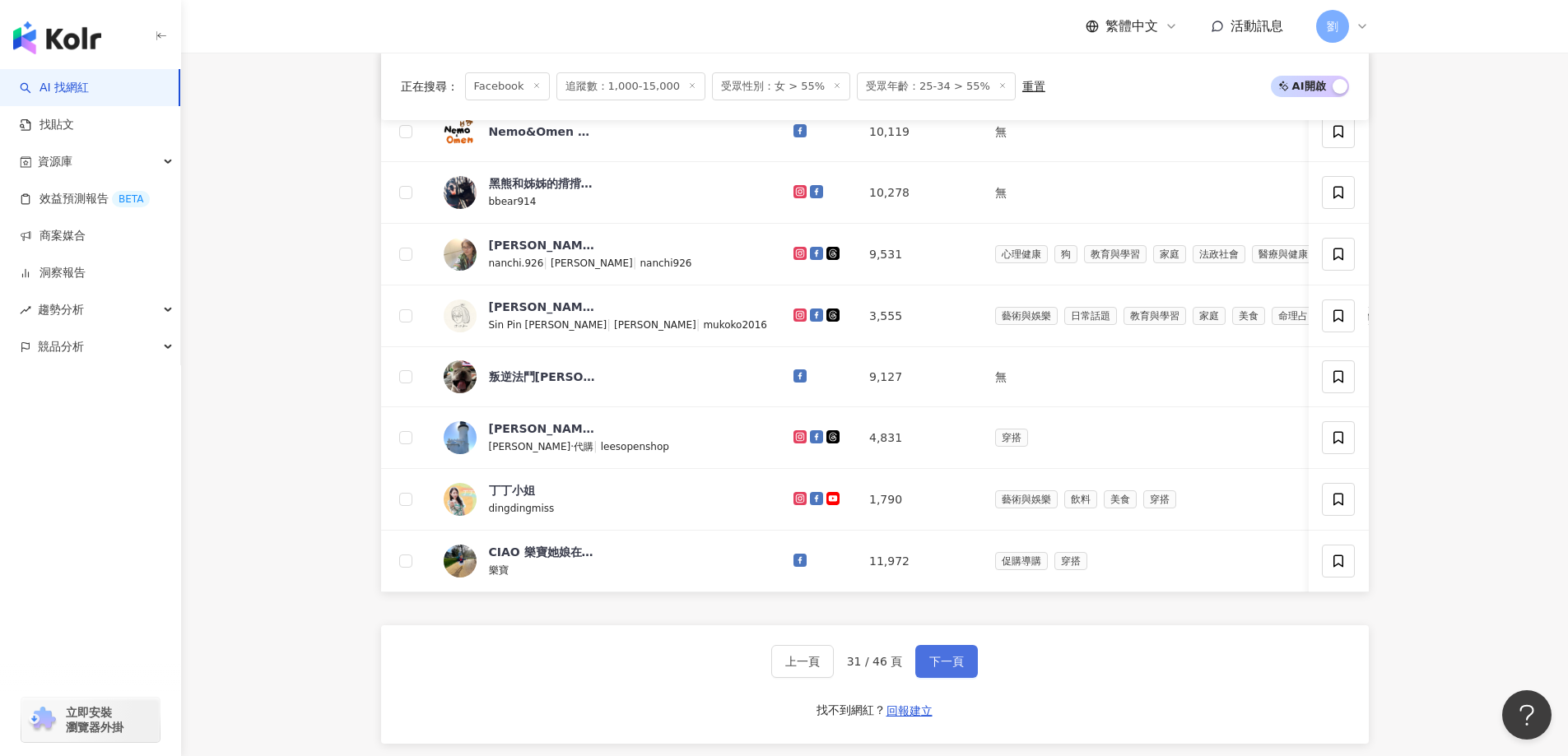
click at [952, 668] on span "下一頁" at bounding box center [946, 661] width 34 height 13
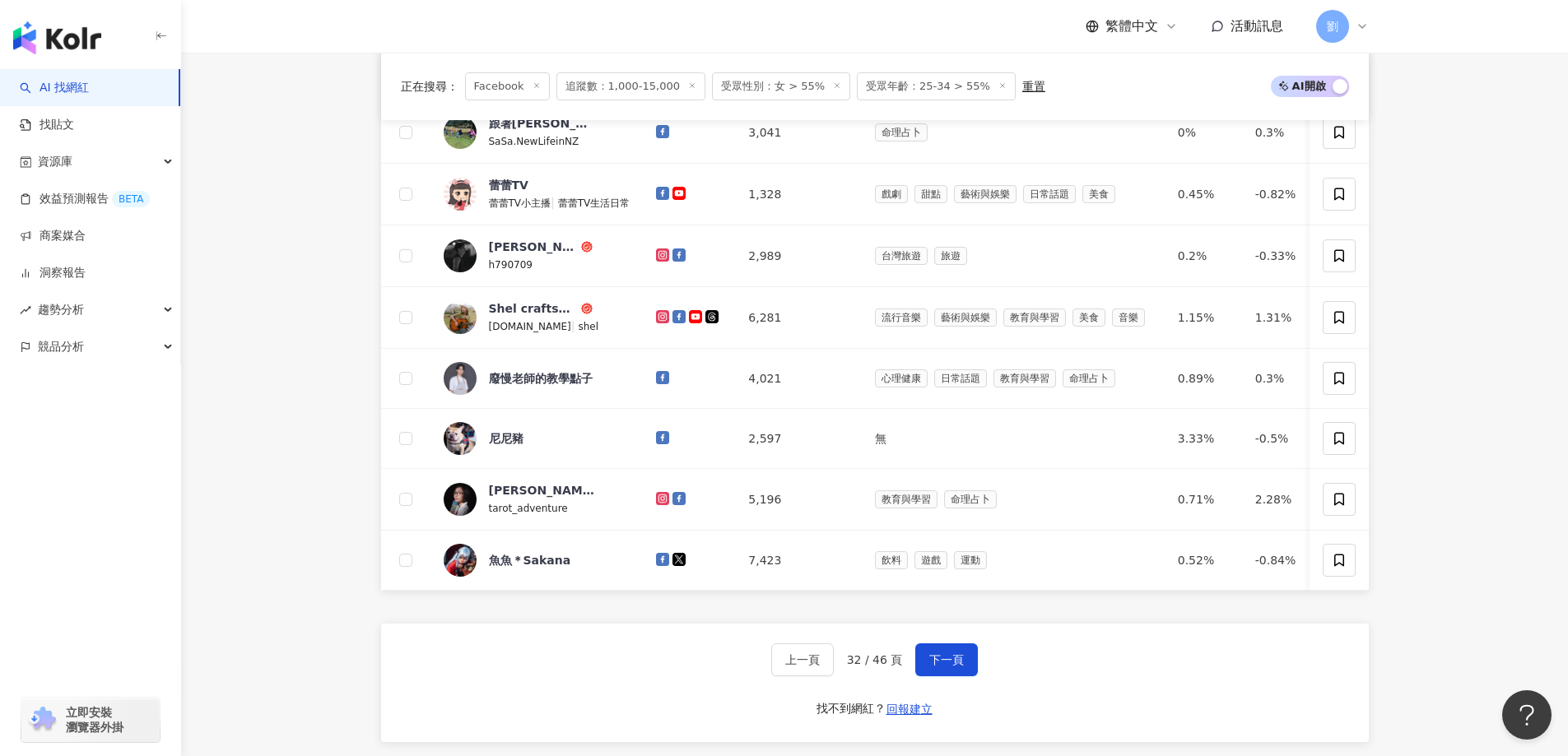
click at [910, 676] on div "上一頁 32 / 46 頁 下一頁" at bounding box center [875, 659] width 207 height 32
click at [919, 676] on button "下一頁" at bounding box center [946, 659] width 62 height 32
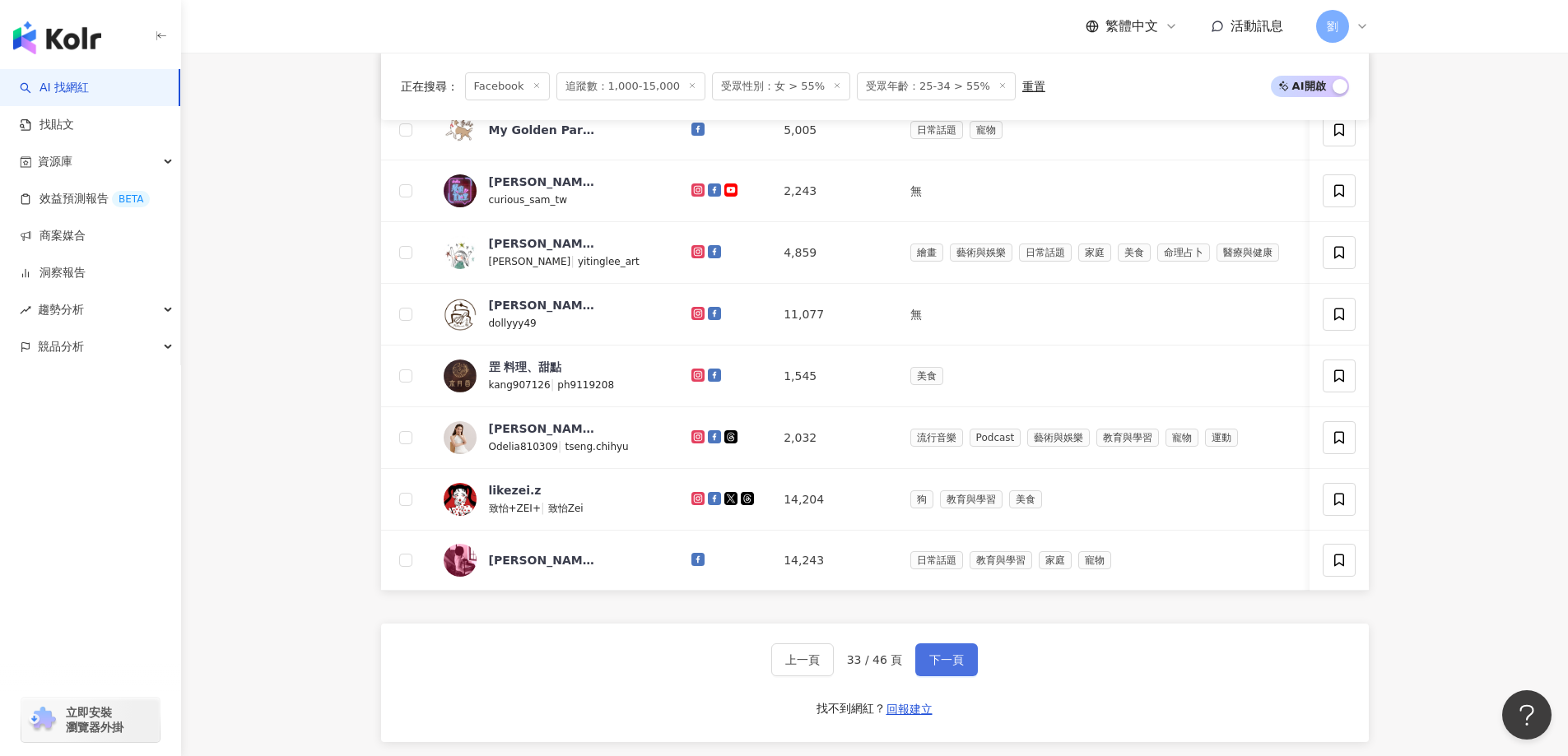
click at [917, 676] on button "下一頁" at bounding box center [946, 659] width 62 height 32
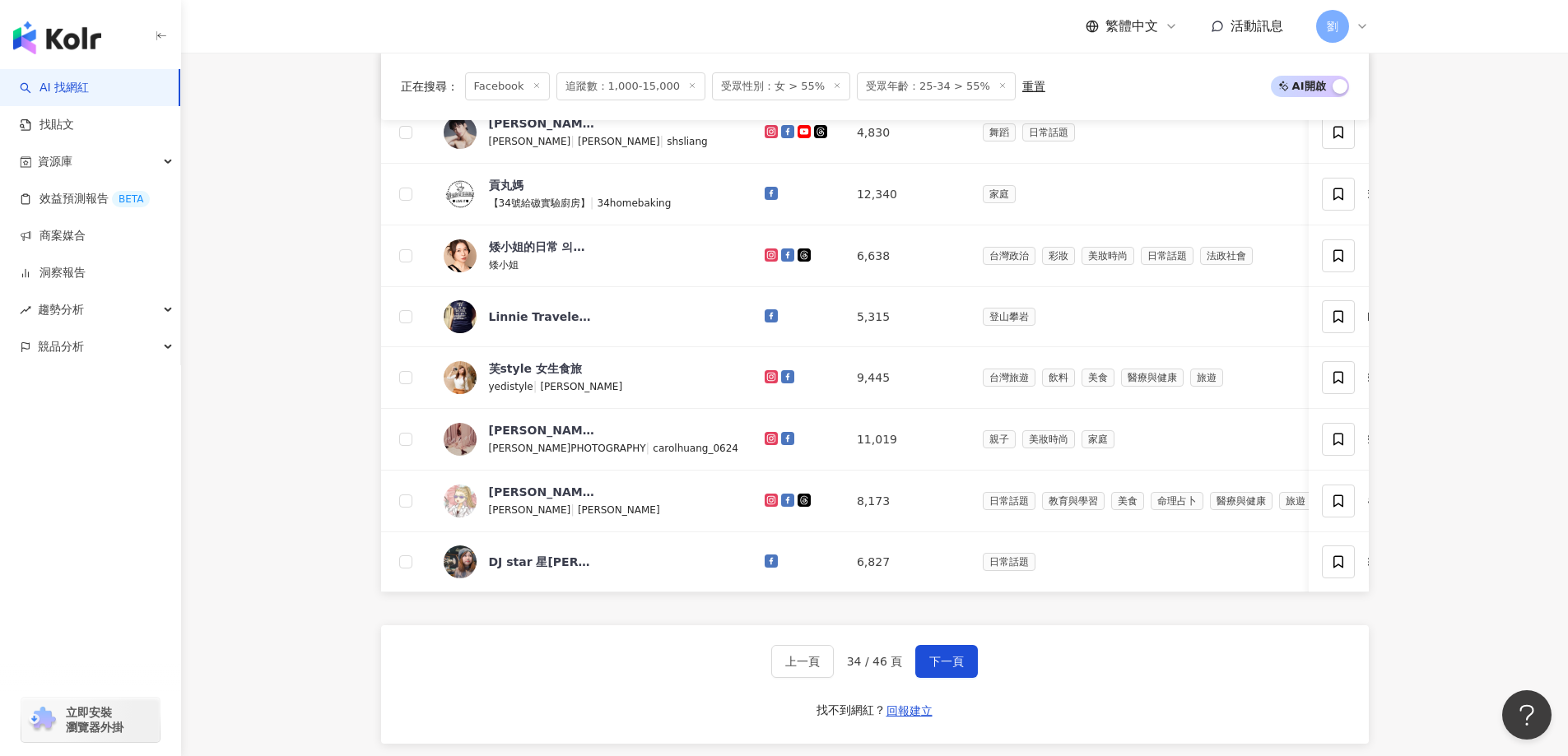
drag, startPoint x: 951, startPoint y: 674, endPoint x: 937, endPoint y: 627, distance: 49.0
click at [951, 674] on button "下一頁" at bounding box center [946, 661] width 62 height 32
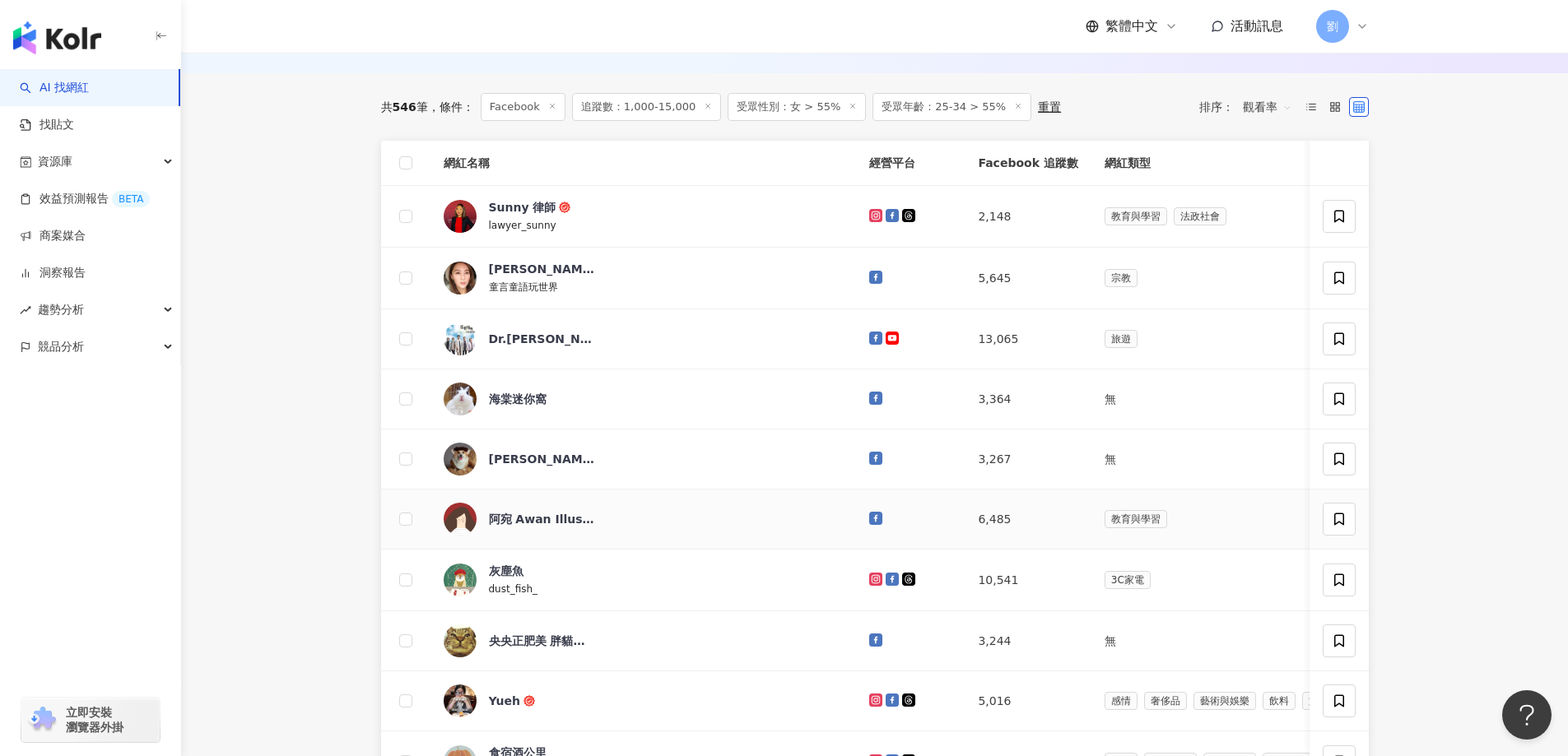
scroll to position [659, 0]
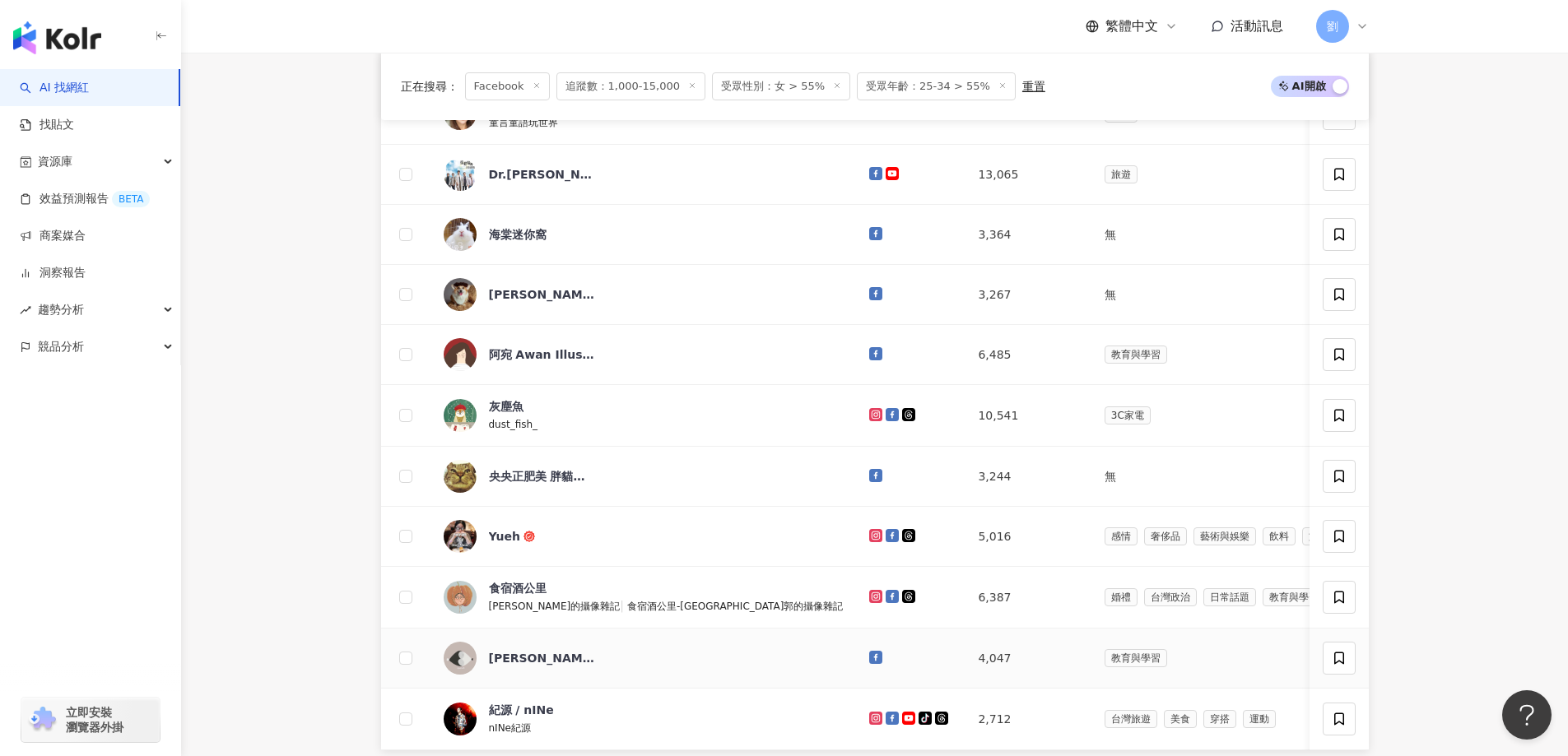
drag, startPoint x: 739, startPoint y: 669, endPoint x: 743, endPoint y: 680, distance: 11.7
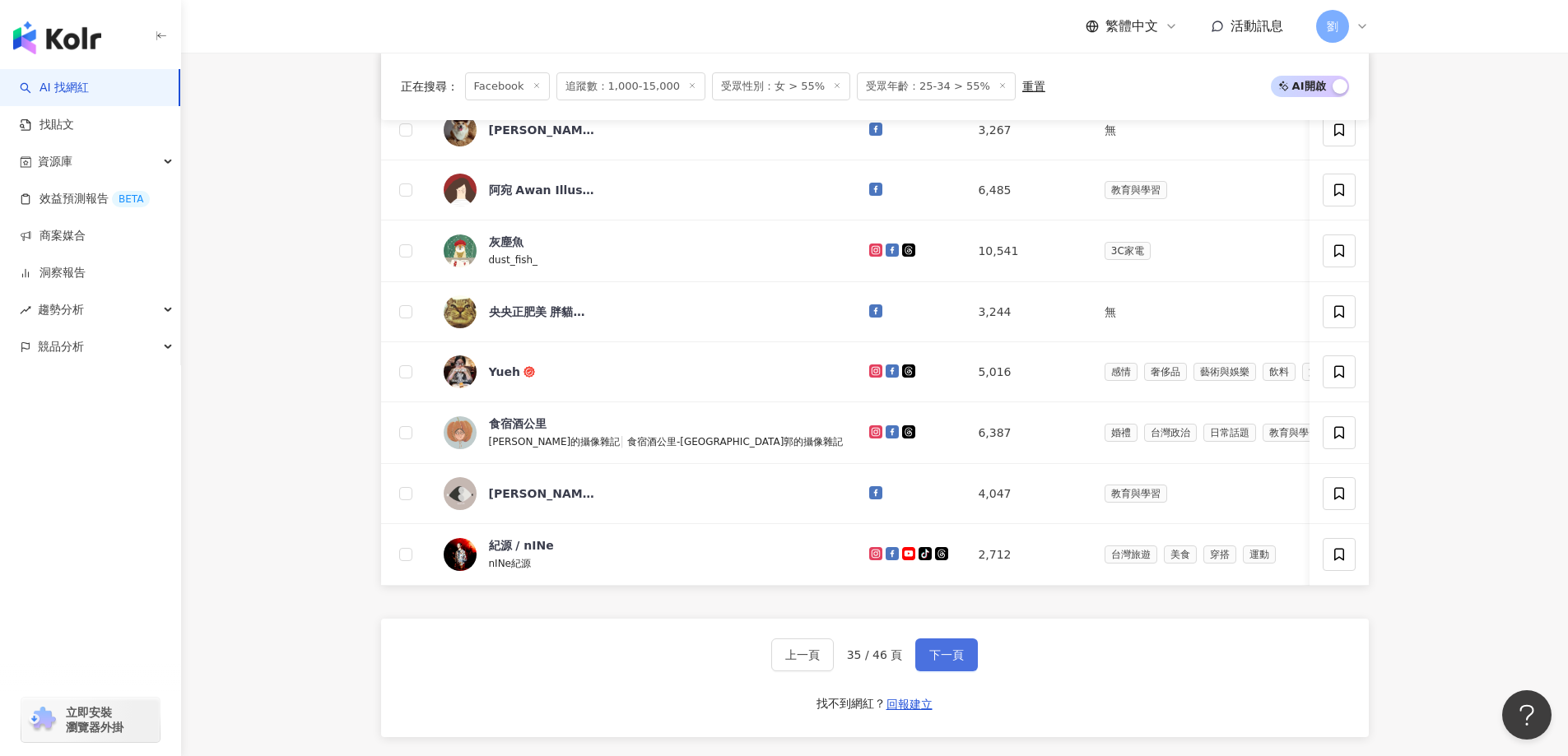
click at [935, 661] on span "下一頁" at bounding box center [946, 654] width 34 height 13
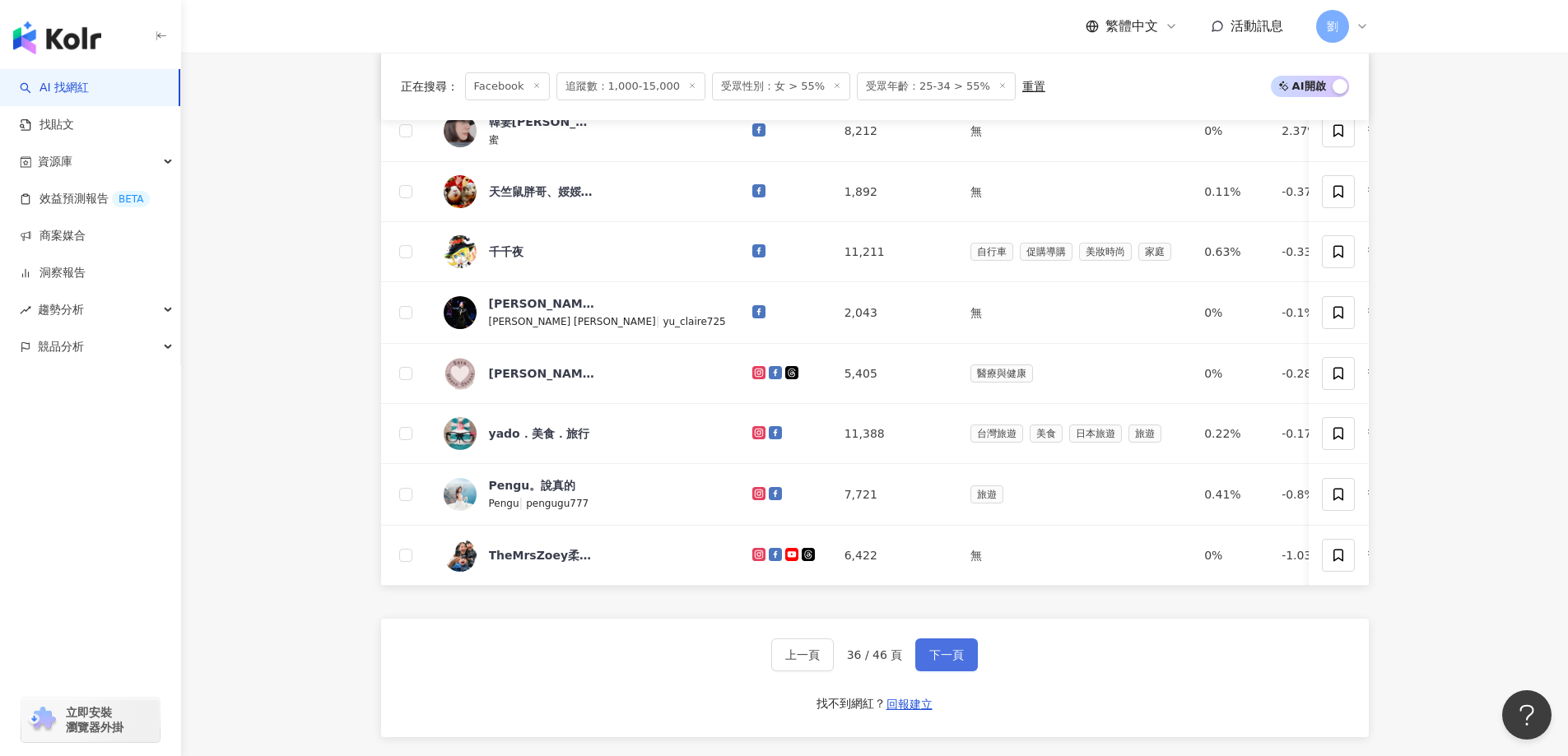
click at [955, 666] on button "下一頁" at bounding box center [946, 654] width 62 height 32
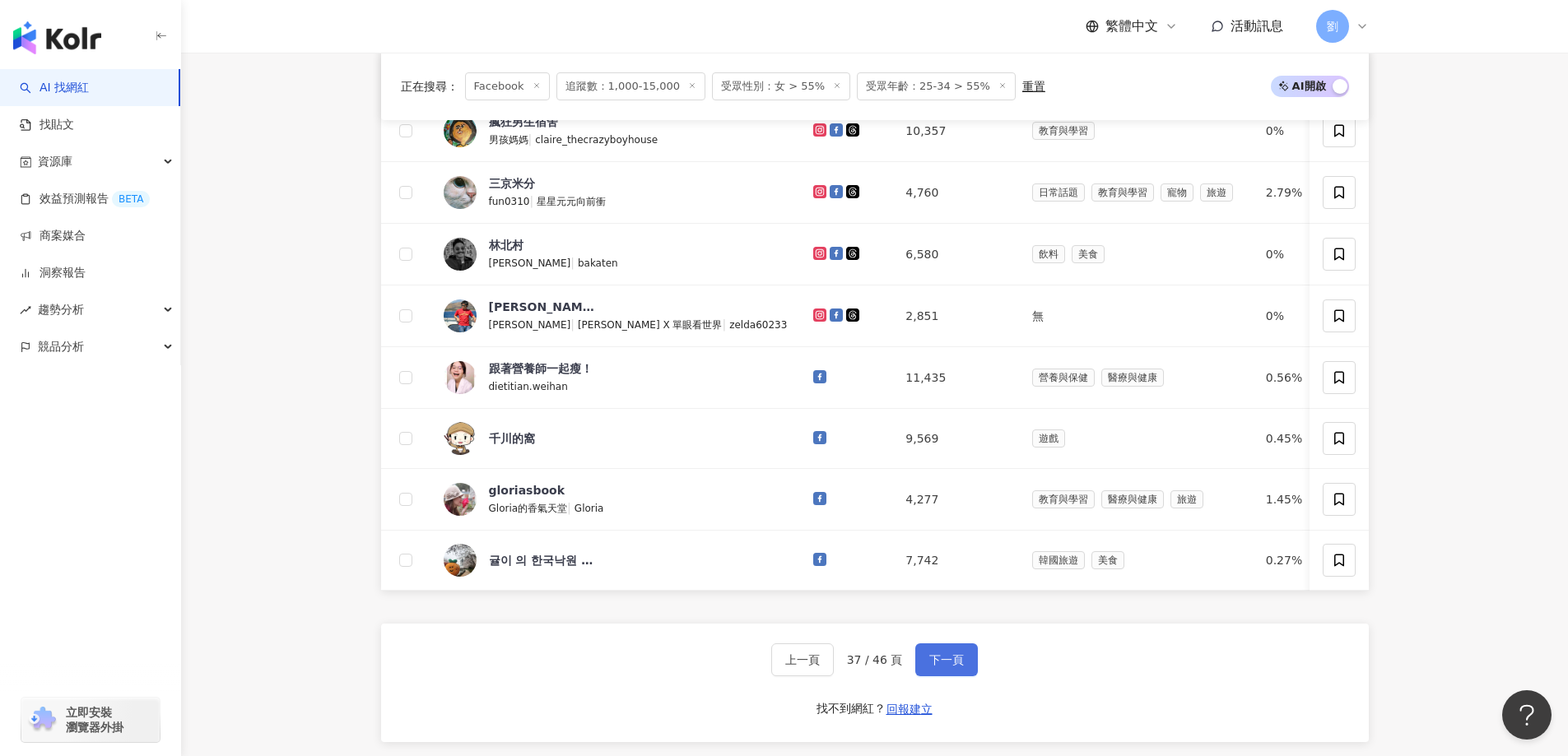
click at [958, 668] on button "下一頁" at bounding box center [946, 659] width 62 height 32
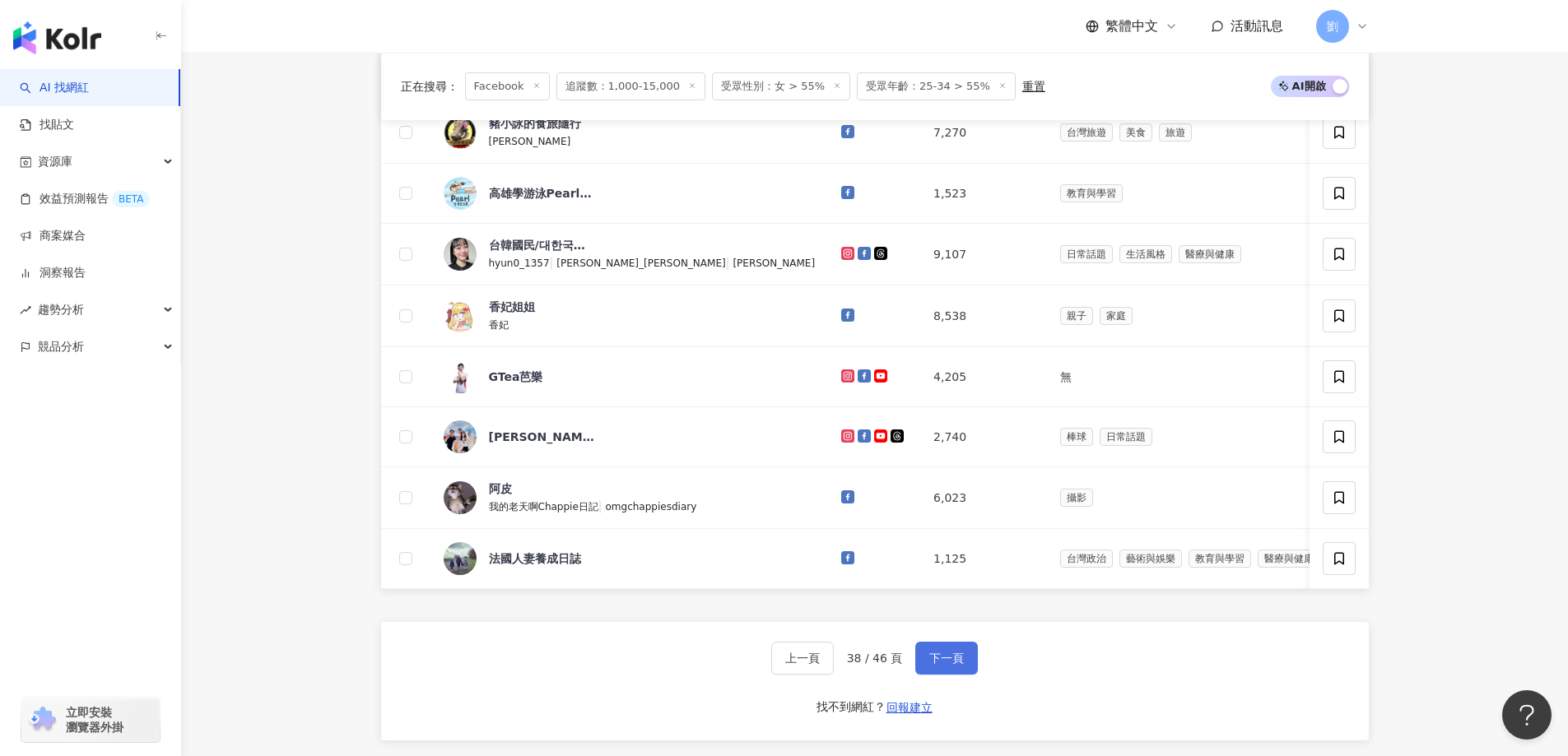
click at [965, 674] on button "下一頁" at bounding box center [946, 658] width 62 height 32
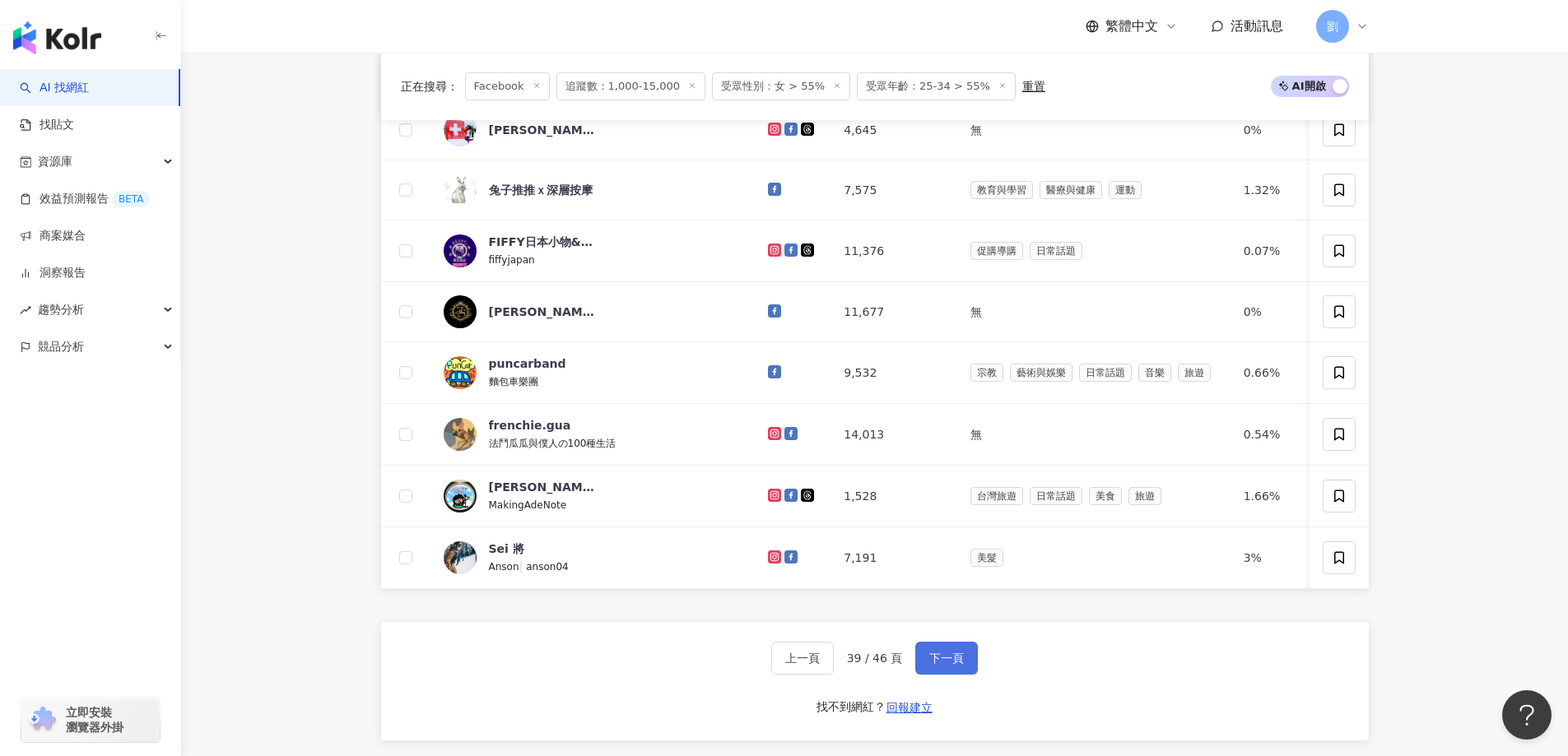
click at [939, 665] on span "下一頁" at bounding box center [946, 658] width 34 height 13
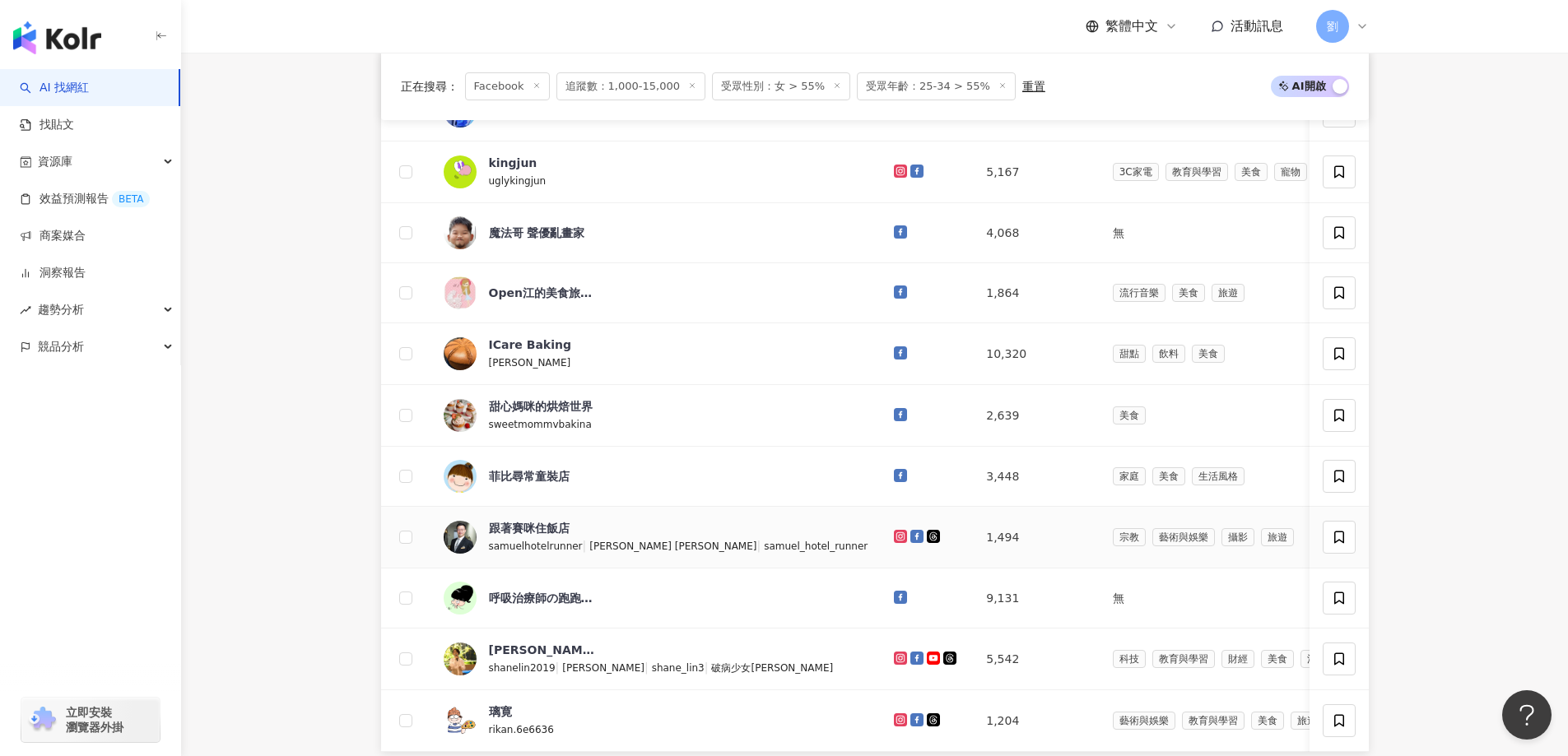
scroll to position [988, 0]
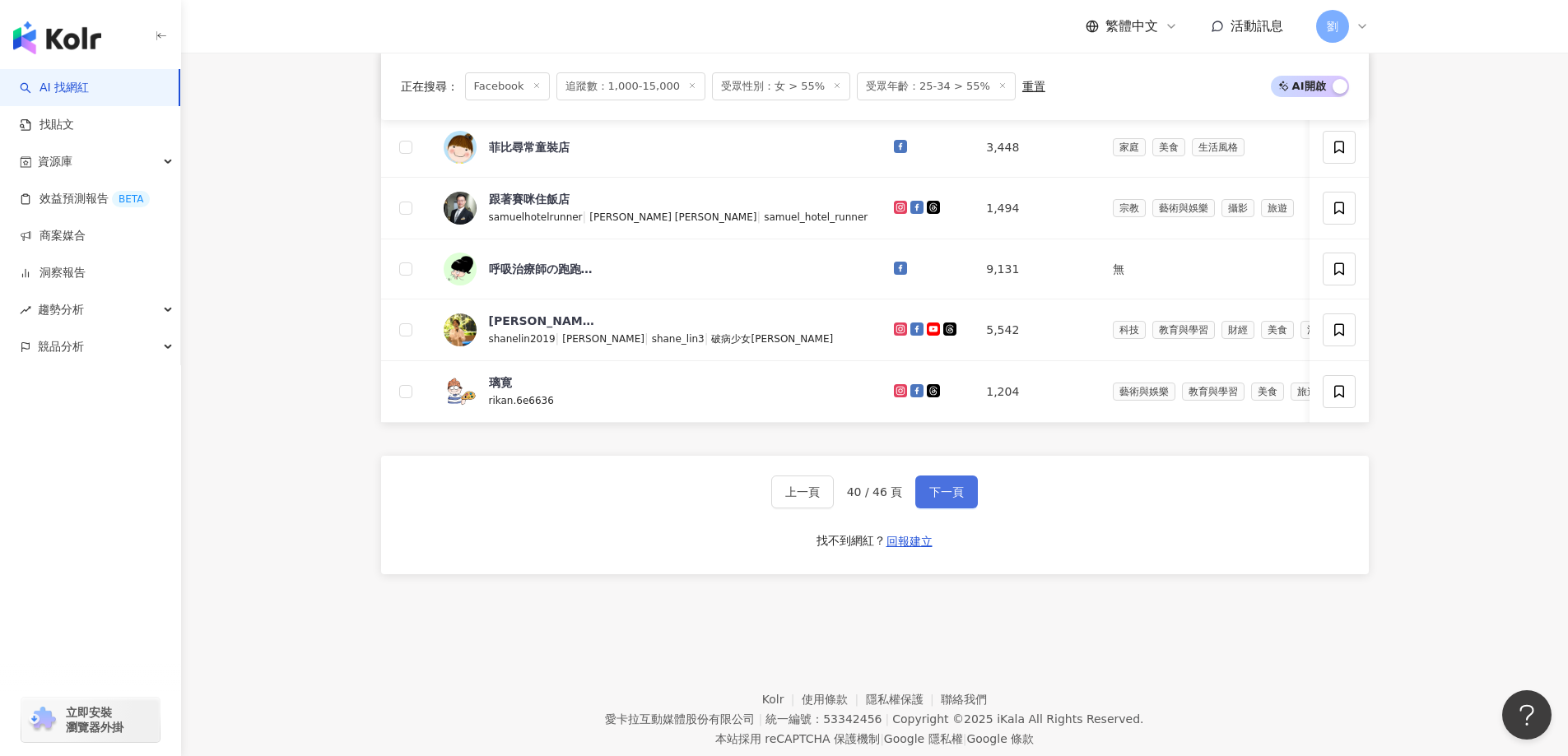
click at [929, 499] on span "下一頁" at bounding box center [946, 492] width 34 height 13
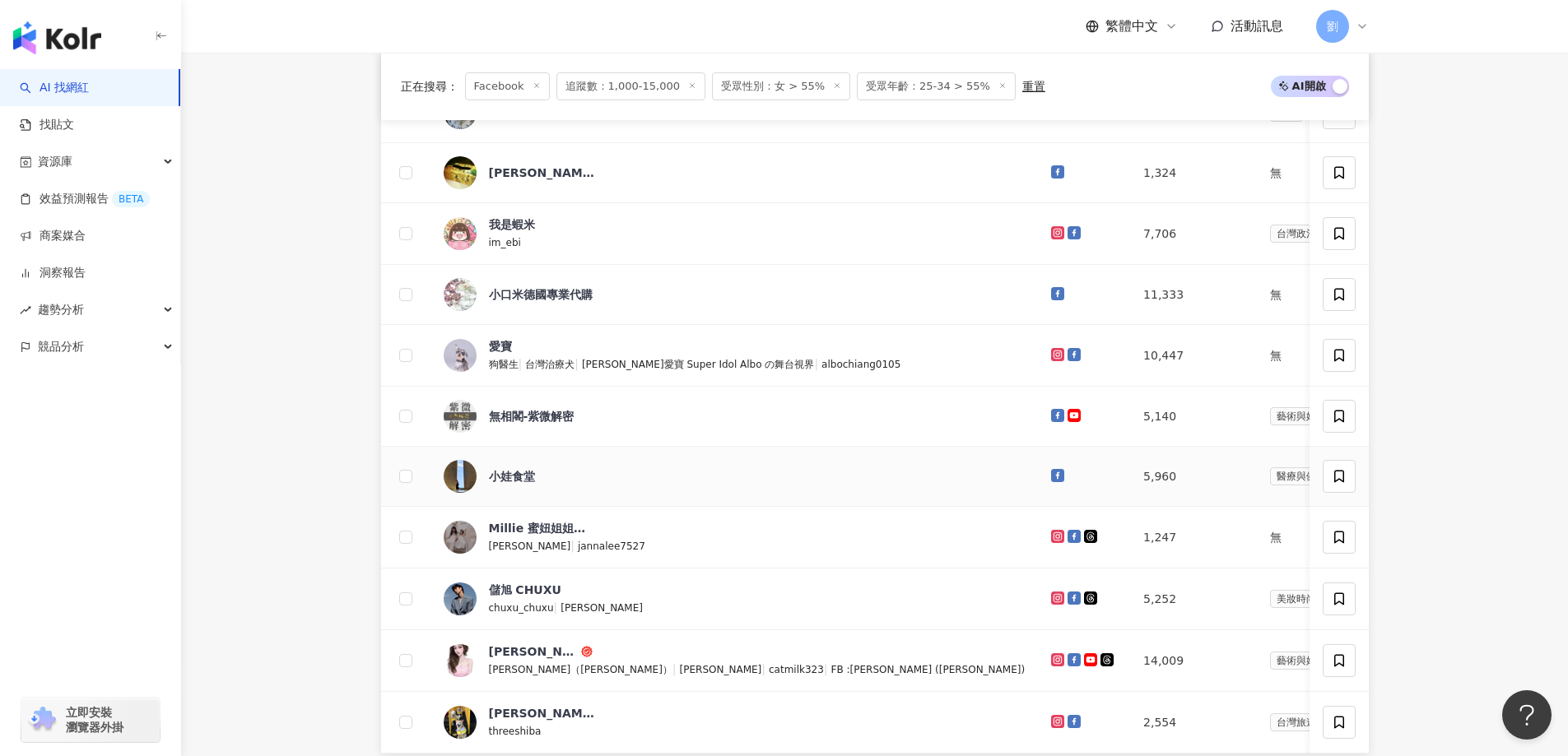
scroll to position [823, 0]
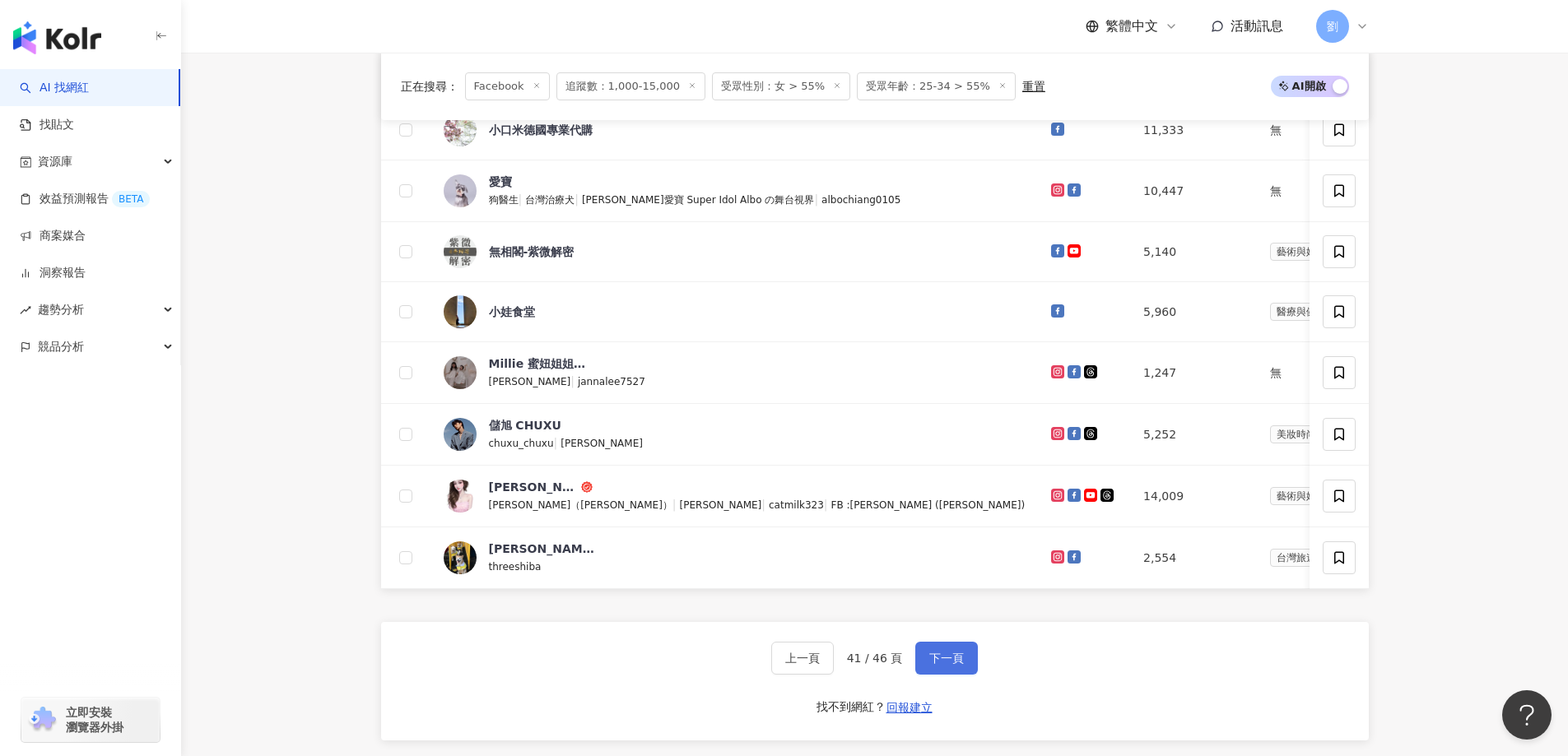
click at [972, 674] on button "下一頁" at bounding box center [946, 658] width 62 height 32
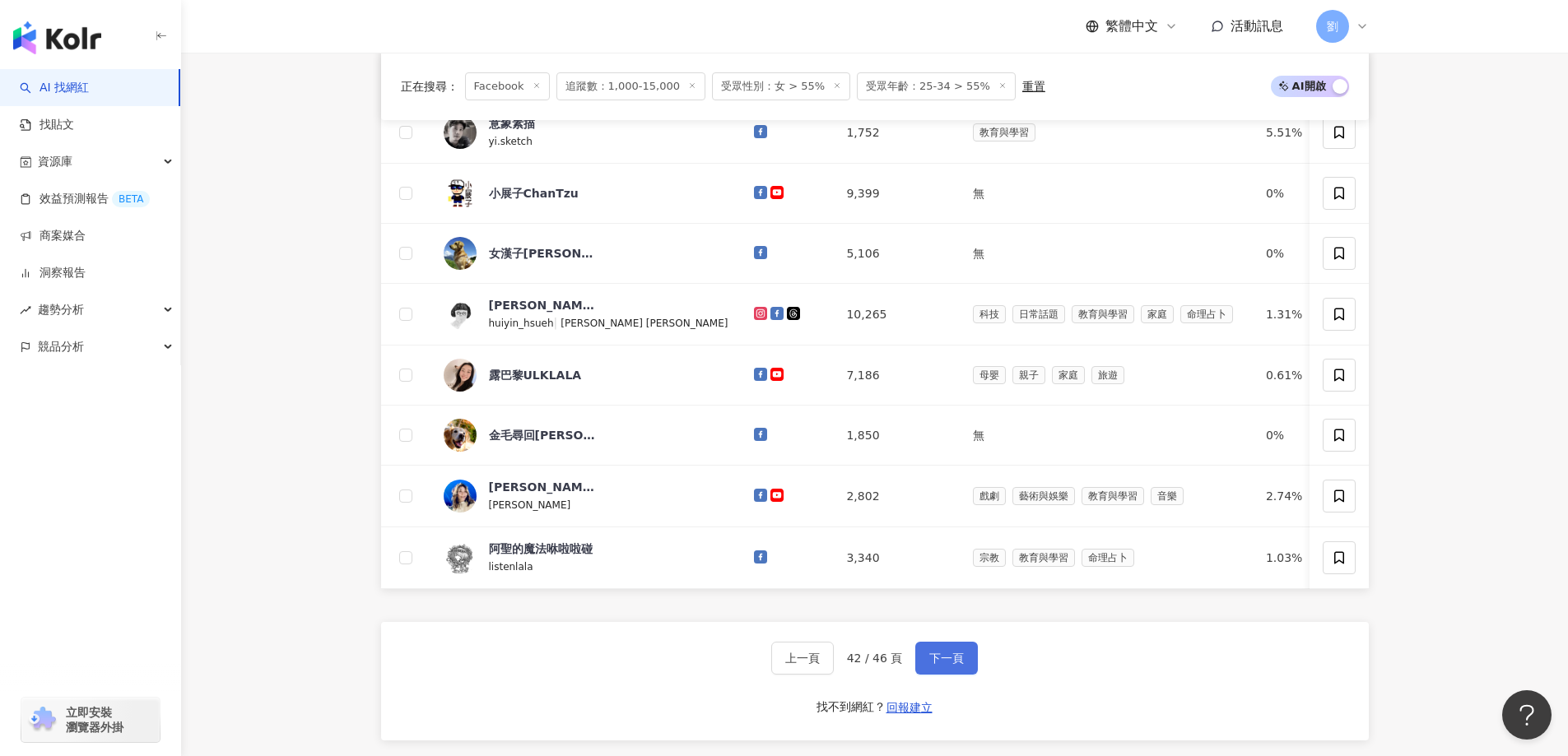
click at [951, 665] on span "下一頁" at bounding box center [946, 658] width 34 height 13
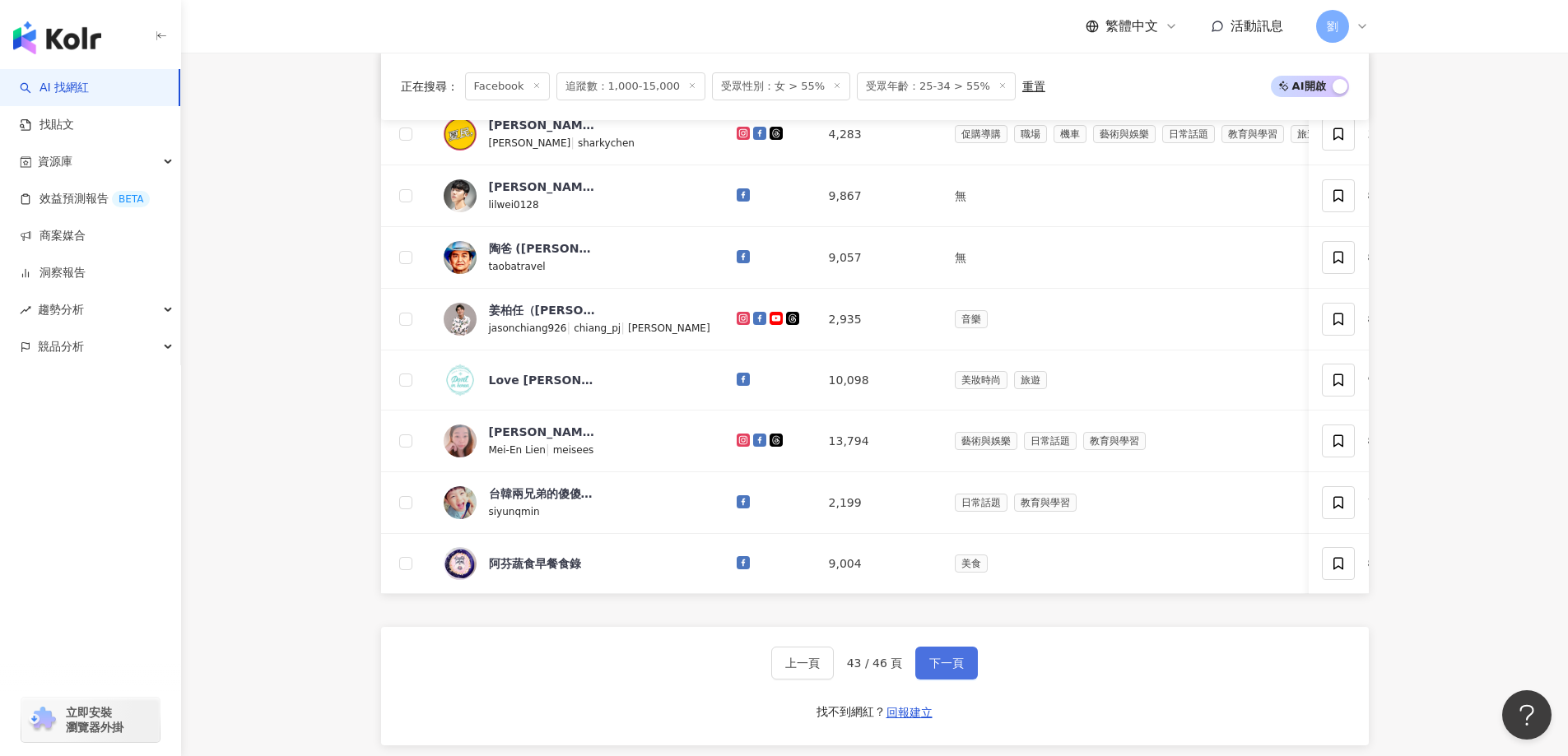
click at [943, 670] on span "下一頁" at bounding box center [946, 663] width 34 height 13
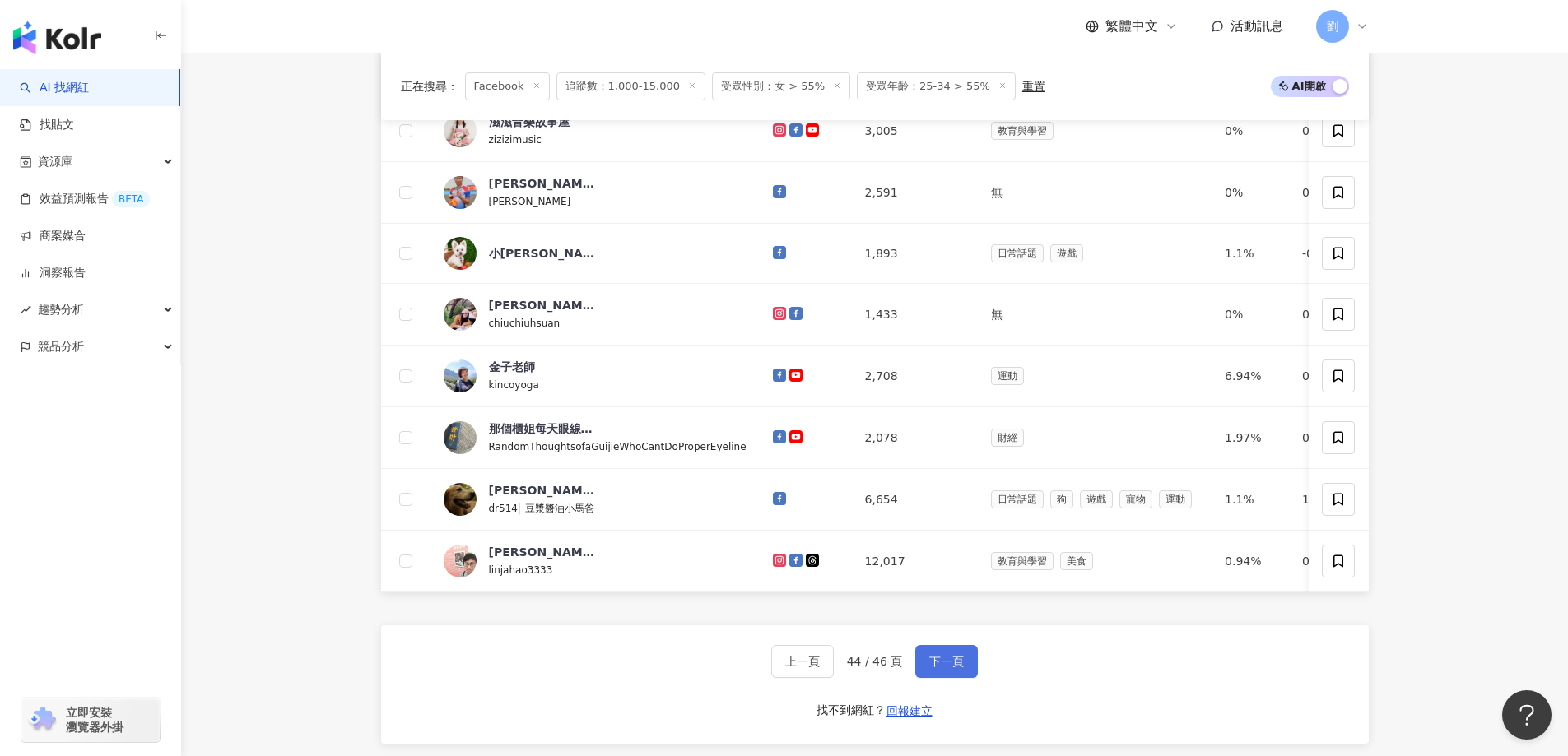
click at [943, 668] on span "下一頁" at bounding box center [946, 661] width 34 height 13
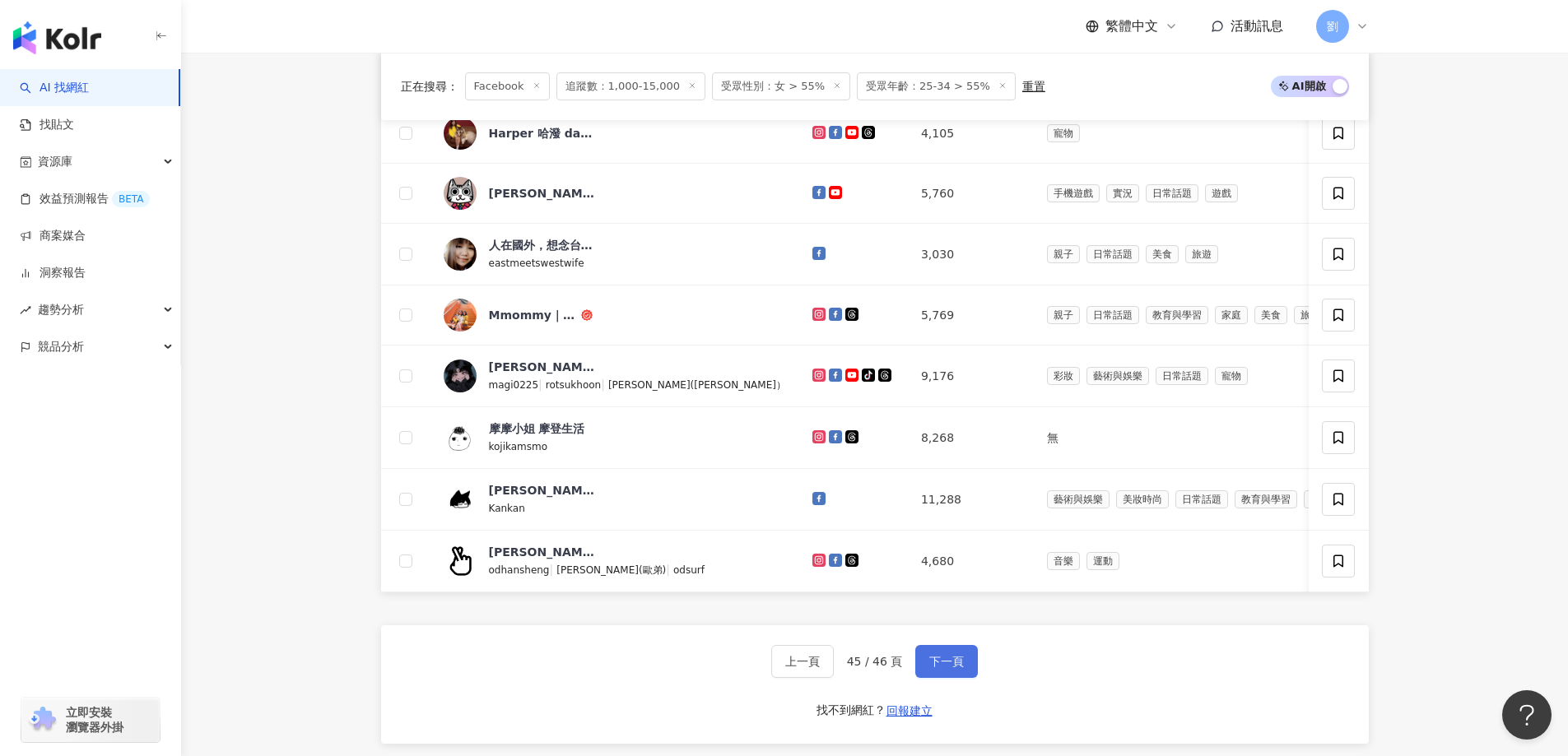
click at [948, 668] on span "下一頁" at bounding box center [946, 661] width 34 height 13
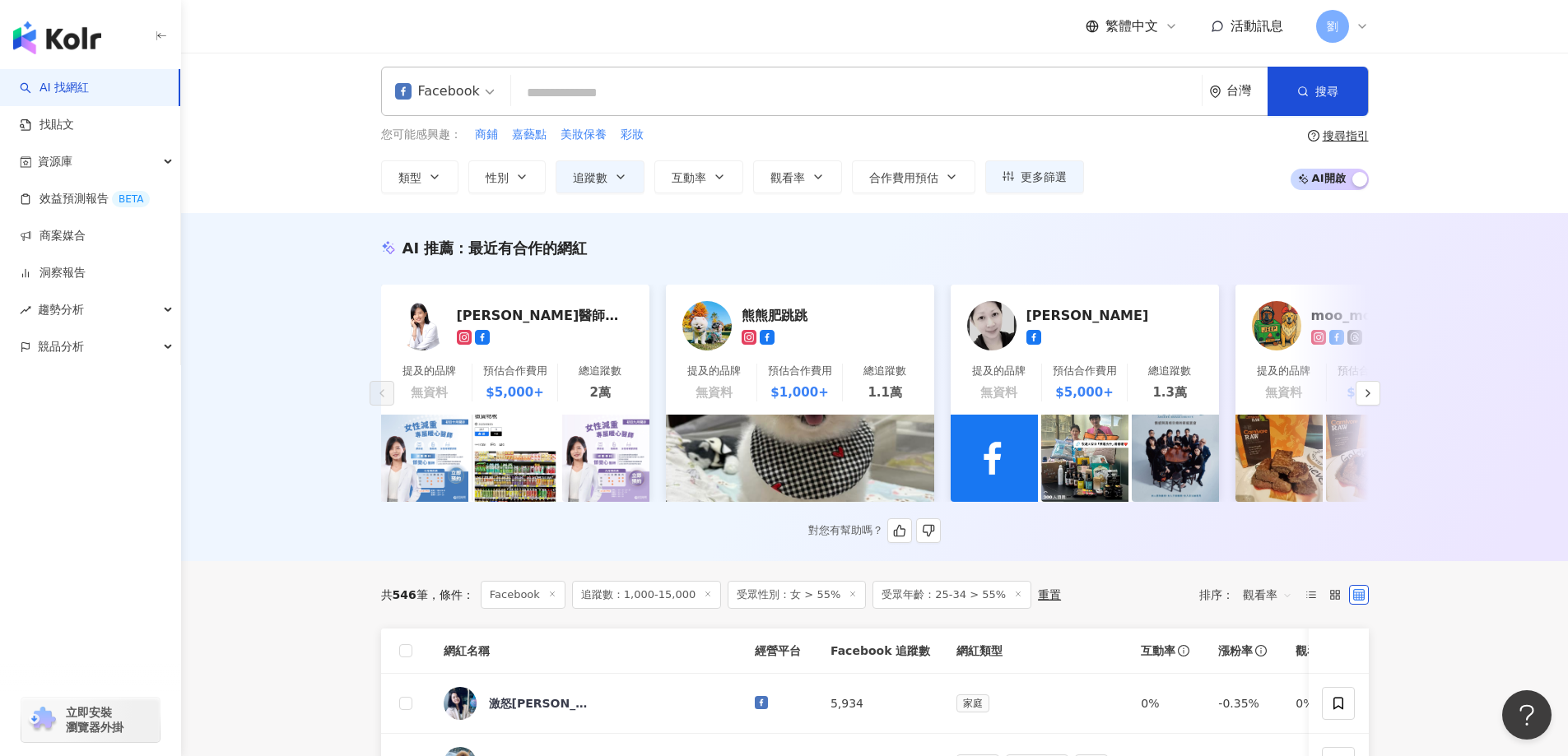
scroll to position [0, 0]
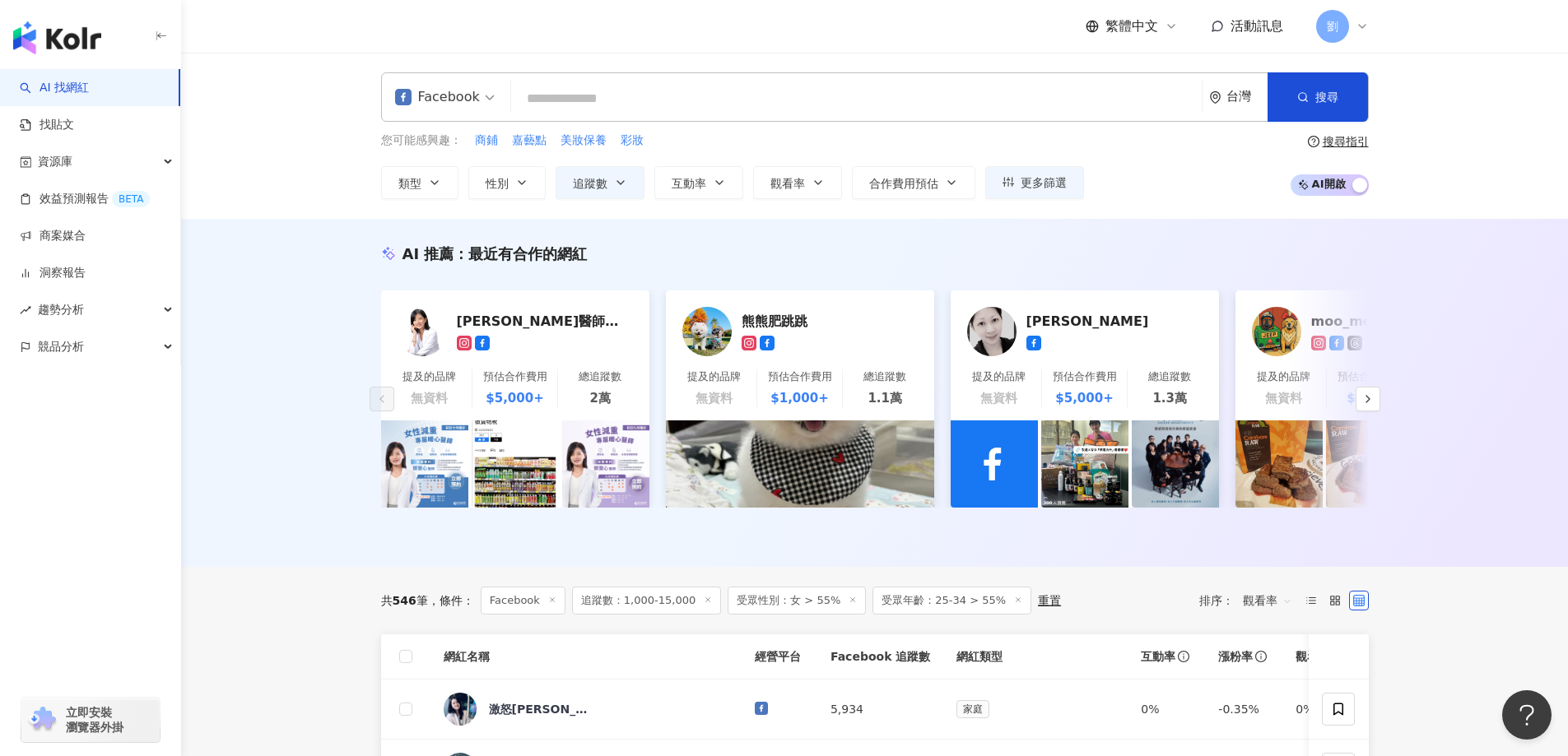
click at [573, 109] on input "search" at bounding box center [856, 99] width 677 height 32
click at [471, 106] on div "Facebook" at bounding box center [437, 97] width 85 height 26
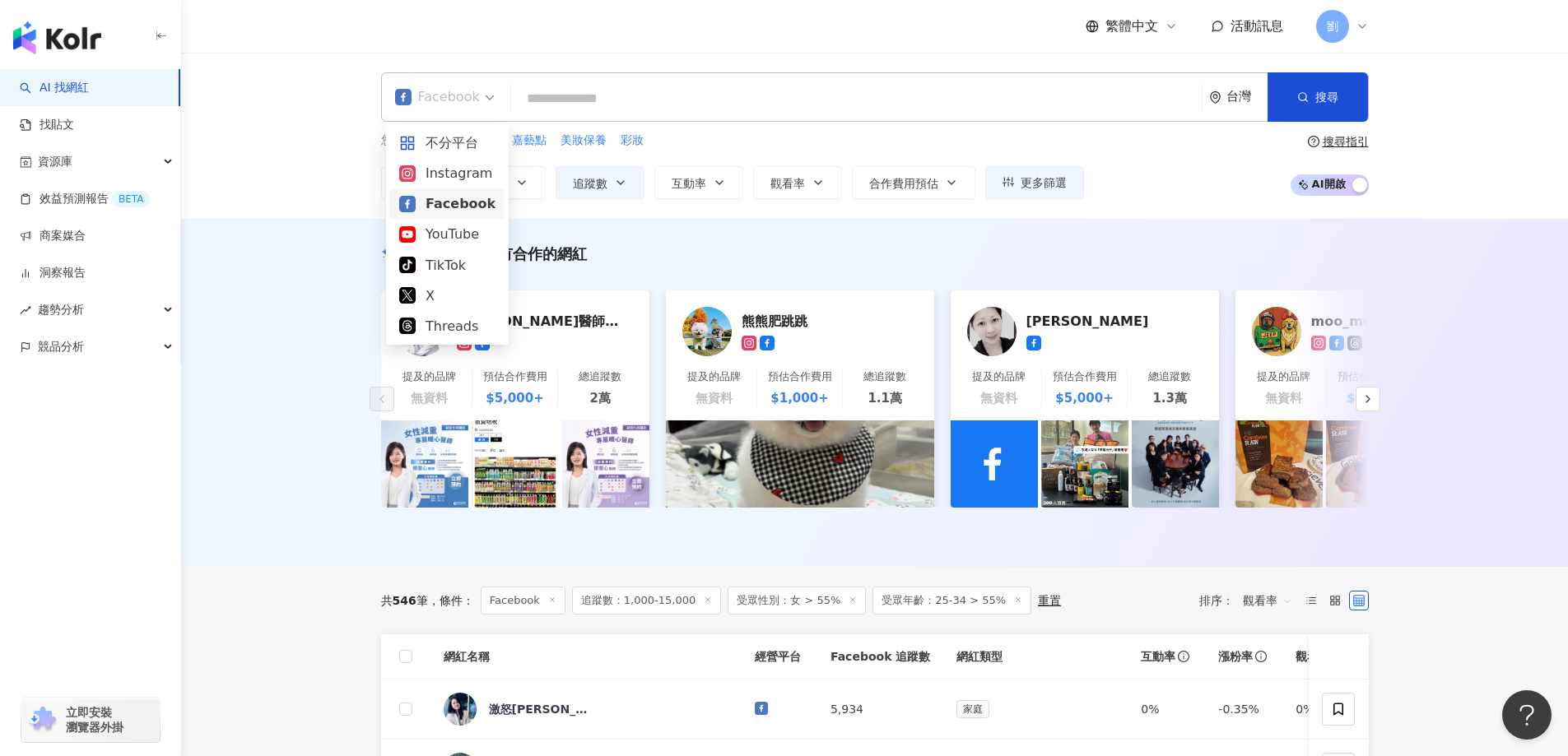
click at [672, 21] on div "繁體中文 活動訊息 [PERSON_NAME]" at bounding box center [875, 26] width 988 height 53
